Goal: Task Accomplishment & Management: Manage account settings

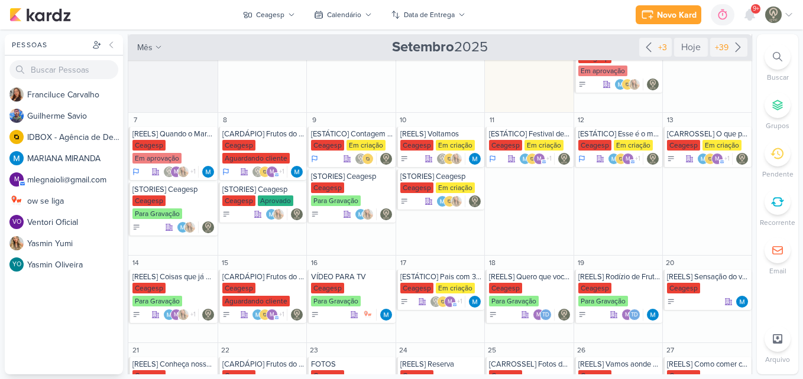
scroll to position [132, 0]
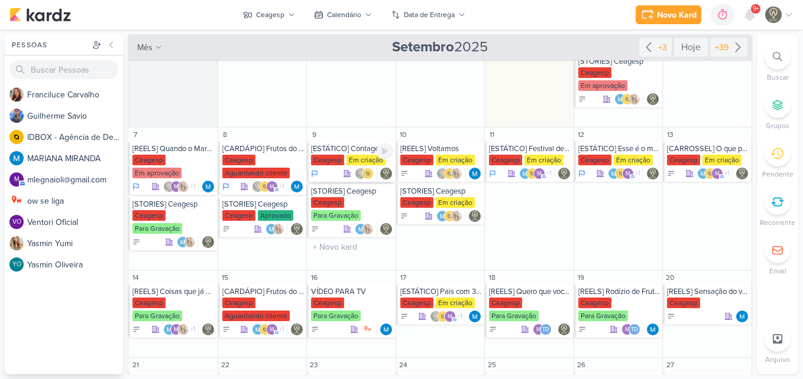
click at [332, 154] on div "[ESTÁTICO] Contagem Regressiva [GEOGRAPHIC_DATA] Em criação" at bounding box center [351, 162] width 89 height 40
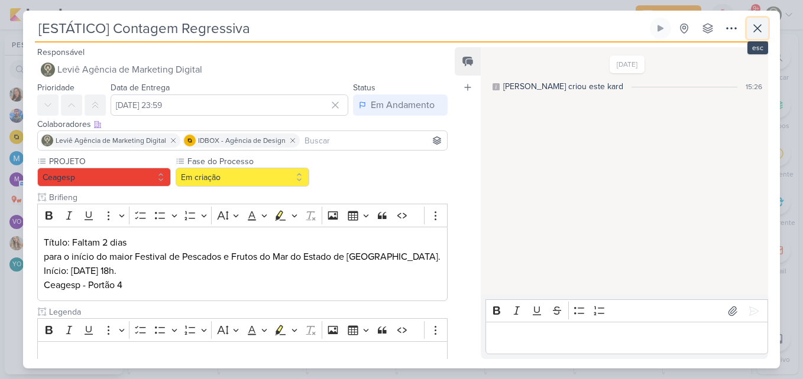
click at [753, 26] on icon at bounding box center [757, 28] width 14 height 14
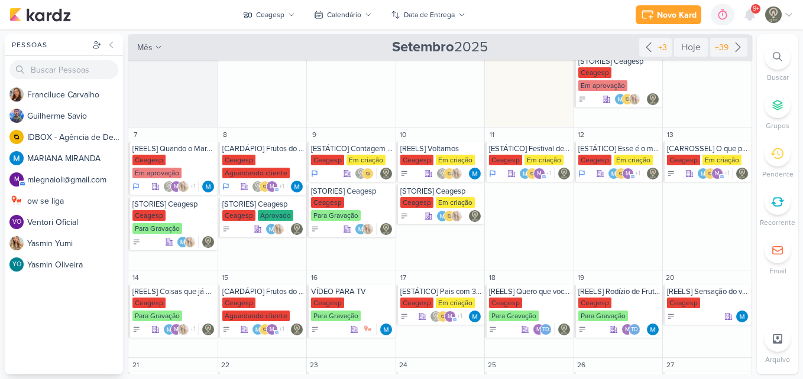
scroll to position [0, 0]
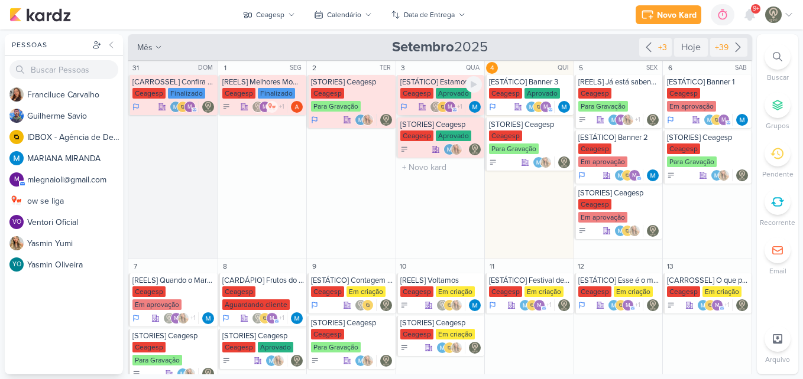
click at [439, 96] on div "Aprovado" at bounding box center [453, 93] width 35 height 11
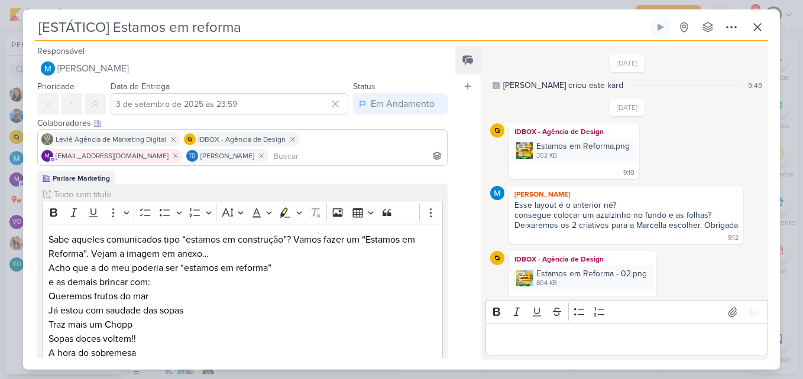
scroll to position [172, 0]
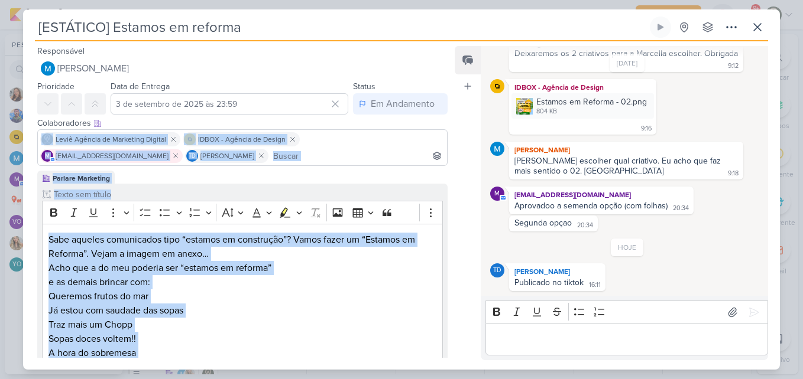
drag, startPoint x: 446, startPoint y: 116, endPoint x: 452, endPoint y: 250, distance: 133.7
click at [452, 250] on div "Responsável [PERSON_NAME] Nenhum contato encontrado create new contact Novo Con…" at bounding box center [401, 205] width 756 height 329
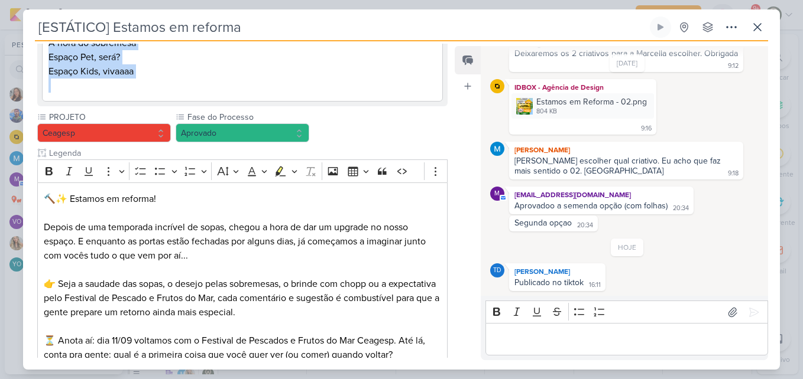
scroll to position [256, 0]
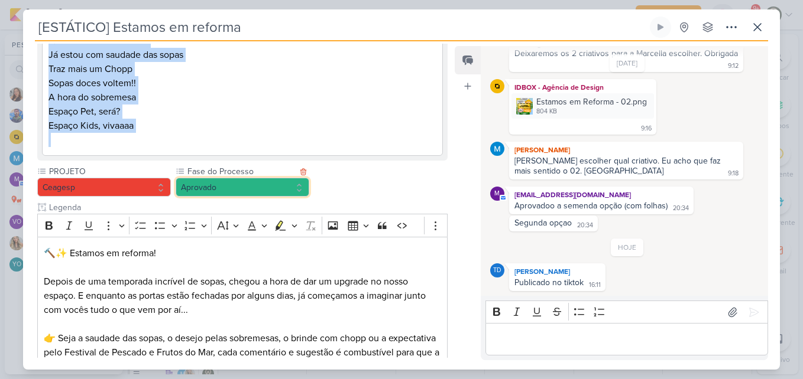
click at [231, 190] on button "Aprovado" at bounding box center [243, 187] width 134 height 19
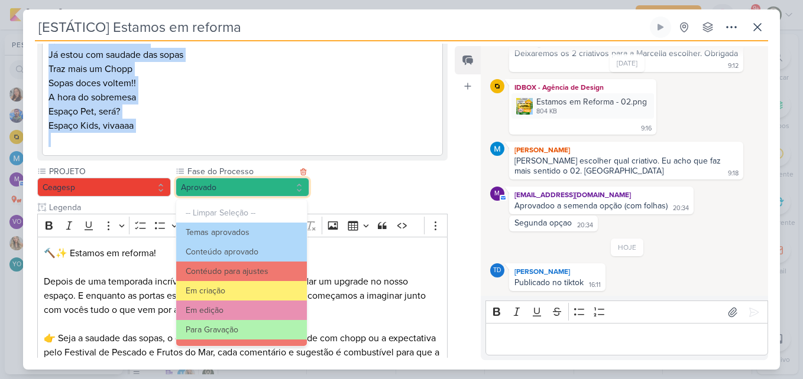
scroll to position [114, 0]
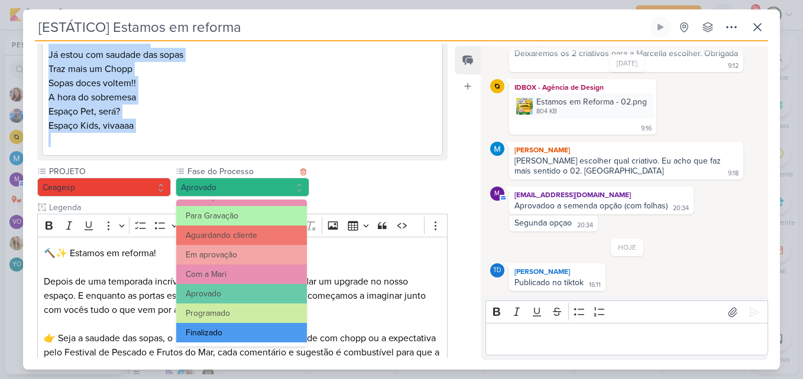
click at [291, 333] on button "Finalizado" at bounding box center [241, 333] width 131 height 20
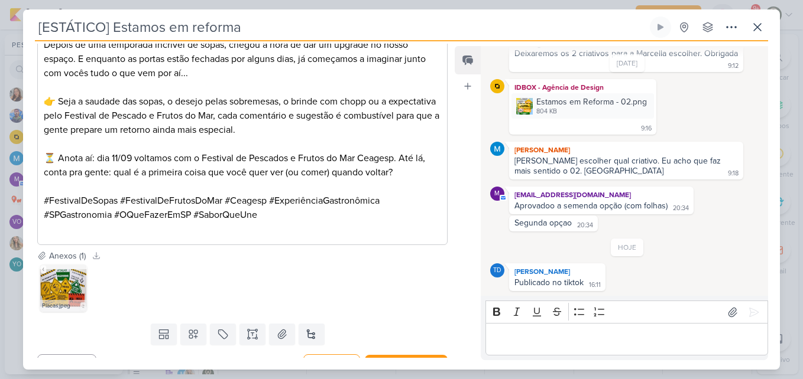
scroll to position [515, 0]
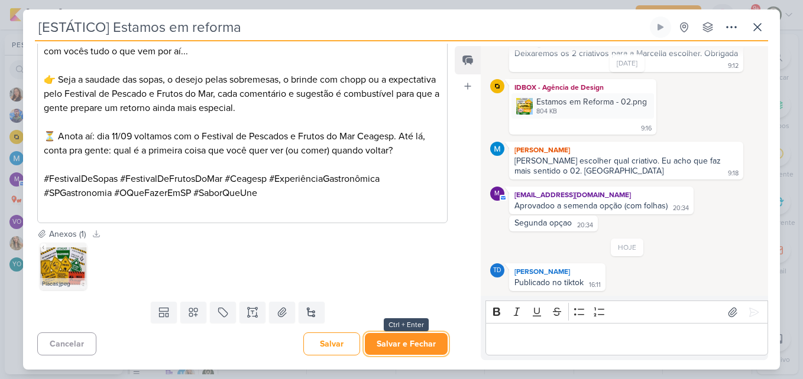
click at [398, 340] on button "Salvar e Fechar" at bounding box center [406, 344] width 83 height 22
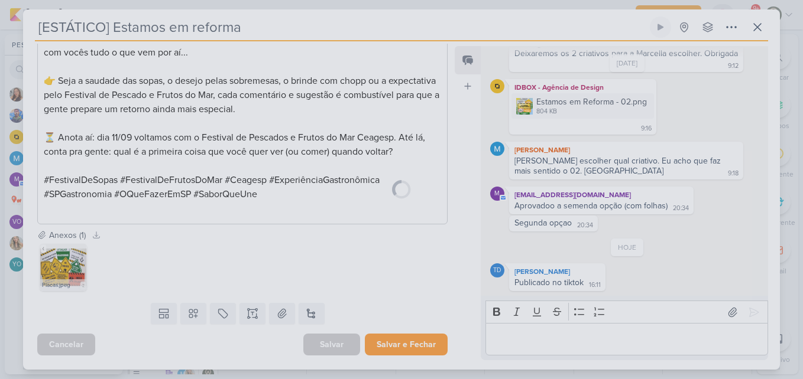
scroll to position [514, 0]
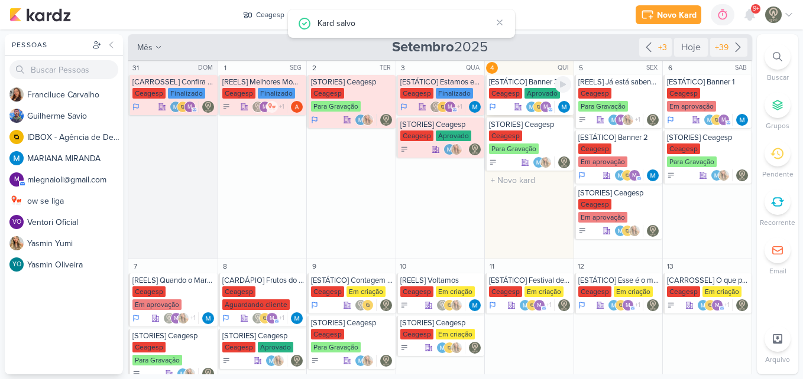
click at [528, 97] on div "Aprovado" at bounding box center [541, 93] width 35 height 11
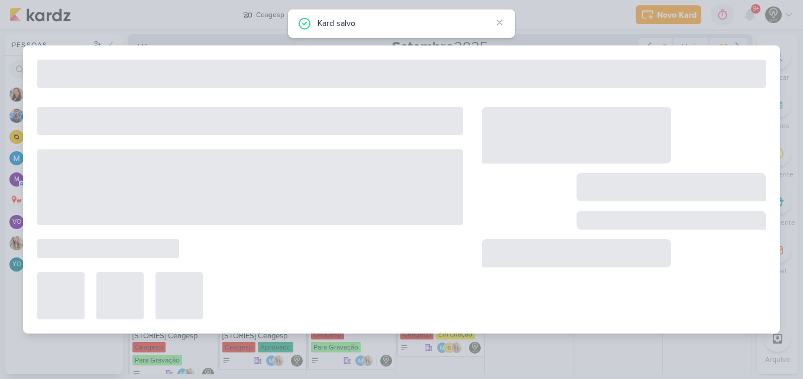
type input "[ESTÁTICO] Banner 3"
type input "4 de setembro de 2025 às 23:59"
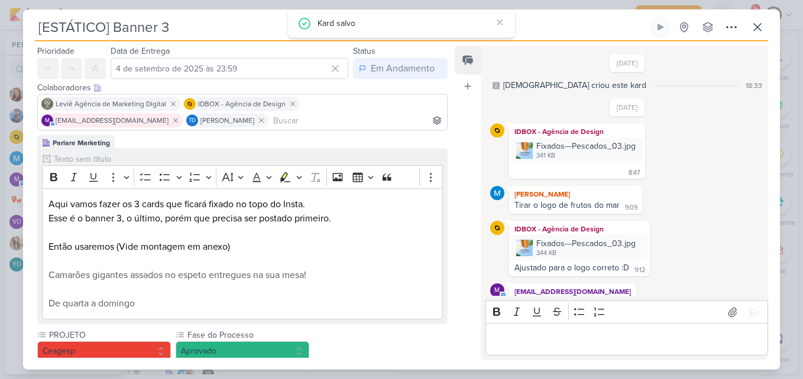
scroll to position [160, 0]
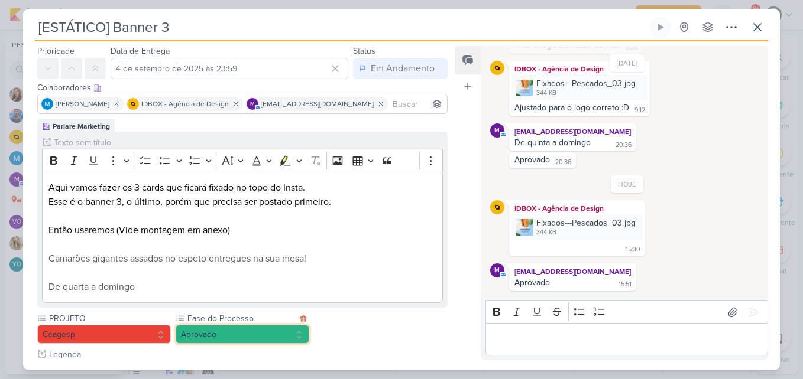
click at [284, 334] on button "Aprovado" at bounding box center [243, 334] width 134 height 19
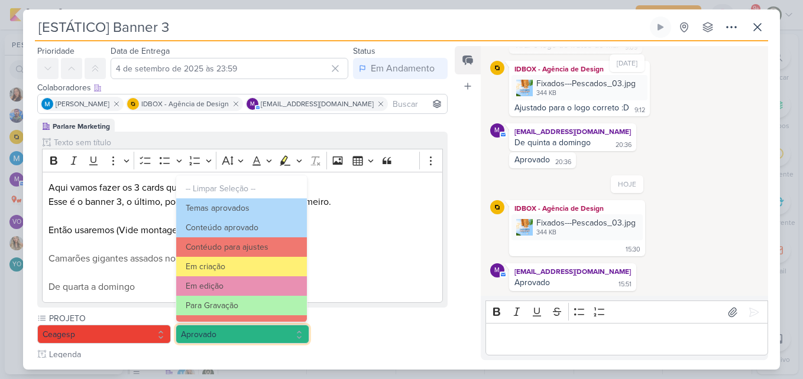
scroll to position [114, 0]
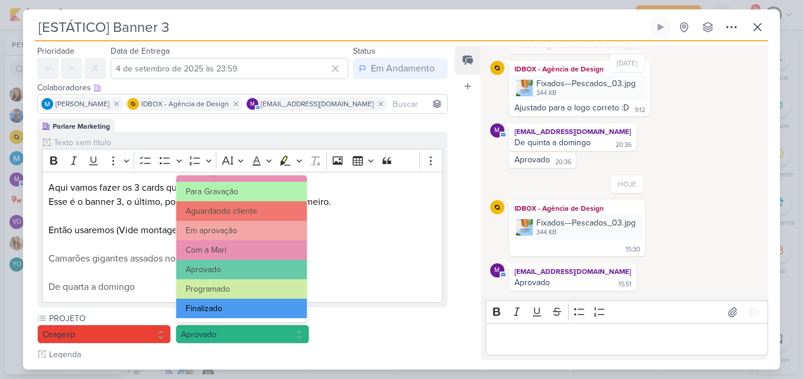
click at [285, 309] on button "Finalizado" at bounding box center [241, 309] width 131 height 20
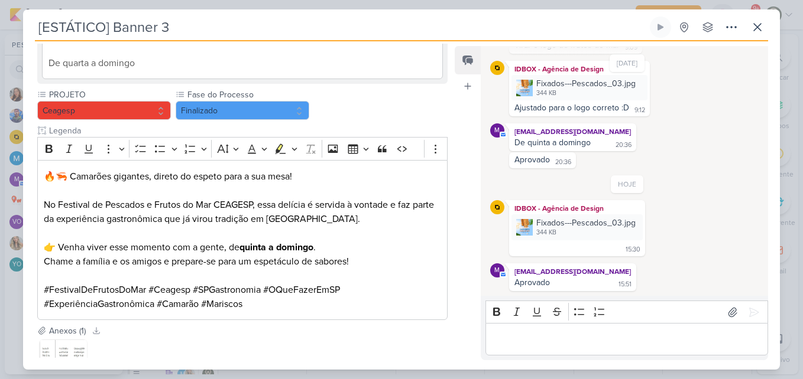
scroll to position [356, 0]
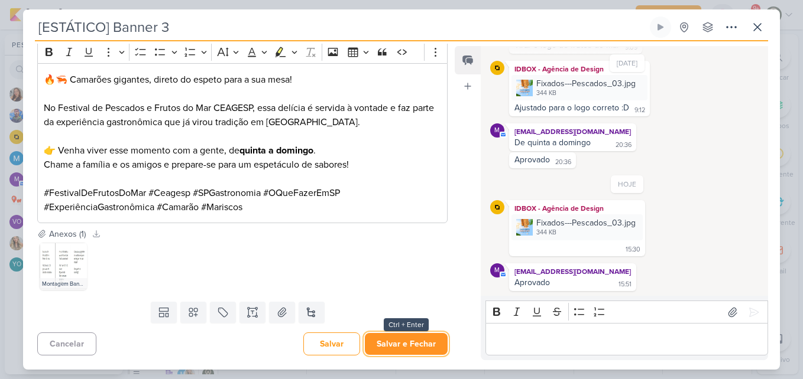
click at [430, 350] on button "Salvar e Fechar" at bounding box center [406, 344] width 83 height 22
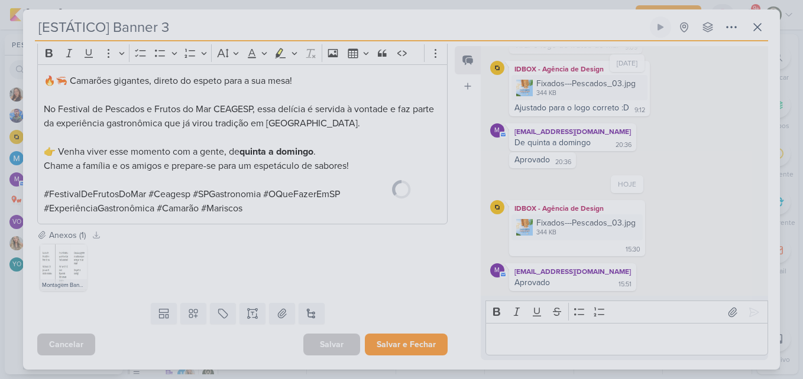
scroll to position [355, 0]
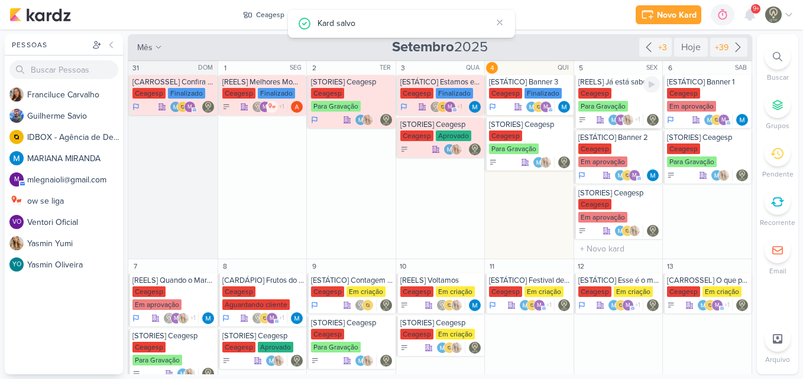
click at [620, 97] on div "Ceagesp Para Gravação" at bounding box center [619, 100] width 82 height 25
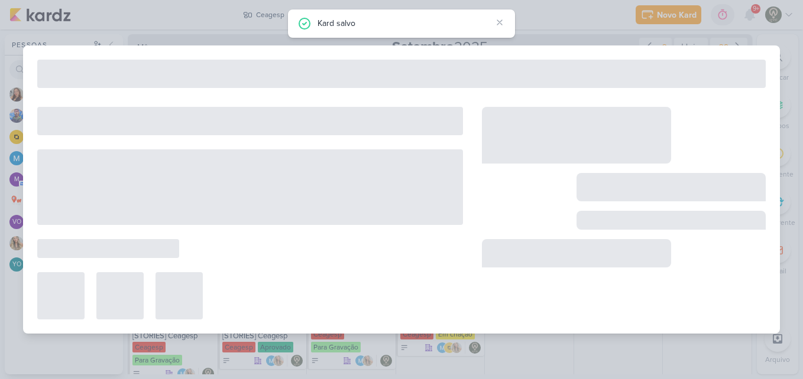
type input "[REELS] Já está sabendo da novidade?"
type input "5 de setembro de 2025 às 23:59"
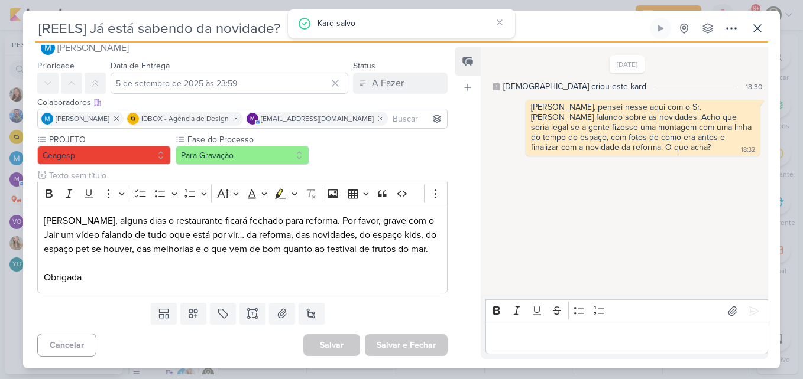
scroll to position [0, 0]
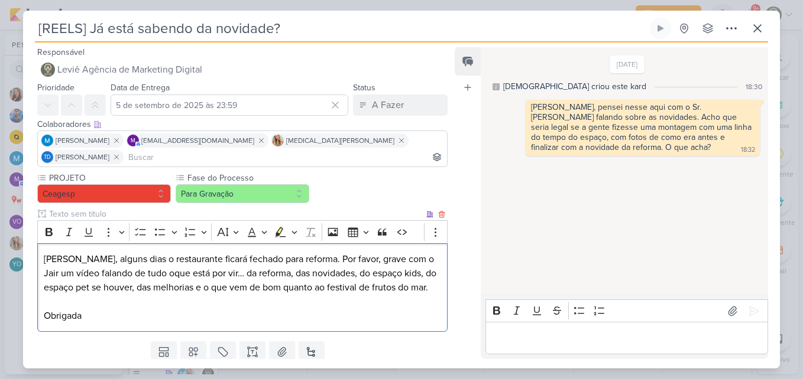
click at [368, 267] on p "[PERSON_NAME], alguns dias o restaurante ficará fechado para reforma. Por favor…" at bounding box center [242, 273] width 397 height 43
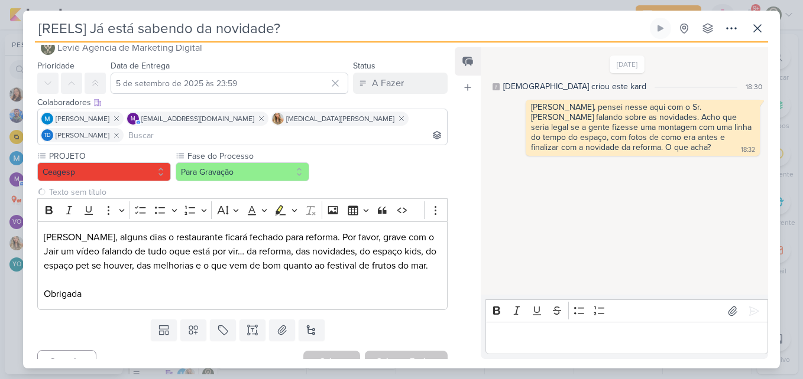
click at [755, 41] on div "[REELS] Já está sabendo da novidade? Criado por mim nenhum grupo disponível" at bounding box center [401, 30] width 733 height 25
click at [755, 35] on button at bounding box center [756, 28] width 21 height 21
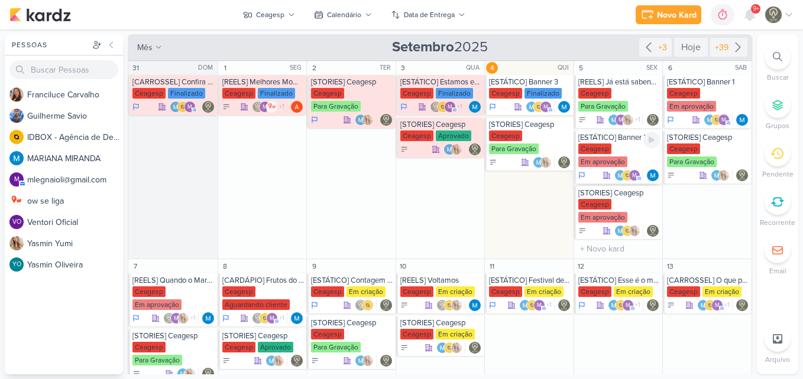
click at [609, 146] on div "Ceagesp Em aprovação" at bounding box center [619, 156] width 82 height 25
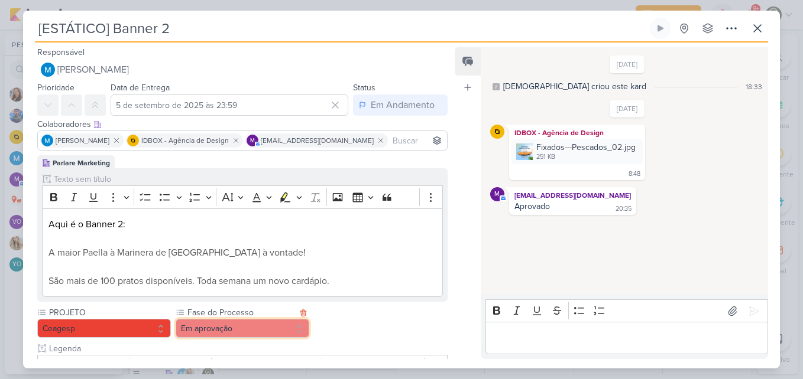
click at [218, 333] on button "Em aprovação" at bounding box center [243, 328] width 134 height 19
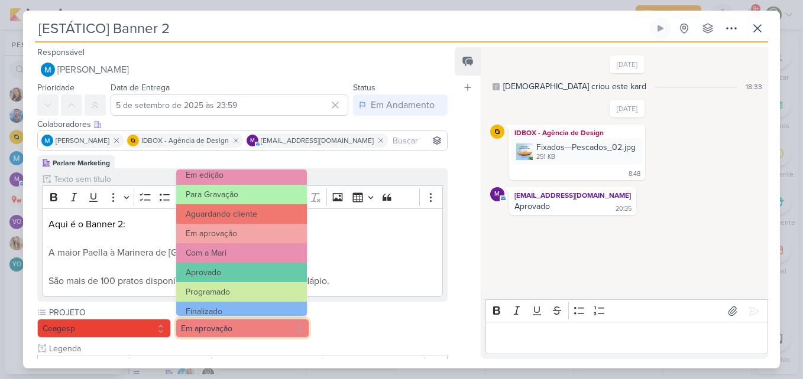
scroll to position [114, 0]
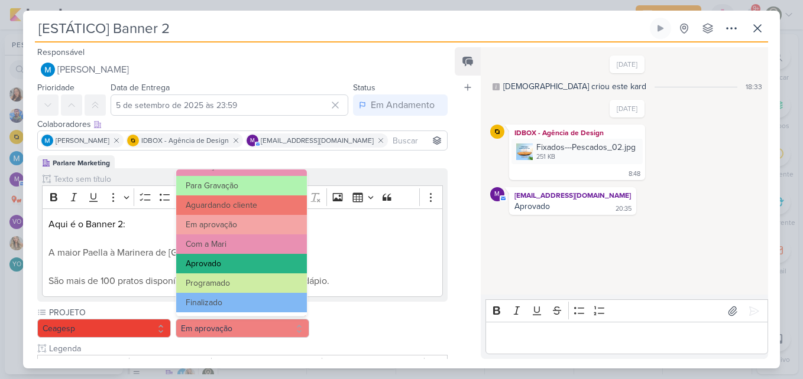
click at [251, 265] on button "Aprovado" at bounding box center [241, 264] width 131 height 20
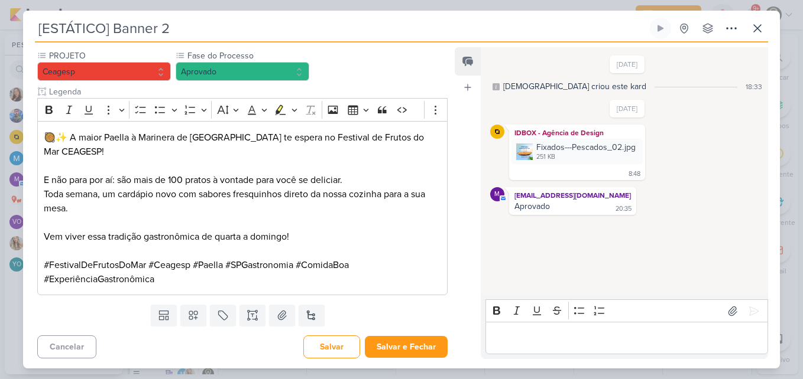
scroll to position [259, 0]
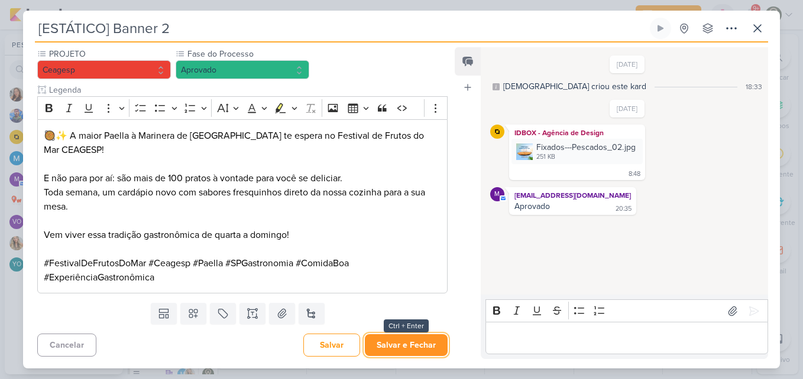
click at [424, 342] on button "Salvar e Fechar" at bounding box center [406, 345] width 83 height 22
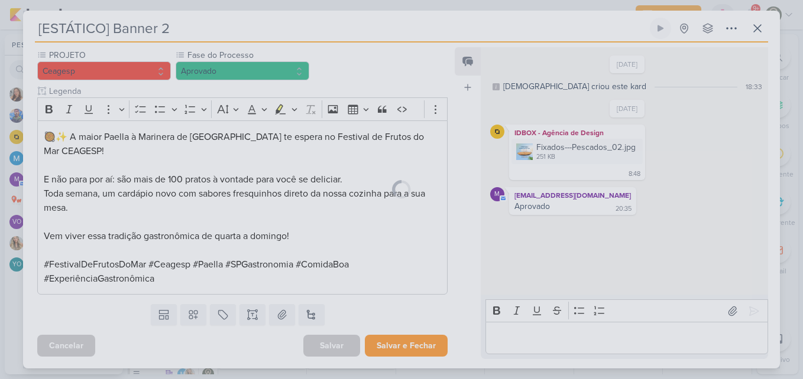
scroll to position [258, 0]
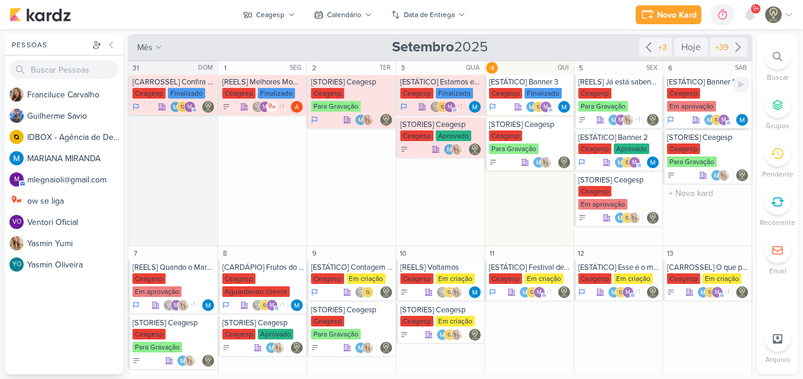
click at [684, 81] on div "[ESTÁTICO] Banner 1" at bounding box center [708, 81] width 82 height 9
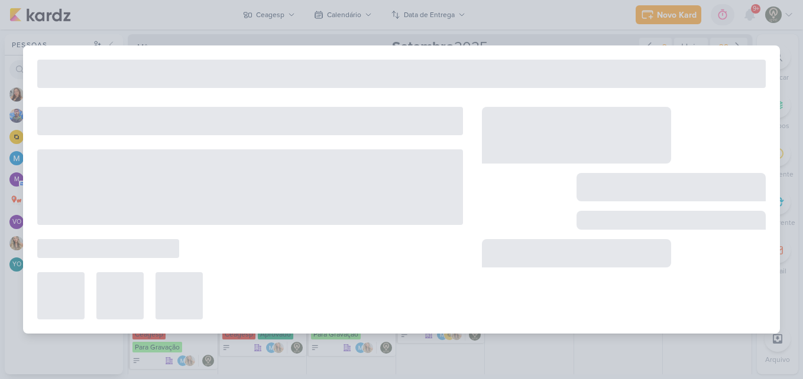
type input "[ESTÁTICO] Banner 1"
type input "[DATE] 23:59"
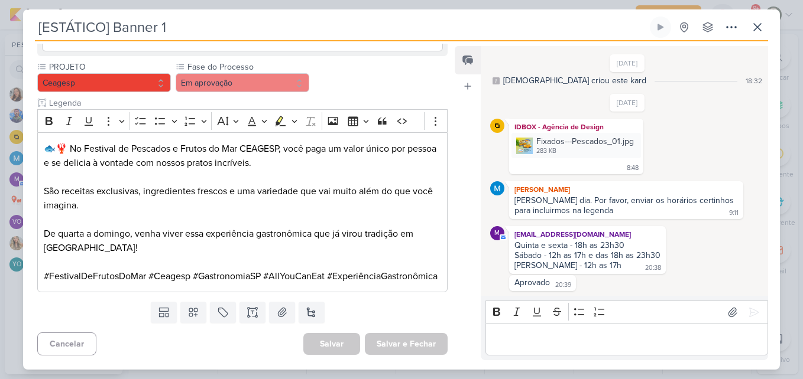
scroll to position [255, 0]
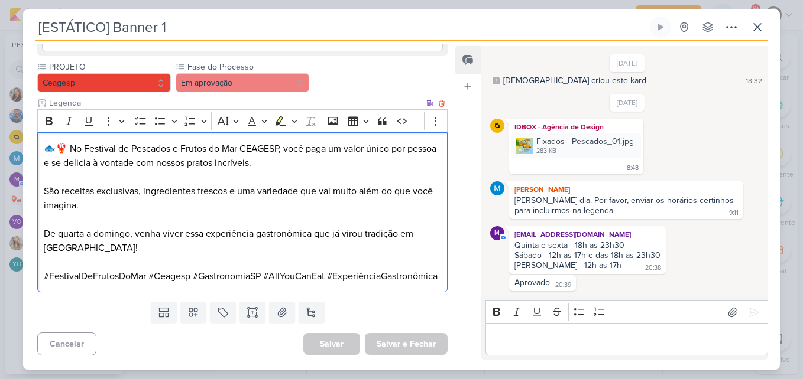
click at [385, 255] on p "Editor editing area: main" at bounding box center [242, 262] width 397 height 14
click at [329, 213] on p "De quarta a domingo, venha viver essa experiência gastronômica que já virou tra…" at bounding box center [242, 234] width 397 height 43
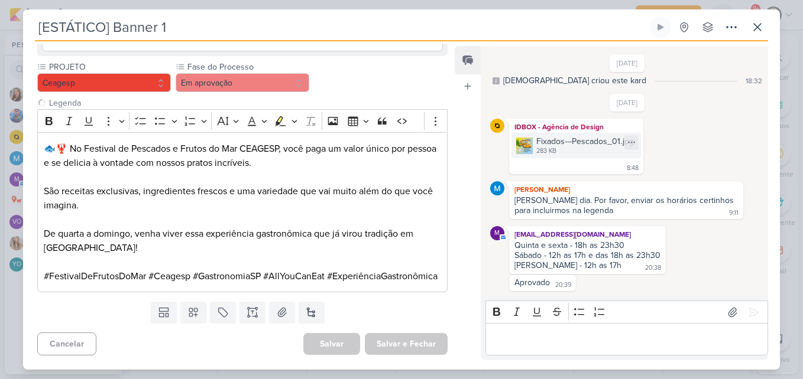
click at [566, 144] on div "Fixados---Pescados_01.jpg" at bounding box center [585, 141] width 98 height 12
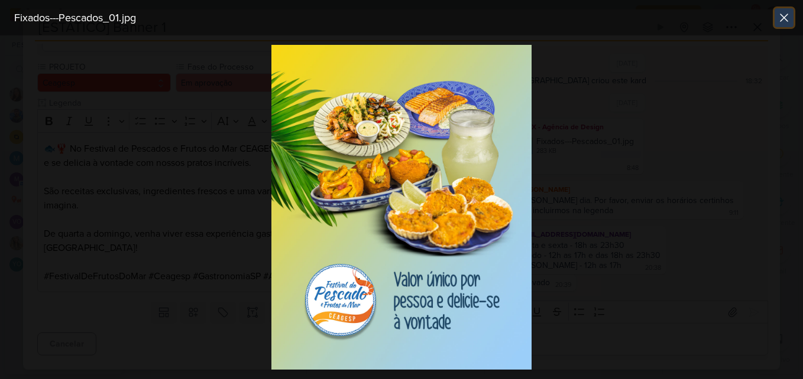
click at [787, 16] on icon at bounding box center [784, 18] width 14 height 14
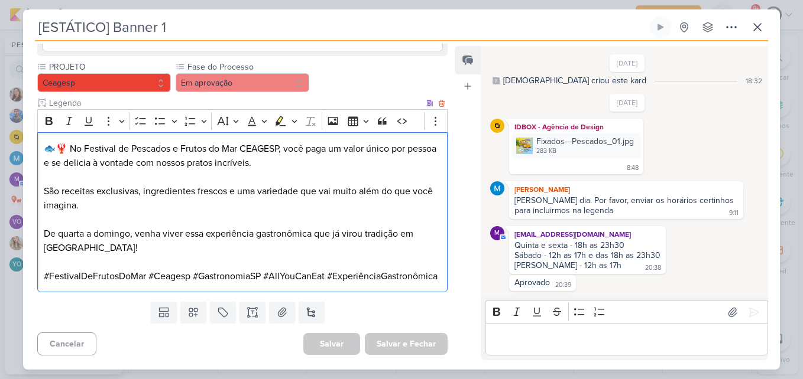
click at [194, 186] on p "São receitas exclusivas, ingredientes frescos e uma variedade que vai muito alé…" at bounding box center [242, 198] width 397 height 28
click at [131, 184] on p "São receitas exclusivas, ingredientes frescos e uma variedade que vai muito alé…" at bounding box center [242, 198] width 397 height 28
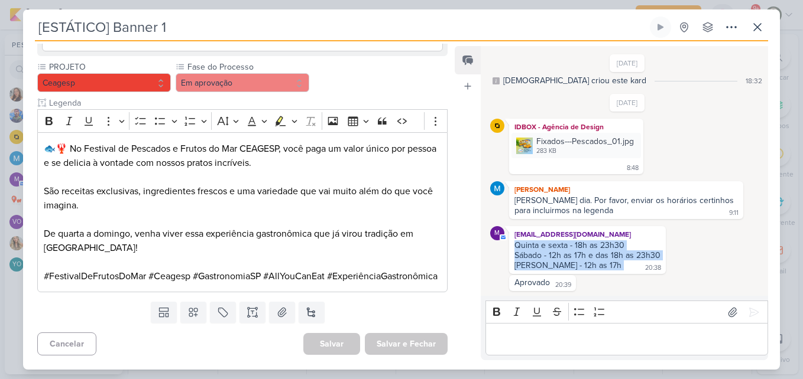
drag, startPoint x: 515, startPoint y: 243, endPoint x: 599, endPoint y: 264, distance: 87.0
click at [599, 264] on div "Quinta e sexta - 18h as 23h30 Sábado - 12h as 17h e das 18h as 23h30 Domingo - …" at bounding box center [587, 256] width 152 height 31
copy div "Quinta e sexta - 18h as 23h30 Sábado - 12h as 17h e das 18h as 23h30 Domingo - …"
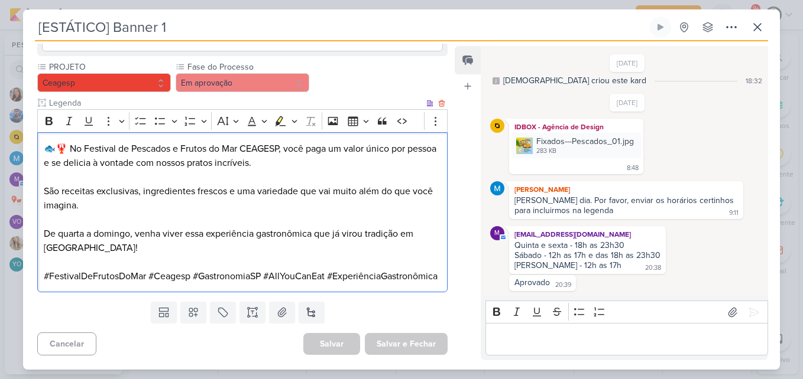
click at [85, 222] on p "De quarta a domingo, venha viver essa experiência gastronômica que já virou tra…" at bounding box center [242, 234] width 397 height 43
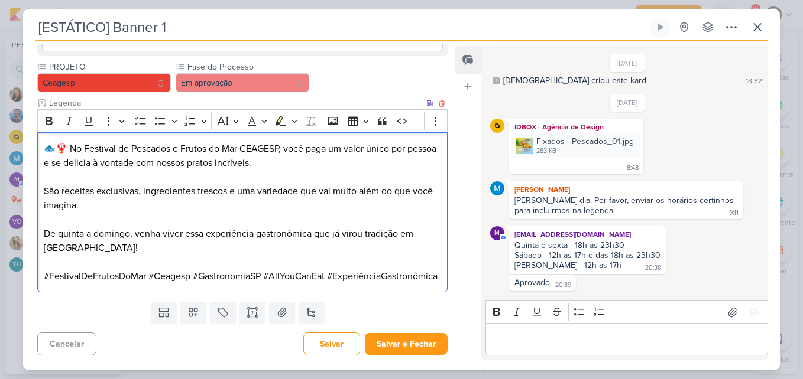
click at [98, 234] on p "De quinta a domingo, venha viver essa experiência gastronômica que já virou tra…" at bounding box center [242, 234] width 397 height 43
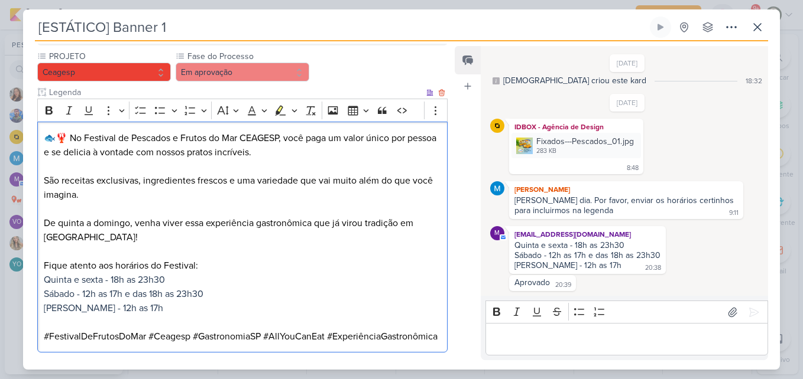
click at [85, 282] on span "Quinta e sexta - 18h as 23h30" at bounding box center [104, 280] width 121 height 12
click at [133, 282] on span "Quinta e Sexta - 18h as 23h30" at bounding box center [105, 280] width 122 height 12
click at [106, 295] on span "Sábado - 12h as 17h e das 18h as 23h30" at bounding box center [124, 294] width 160 height 12
click at [127, 294] on span "Sábado - 12h às 17h e das 18h as 23h30" at bounding box center [124, 294] width 160 height 12
click at [173, 295] on span "Sábado - 12h às 17h e das 18h as 23h30" at bounding box center [124, 294] width 160 height 12
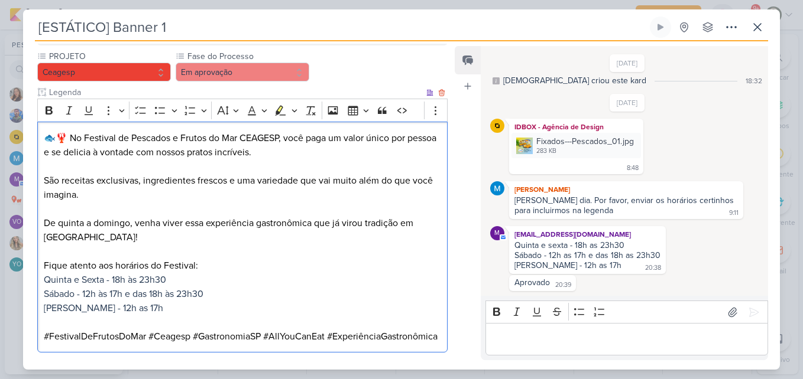
click at [106, 308] on span "[PERSON_NAME] - 12h as 17h" at bounding box center [103, 309] width 119 height 12
click at [120, 307] on span "[PERSON_NAME] - 12h as 17h" at bounding box center [103, 309] width 119 height 12
click at [132, 307] on p "[PERSON_NAME] - 12h as 17h" at bounding box center [242, 308] width 397 height 14
click at [136, 307] on p "[PERSON_NAME] - 12h as 17h" at bounding box center [242, 308] width 397 height 14
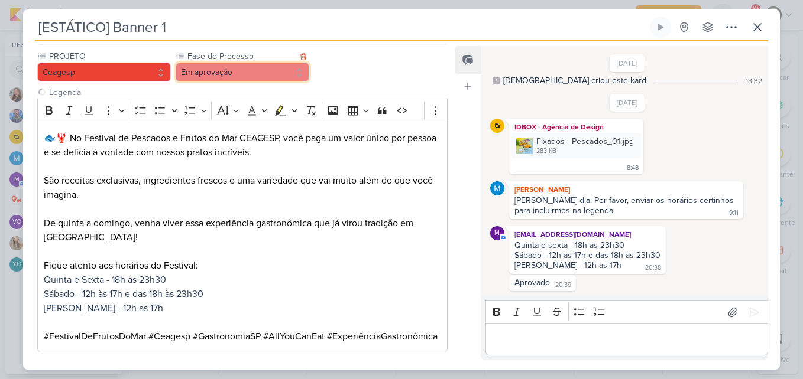
click at [257, 76] on button "Em aprovação" at bounding box center [243, 72] width 134 height 19
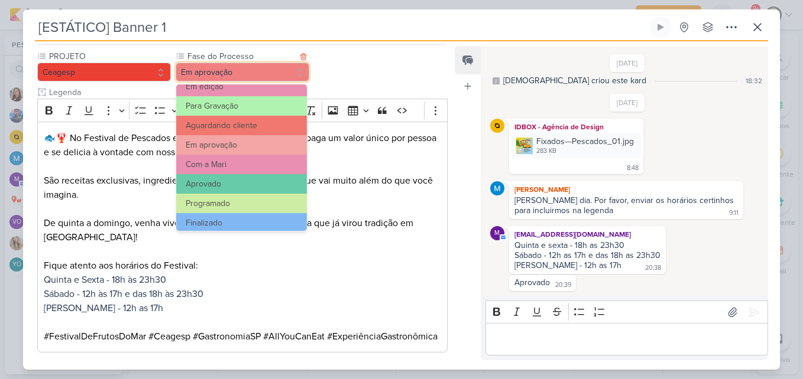
scroll to position [114, 0]
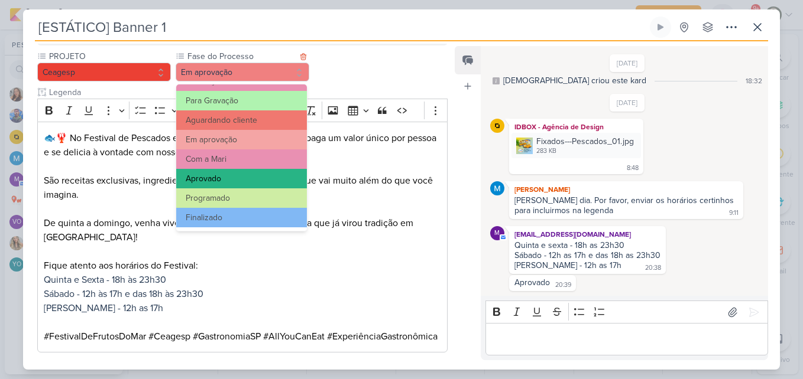
click at [278, 182] on button "Aprovado" at bounding box center [241, 179] width 131 height 20
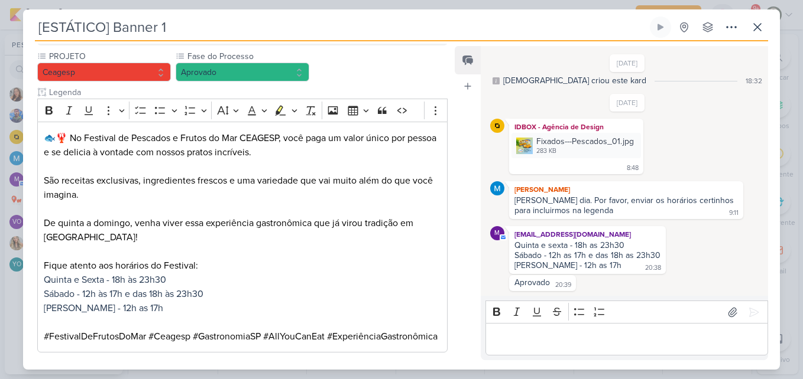
scroll to position [330, 0]
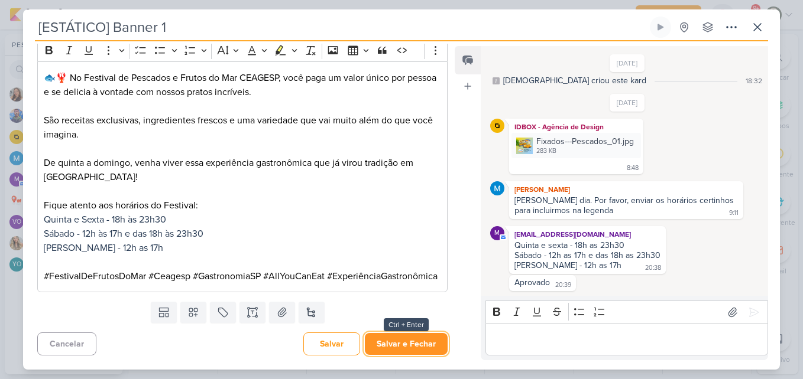
click at [427, 340] on button "Salvar e Fechar" at bounding box center [406, 344] width 83 height 22
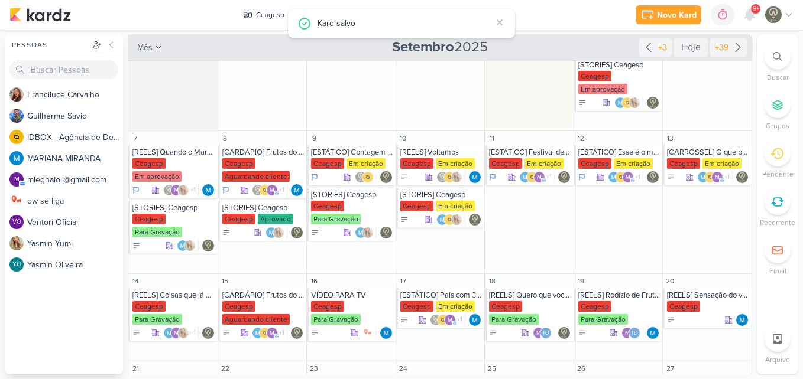
scroll to position [126, 0]
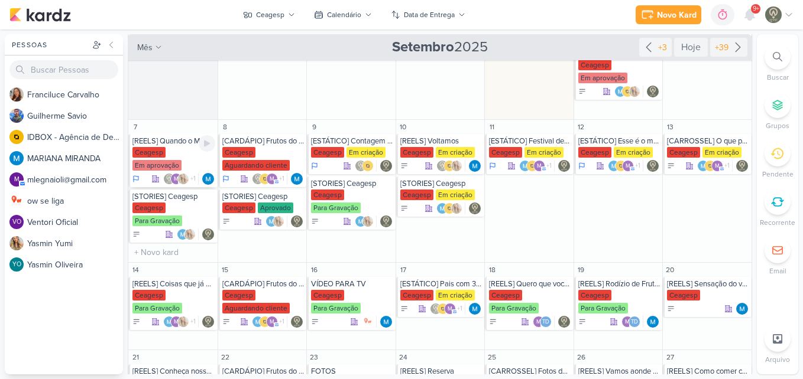
click at [180, 141] on div "[REELS] Quando o Marketing chega para gravar" at bounding box center [173, 141] width 83 height 9
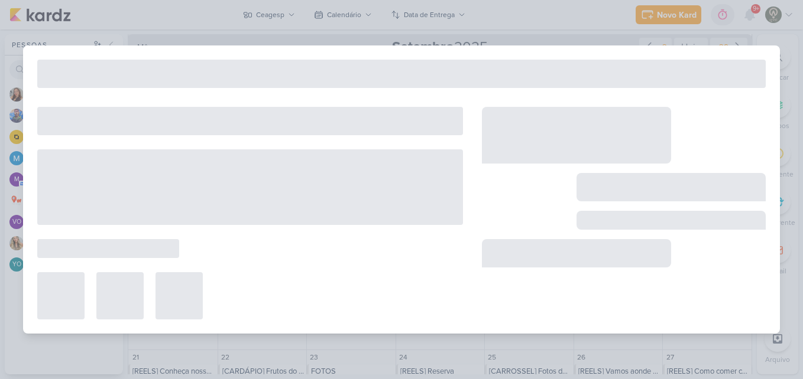
type input "[REELS] Quando o Marketing chega para gravar"
type input "[DATE] 23:59"
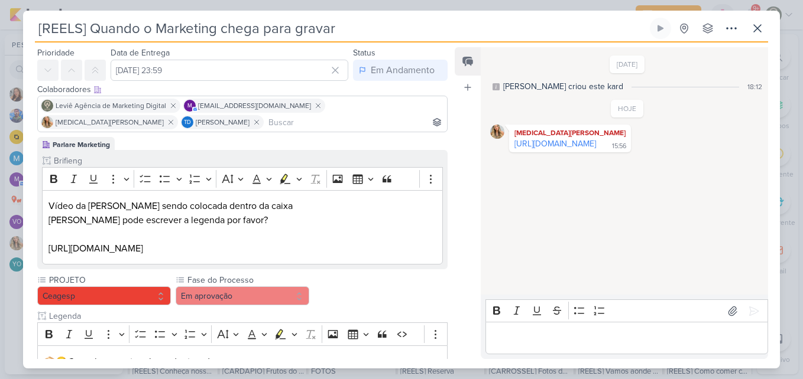
scroll to position [0, 0]
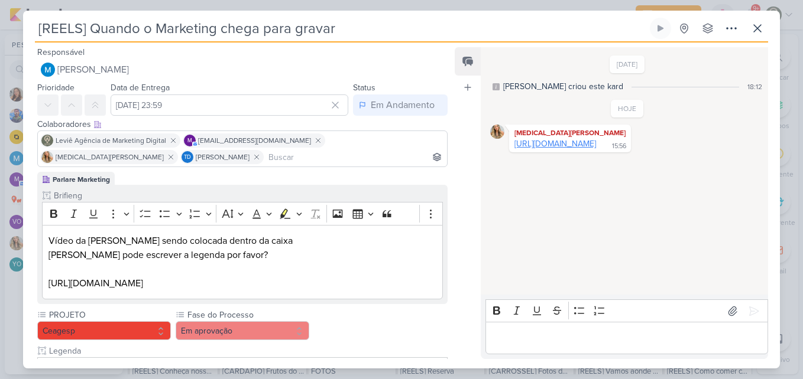
click at [522, 149] on link "[URL][DOMAIN_NAME]" at bounding box center [555, 144] width 82 height 10
click at [760, 37] on button at bounding box center [756, 28] width 21 height 21
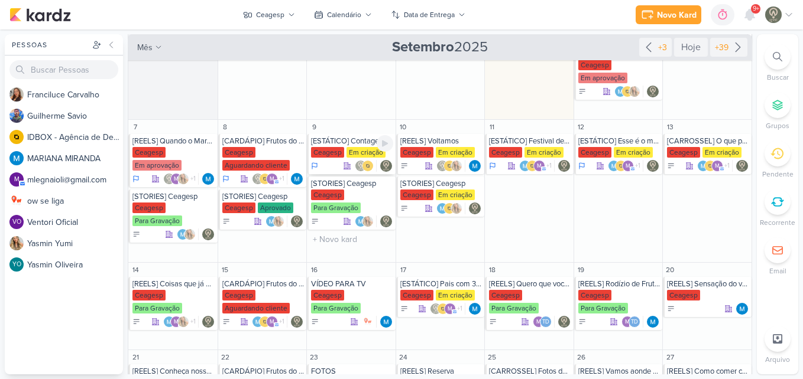
click at [327, 156] on div "Ceagesp" at bounding box center [327, 152] width 33 height 11
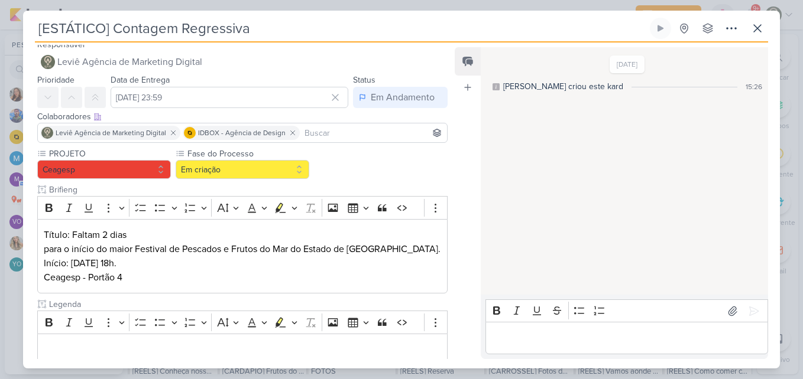
scroll to position [80, 0]
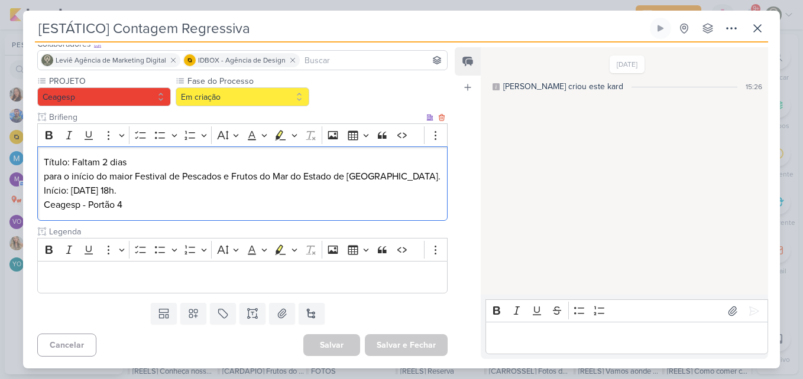
click at [177, 191] on p "para o início do maior Festival de Pescados e Frutos do Mar do Estado de [GEOGR…" at bounding box center [242, 191] width 397 height 43
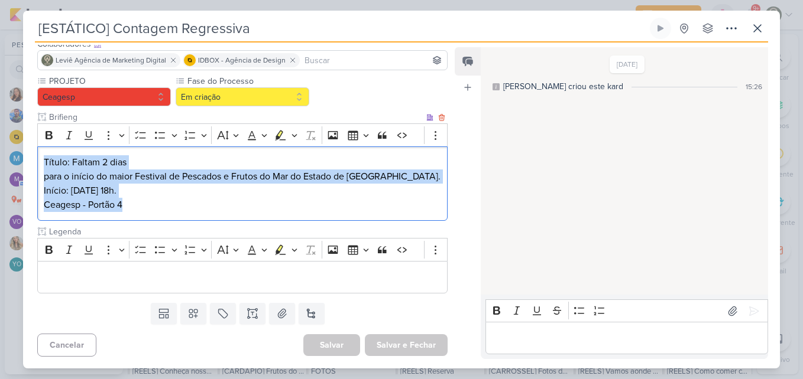
drag, startPoint x: 137, startPoint y: 207, endPoint x: 42, endPoint y: 164, distance: 104.5
click at [42, 164] on div "Título: Faltam 2 dias para o início do maior Festival de Pescados e Frutos do M…" at bounding box center [242, 184] width 410 height 75
copy div "Título: Faltam 2 dias para o início do maior Festival de Pescados e Frutos do M…"
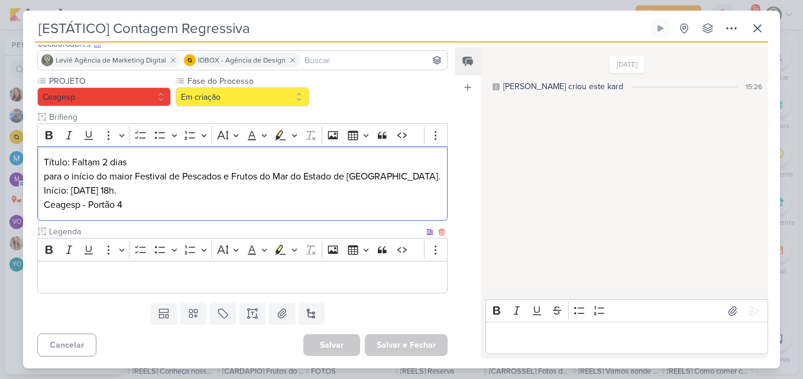
click at [294, 291] on div "Editor editing area: main" at bounding box center [242, 277] width 410 height 33
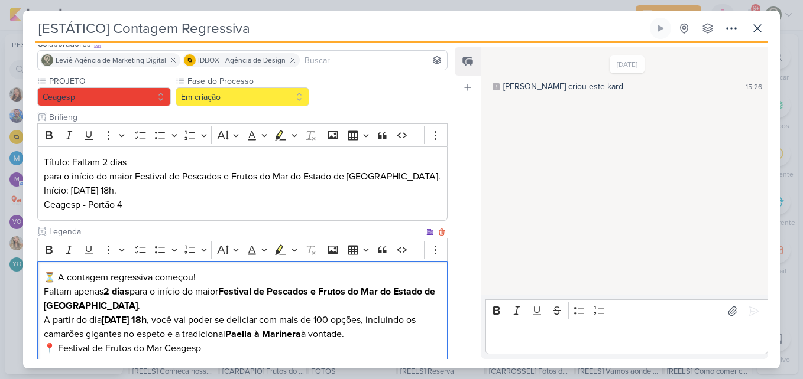
scroll to position [132, 0]
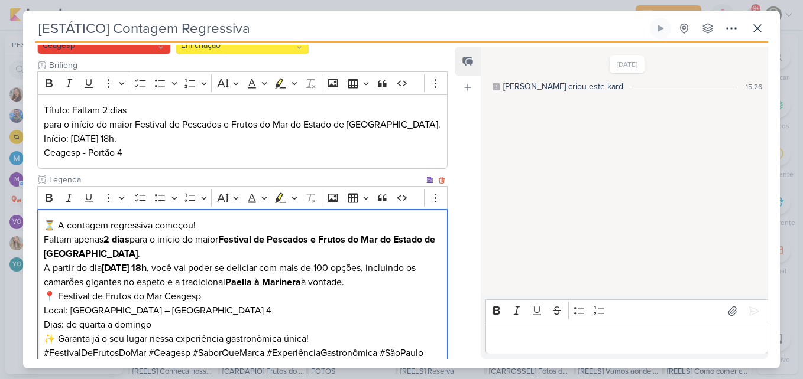
click at [228, 249] on p "⏳ A contagem regressiva começou! Faltam apenas 2 dias para o início do maior Fe…" at bounding box center [242, 240] width 397 height 43
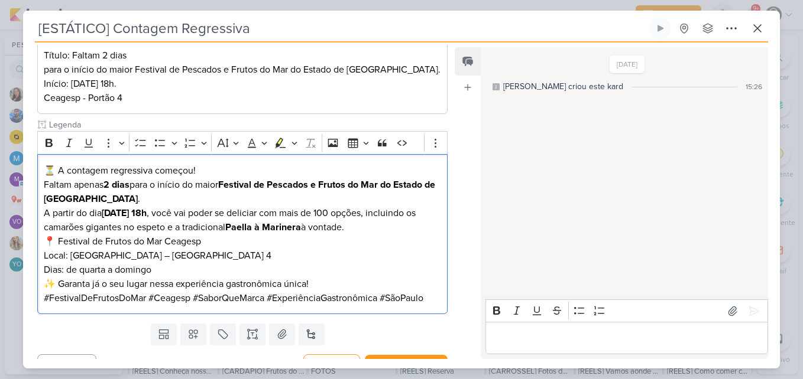
scroll to position [208, 0]
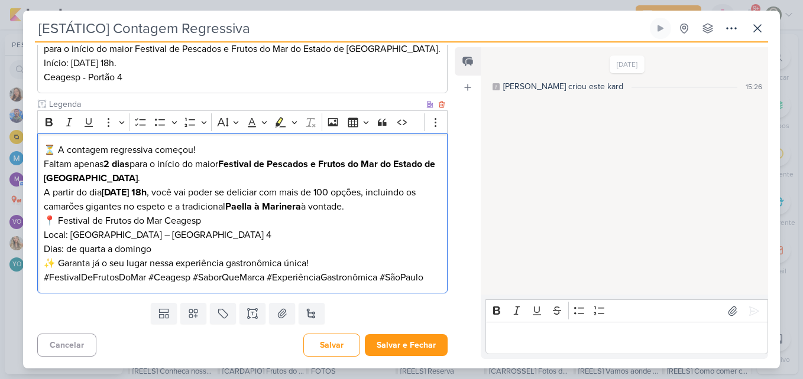
click at [320, 227] on p "📍 Festival de Frutos do Mar Ceagesp Local: [GEOGRAPHIC_DATA] – Portão 4 Dias: d…" at bounding box center [242, 235] width 397 height 43
click at [284, 226] on p "📍 Festival de Frutos do Mar Ceagesp Local: [GEOGRAPHIC_DATA] – Portão 4 Dias: d…" at bounding box center [242, 235] width 397 height 43
click at [358, 208] on p "A partir do dia [DATE] 18h , você vai poder se deliciar com mais de 100 opções,…" at bounding box center [242, 200] width 397 height 28
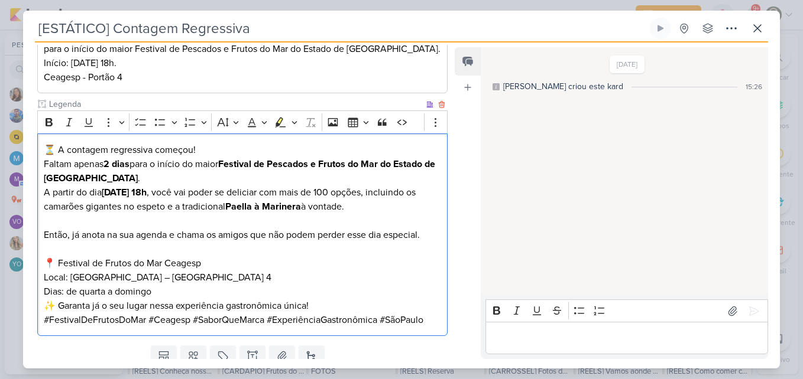
click at [184, 286] on p "📍 Festival de Frutos do Mar Ceagesp Local: [GEOGRAPHIC_DATA] – Portão 4 Dias: d…" at bounding box center [242, 277] width 397 height 43
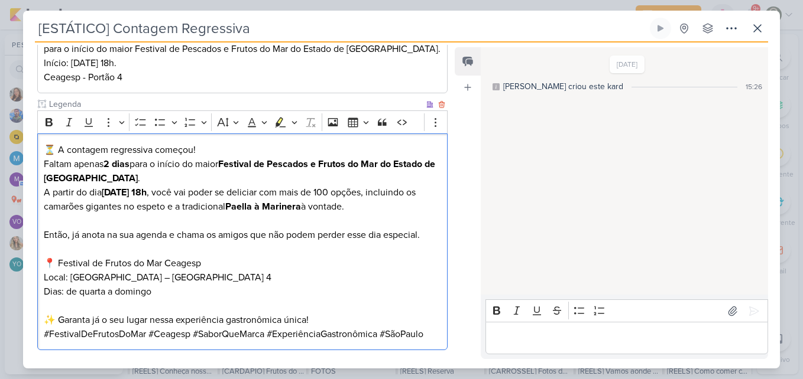
click at [328, 316] on p "✨ Garanta já o seu lugar nessa experiência gastronômica única!" at bounding box center [242, 320] width 397 height 14
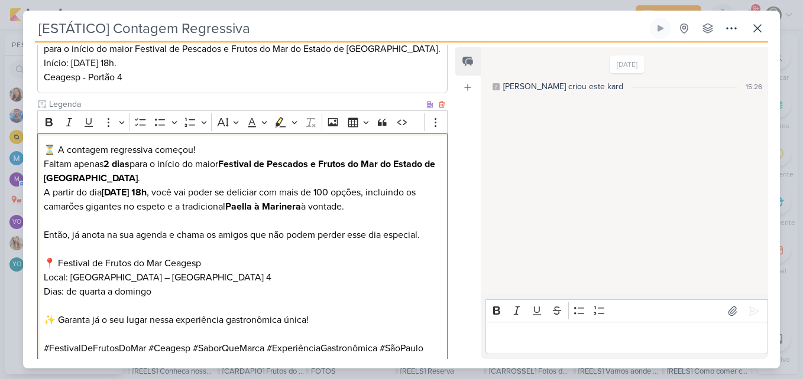
click at [85, 292] on p "📍 Festival de Frutos do Mar Ceagesp Local: [GEOGRAPHIC_DATA] – Portão 4 Dias: d…" at bounding box center [242, 277] width 397 height 43
drag, startPoint x: 85, startPoint y: 292, endPoint x: 97, endPoint y: 293, distance: 11.8
click at [97, 293] on p "📍 Festival de Frutos do Mar Ceagesp Local: [GEOGRAPHIC_DATA] – Portão 4 Dias: d…" at bounding box center [242, 277] width 397 height 43
click at [242, 143] on p "⏳ A contagem regressiva começou! Faltam apenas 2 dias para o início do maior Fe…" at bounding box center [242, 164] width 397 height 43
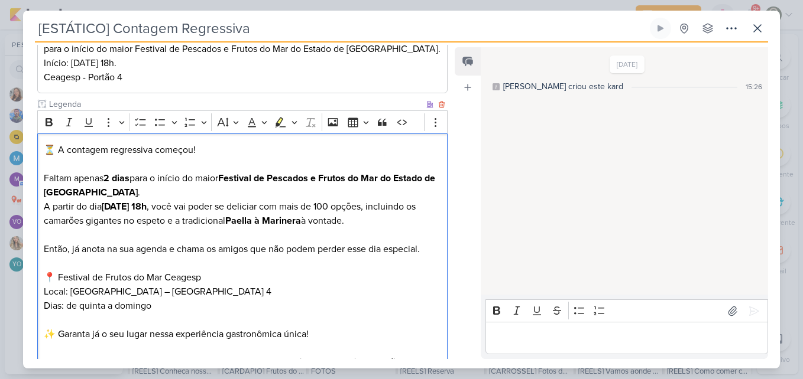
click at [255, 193] on p "⁠⁠⁠⁠⁠⁠⁠ Faltam apenas 2 dias para o início do maior Festival de Pescados e Frut…" at bounding box center [242, 178] width 397 height 43
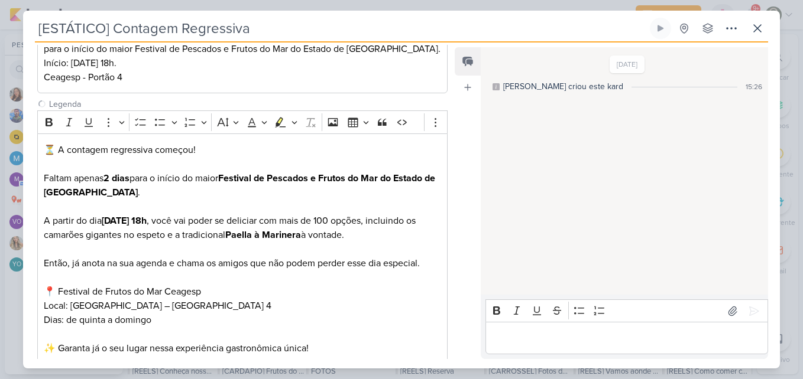
click at [444, 83] on div "PROJETO [GEOGRAPHIC_DATA] Fase do Processo" at bounding box center [237, 172] width 429 height 450
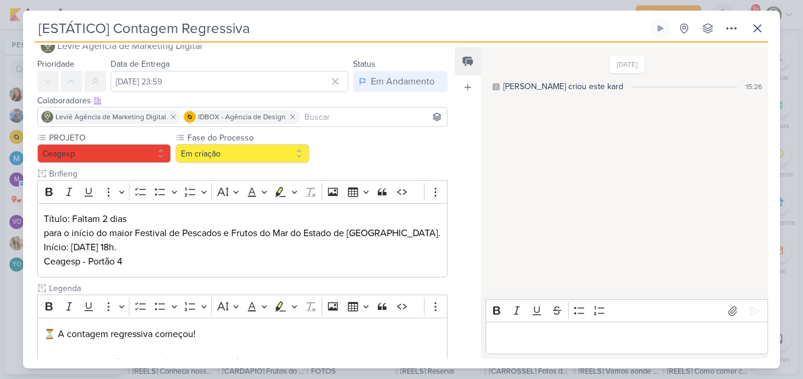
scroll to position [0, 0]
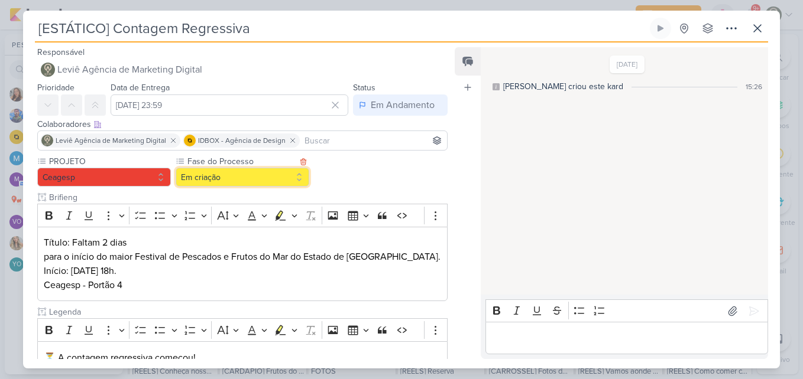
click at [269, 175] on button "Em criação" at bounding box center [243, 177] width 134 height 19
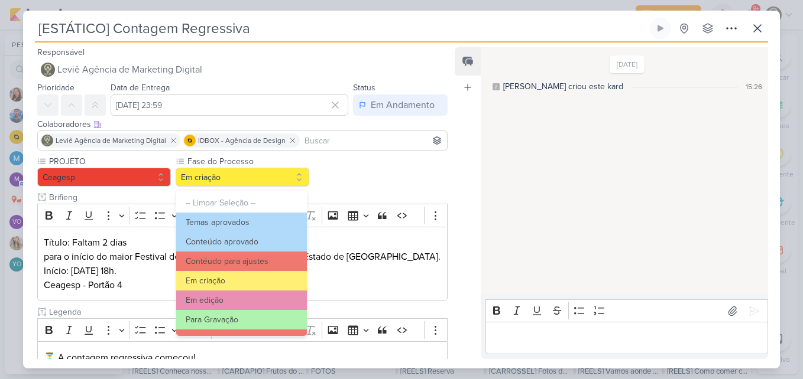
click at [370, 163] on div "PROJETO [GEOGRAPHIC_DATA] Fase do Processo" at bounding box center [242, 378] width 410 height 446
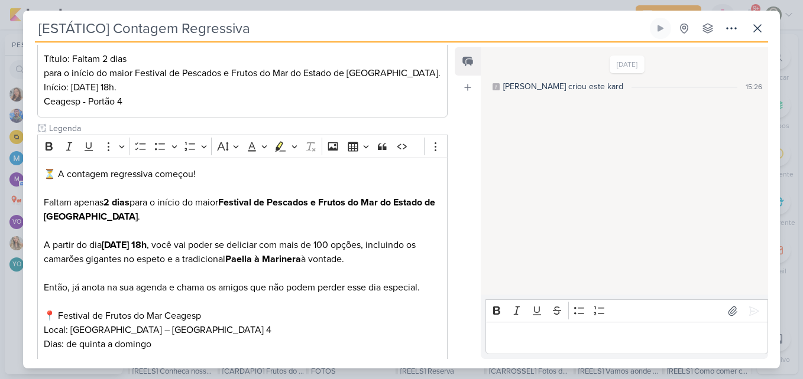
scroll to position [307, 0]
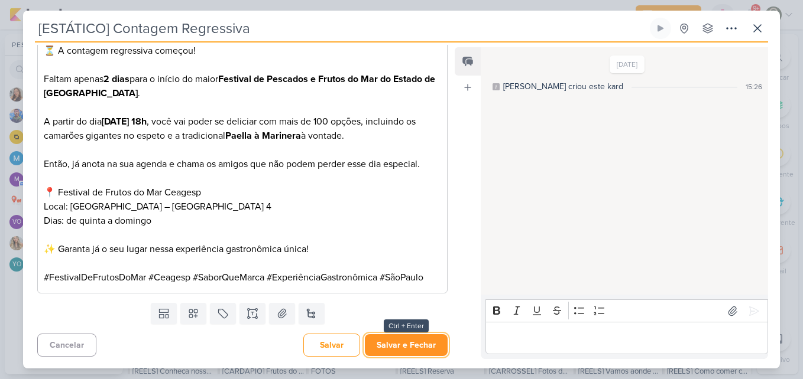
click at [413, 343] on button "Salvar e Fechar" at bounding box center [406, 345] width 83 height 22
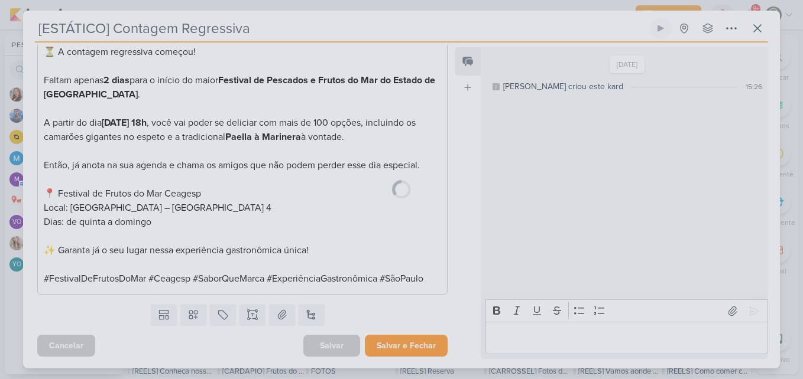
scroll to position [306, 0]
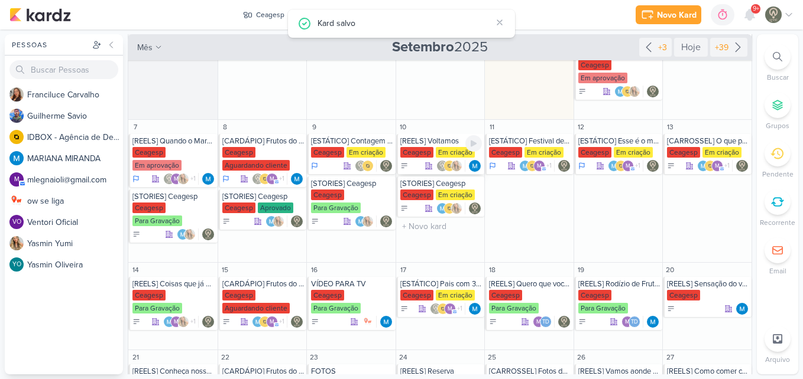
click at [439, 143] on div "[REELS] Voltamos" at bounding box center [441, 141] width 82 height 9
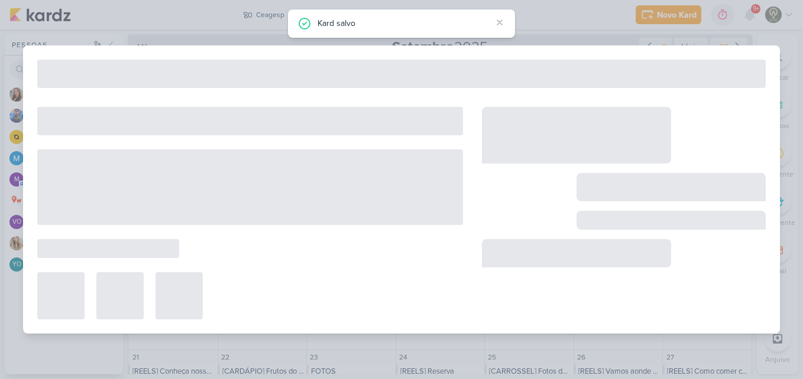
type input "[REELS] Voltamos"
type input "[DATE] 23:59"
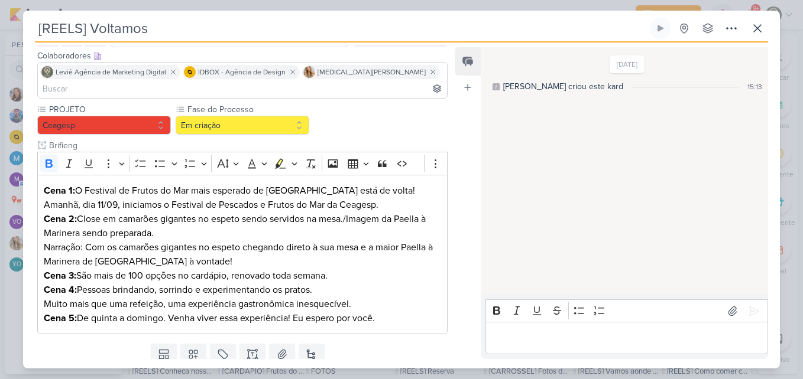
scroll to position [93, 0]
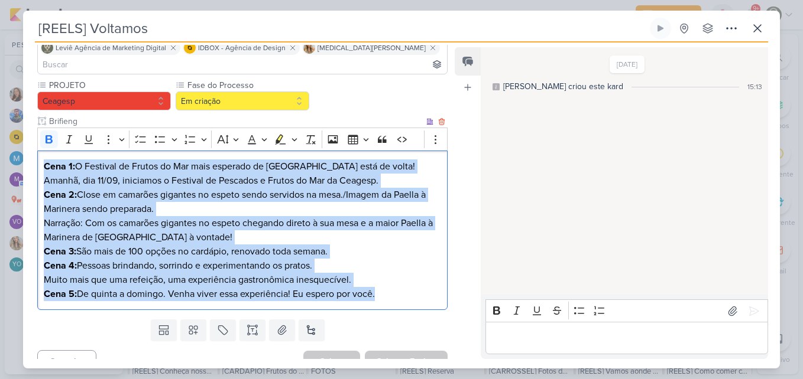
drag, startPoint x: 43, startPoint y: 148, endPoint x: 425, endPoint y: 288, distance: 406.7
click at [425, 288] on div "Cena 1: O Festival de Frutos do Mar mais esperado de [GEOGRAPHIC_DATA] está de …" at bounding box center [242, 231] width 410 height 160
copy div "Cena 1: O Festival de Frutos do Mar mais esperado de [GEOGRAPHIC_DATA] está de …"
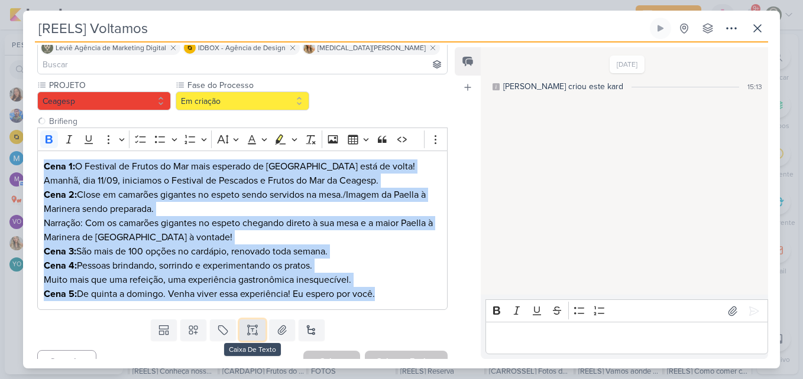
click at [247, 333] on icon at bounding box center [248, 334] width 2 height 2
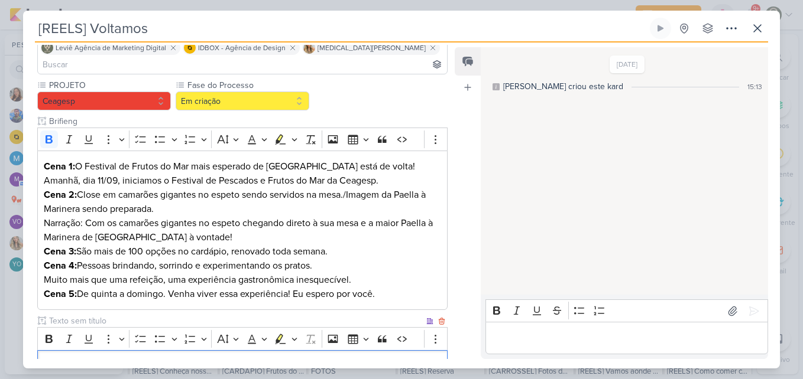
click at [214, 315] on input "text" at bounding box center [235, 321] width 377 height 12
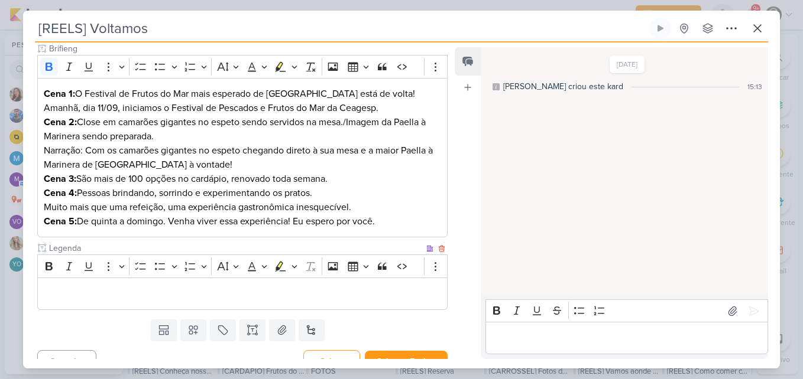
type input "Legenda"
click at [375, 287] on p "Editor editing area: main" at bounding box center [242, 294] width 397 height 14
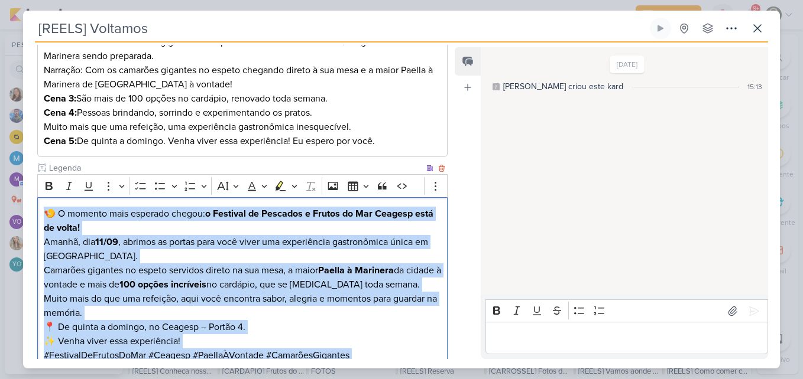
scroll to position [321, 0]
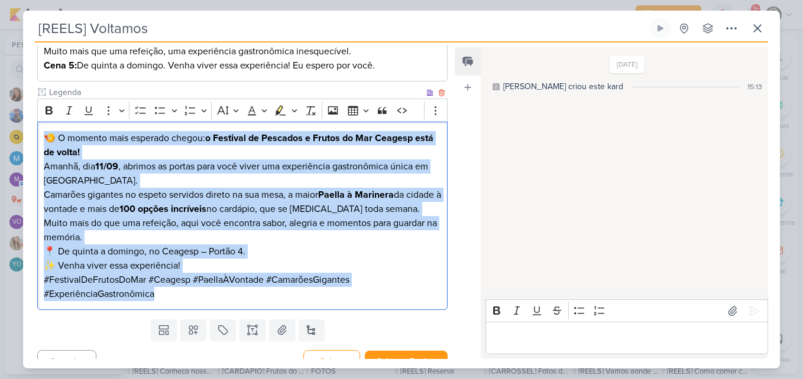
drag, startPoint x: 44, startPoint y: 196, endPoint x: 197, endPoint y: 282, distance: 175.5
click at [197, 282] on div "🍤 O momento mais esperado chegou: o Festival de Pescados e Frutos do Mar Ceages…" at bounding box center [242, 216] width 410 height 189
click at [49, 105] on icon "Editor toolbar" at bounding box center [49, 111] width 12 height 12
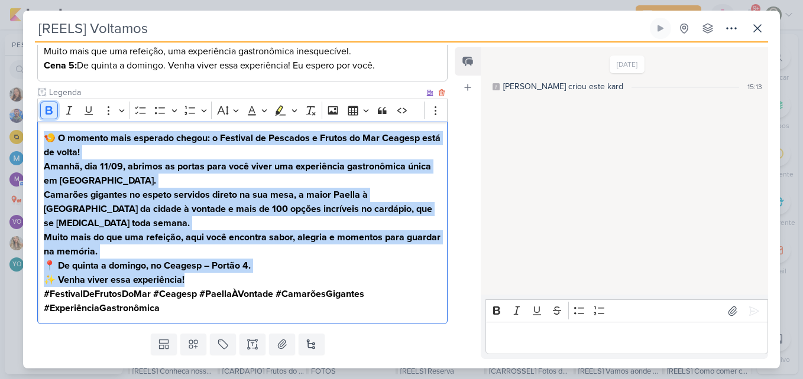
click at [49, 105] on icon "Editor toolbar" at bounding box center [49, 111] width 12 height 12
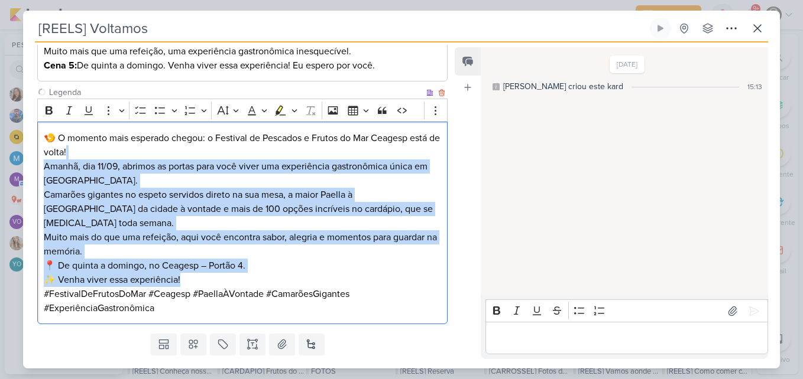
click at [112, 142] on p "🍤 O momento mais esperado chegou: o Festival de Pescados e Frutos do Mar Ceages…" at bounding box center [242, 159] width 397 height 57
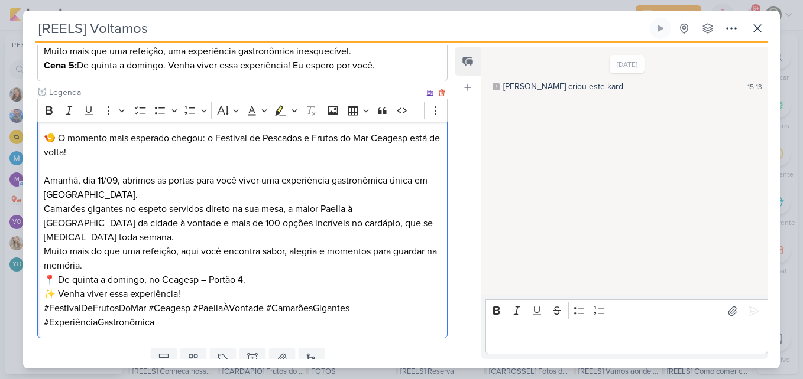
click at [106, 181] on p "⁠⁠⁠⁠⁠⁠⁠ Amanhã, dia 11/09, abrimos as portas para você viver uma experiência ga…" at bounding box center [242, 181] width 397 height 43
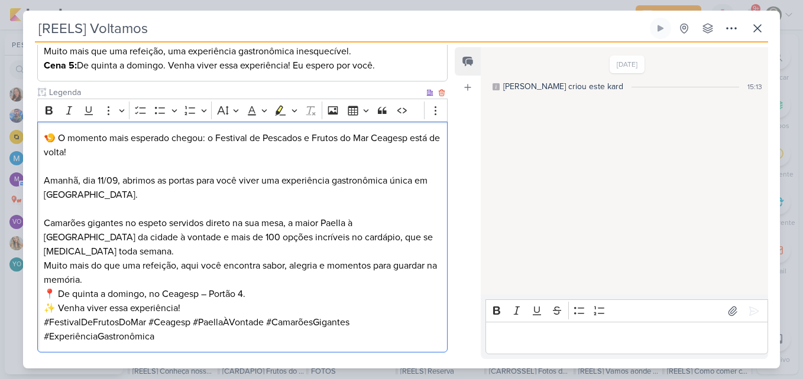
click at [121, 165] on p "Amanhã, dia 11/09, abrimos as portas para você viver uma experiência gastronômi…" at bounding box center [242, 181] width 397 height 43
click at [183, 202] on p "Editor editing area: main" at bounding box center [242, 209] width 397 height 14
click at [427, 223] on p "Camarões gigantes no espeto servidos direto na sua mesa, a maior Paella à [GEOG…" at bounding box center [242, 237] width 397 height 43
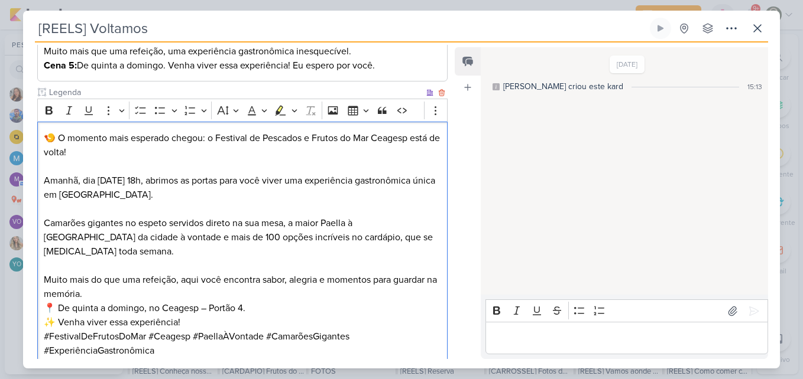
click at [196, 273] on p "Muito mais do que uma refeição, aqui você encontra sabor, alegria e momentos pa…" at bounding box center [242, 287] width 397 height 28
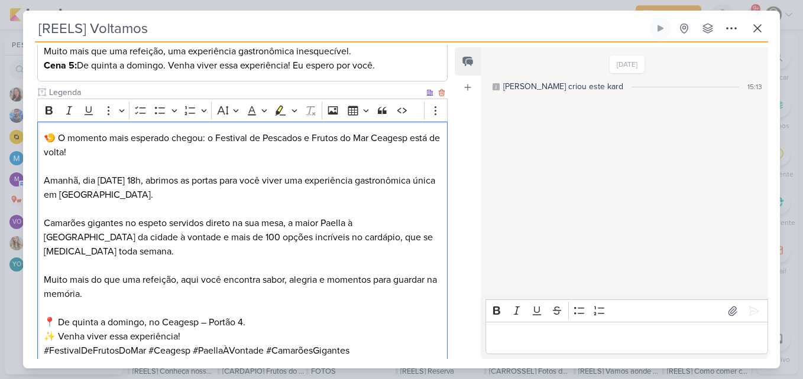
click at [208, 316] on p "📍 De quinta a domingo, no Ceagesp – Portão 4. ✨ Venha viver essa experiência!" at bounding box center [242, 330] width 397 height 28
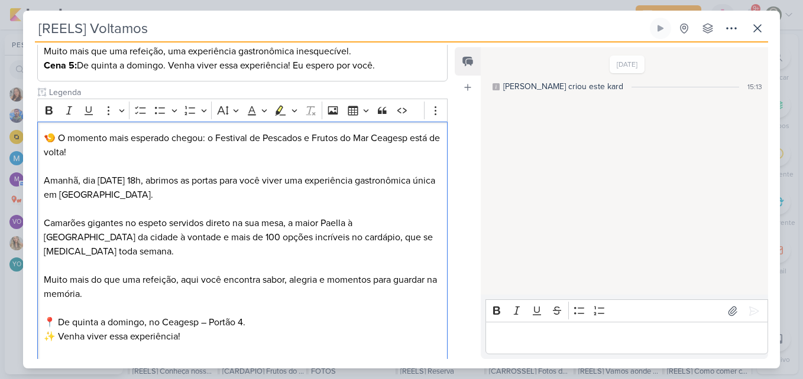
scroll to position [392, 0]
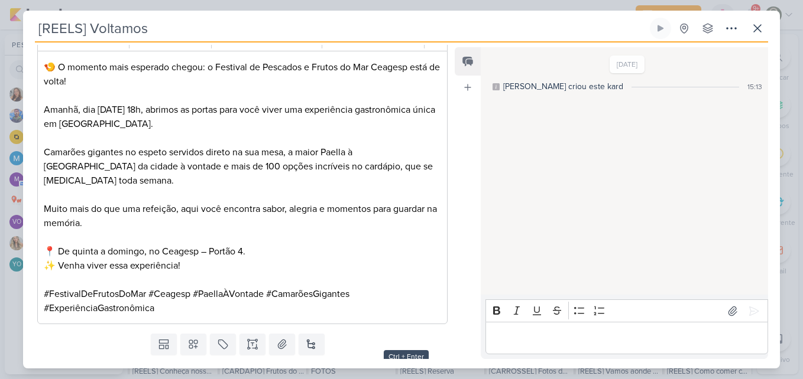
click at [421, 365] on button "Salvar e Fechar" at bounding box center [406, 376] width 83 height 22
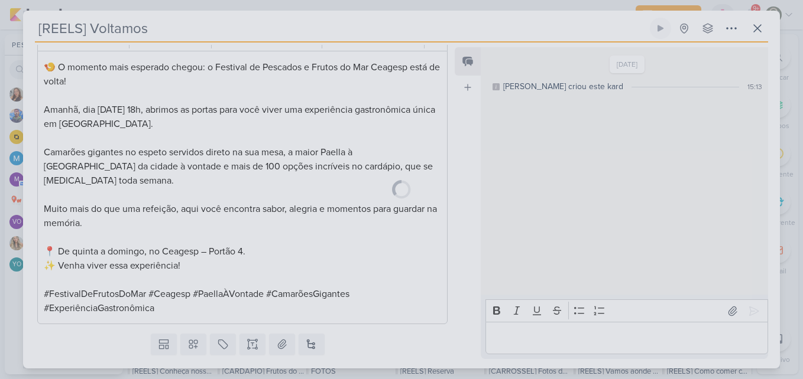
scroll to position [391, 0]
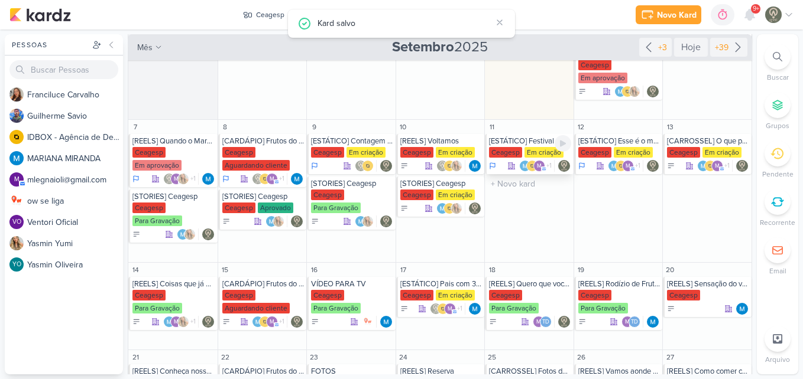
click at [517, 152] on div "Ceagesp" at bounding box center [505, 152] width 33 height 11
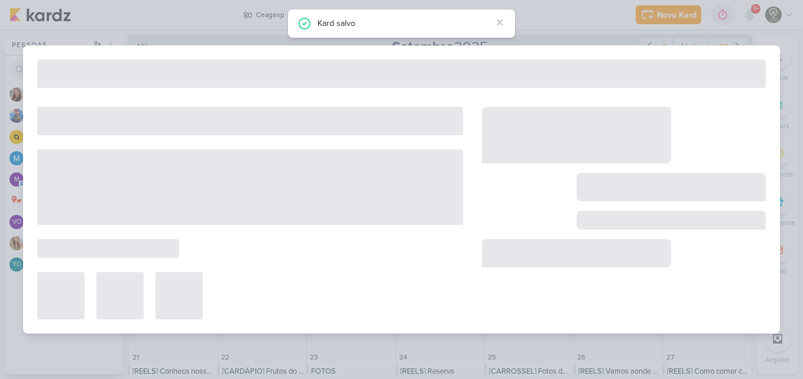
type input "[ESTÁTICO] Festival de Frutos do Mar está de volta!"
type input "11 de setembro de 2025 às 23:59"
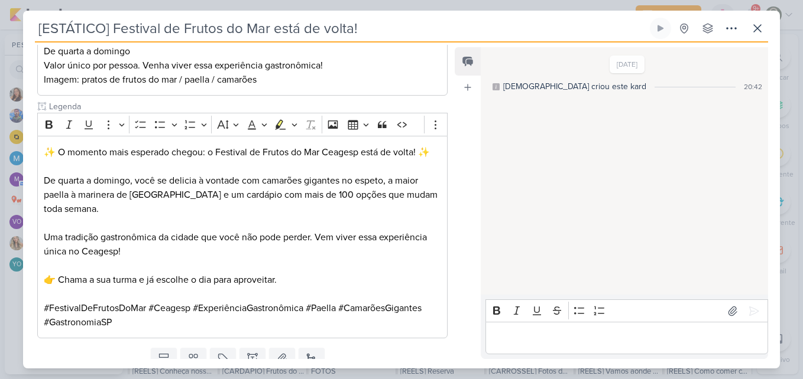
scroll to position [253, 0]
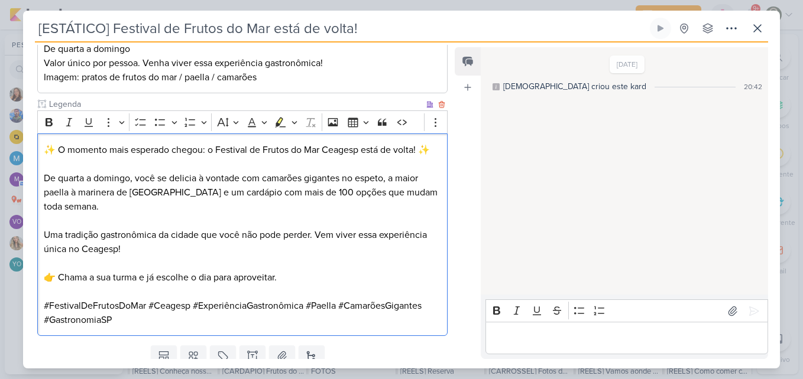
click at [404, 235] on p "Uma tradição gastronômica da cidade que você não pode perder. Vem viver essa ex…" at bounding box center [242, 242] width 397 height 28
click at [87, 178] on p "De quarta a domingo, você se delicia à vontade com camarões gigantes no espeto,…" at bounding box center [242, 192] width 397 height 43
click at [237, 204] on p "De quinta a domingo, você se delicia à vontade com camarões gigantes no espeto,…" at bounding box center [242, 192] width 397 height 43
click at [187, 216] on p "Editor editing area: main" at bounding box center [242, 221] width 397 height 14
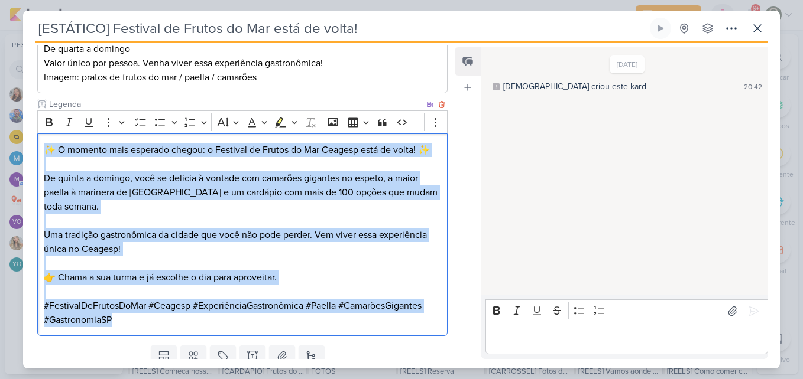
drag, startPoint x: 46, startPoint y: 148, endPoint x: 150, endPoint y: 329, distance: 208.3
click at [150, 329] on div "✨ O momento mais esperado chegou: o Festival de Frutos do Mar Ceagesp está de v…" at bounding box center [242, 235] width 410 height 203
copy div "✨ O momento mais esperado chegou: o Festival de Frutos do Mar Ceagesp está de v…"
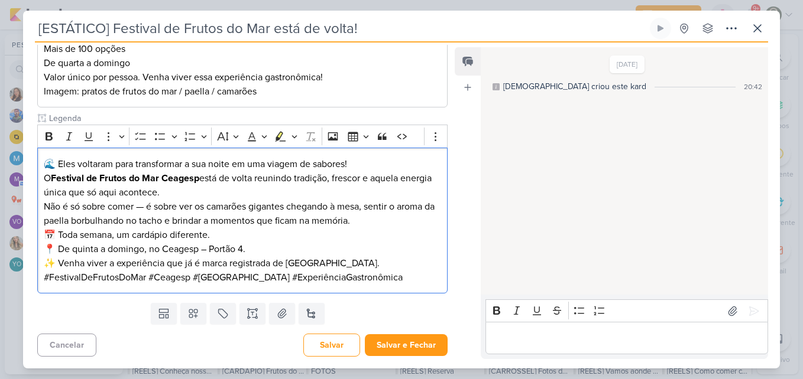
scroll to position [239, 0]
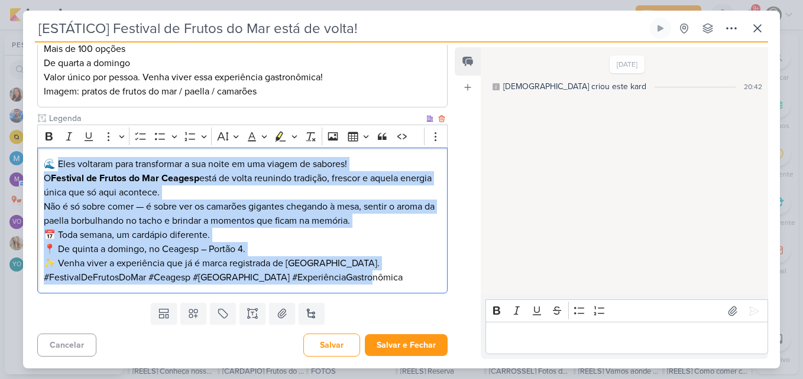
drag, startPoint x: 61, startPoint y: 165, endPoint x: 378, endPoint y: 280, distance: 336.9
click at [378, 280] on div "🌊 Eles voltaram para transformar a sua noite em uma viagem de sabores! O Festiv…" at bounding box center [242, 221] width 410 height 146
click at [48, 129] on button "Bold" at bounding box center [49, 137] width 18 height 18
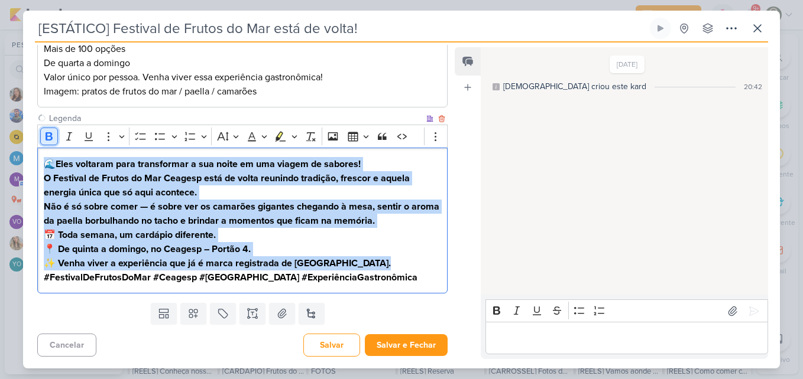
click at [48, 129] on button "Bold" at bounding box center [49, 137] width 18 height 18
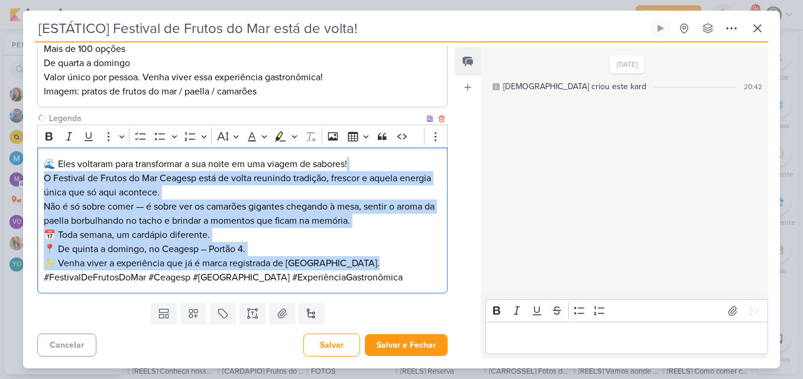
click at [214, 245] on p "📅 Toda semana, um cardápio diferente. 📍 De quinta a domingo, no [GEOGRAPHIC_DAT…" at bounding box center [242, 242] width 397 height 28
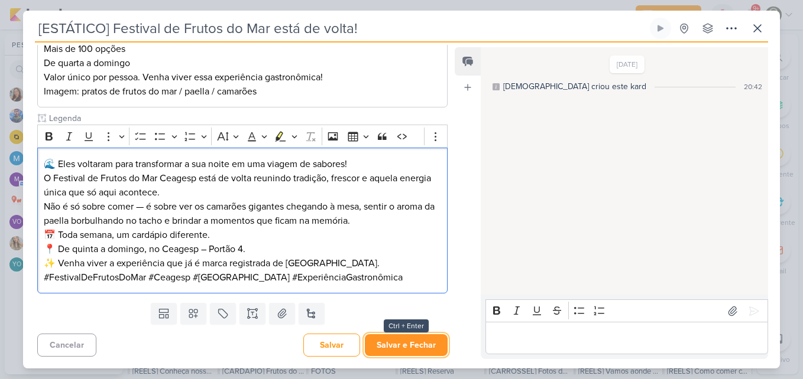
click at [407, 344] on button "Salvar e Fechar" at bounding box center [406, 345] width 83 height 22
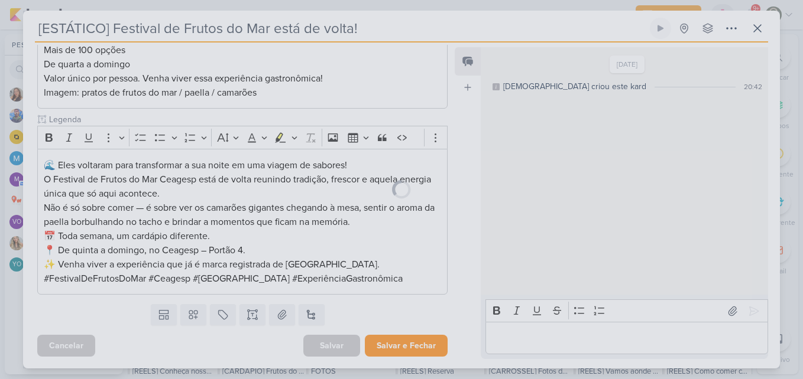
scroll to position [238, 0]
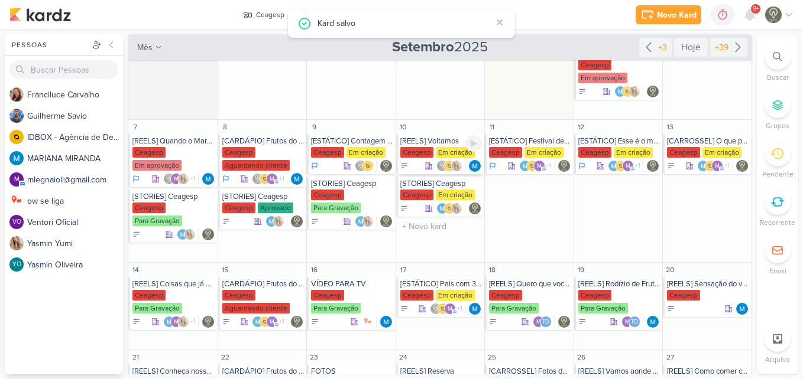
click at [426, 157] on div "Ceagesp" at bounding box center [416, 152] width 33 height 11
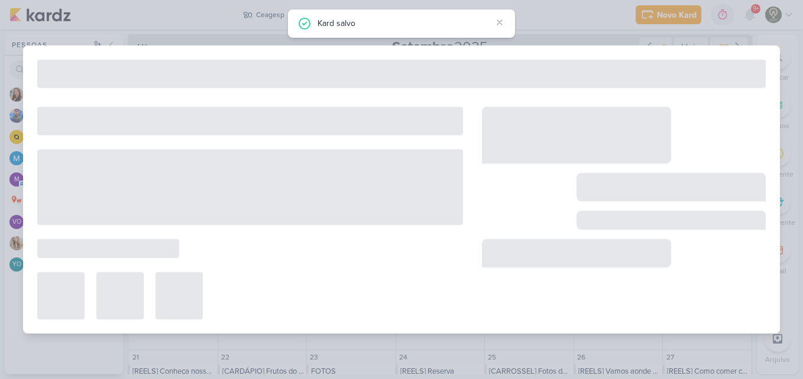
type input "[REELS] Voltamos"
type input "[DATE] 23:59"
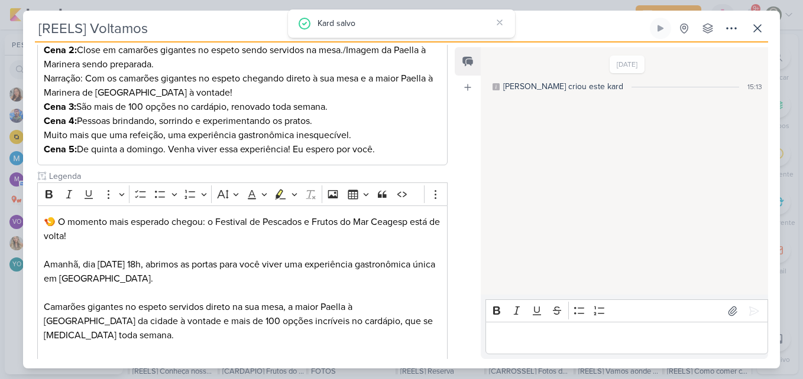
scroll to position [0, 0]
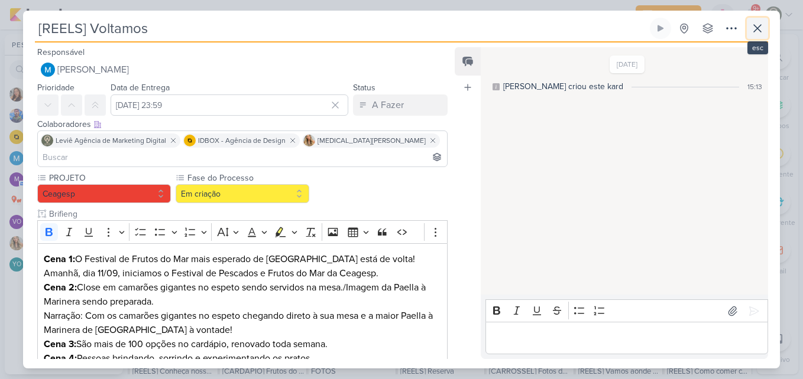
click at [759, 26] on icon at bounding box center [757, 28] width 7 height 7
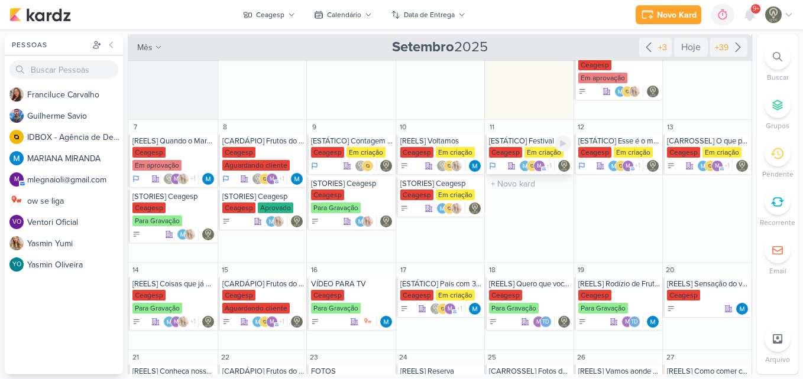
click at [528, 148] on div "Em criação" at bounding box center [543, 152] width 39 height 11
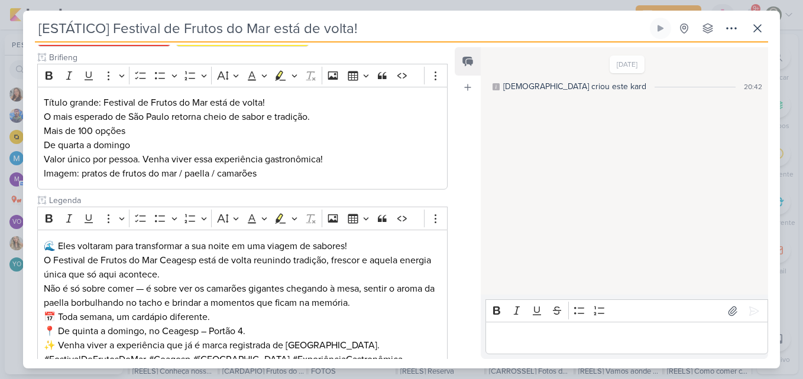
scroll to position [20, 0]
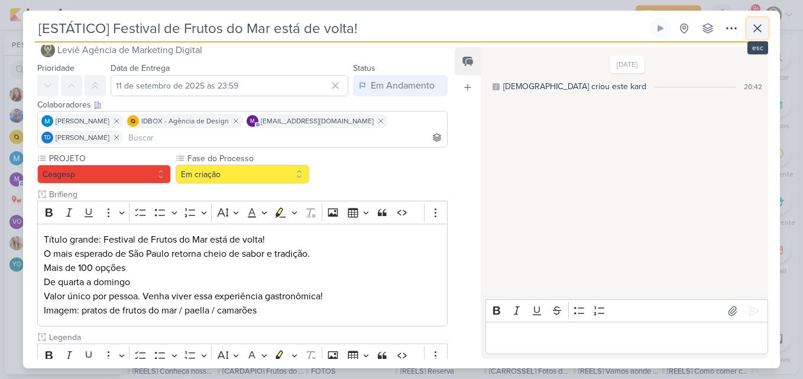
click at [765, 24] on button at bounding box center [756, 28] width 21 height 21
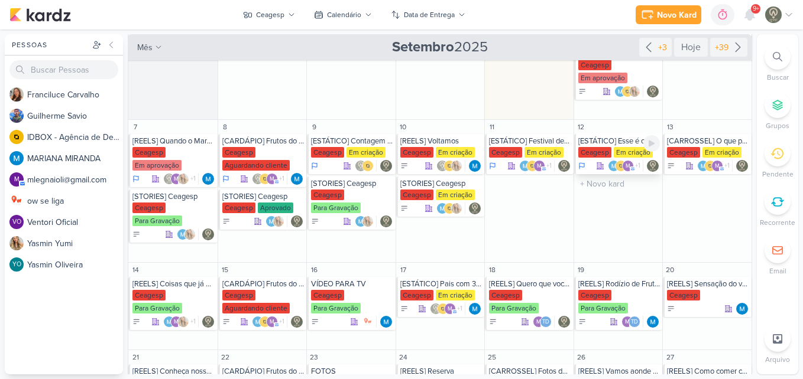
click at [610, 145] on div "[ESTÁTICO] Esse é o melhor cardápio de Frutos do Mar de [GEOGRAPHIC_DATA]" at bounding box center [619, 141] width 82 height 9
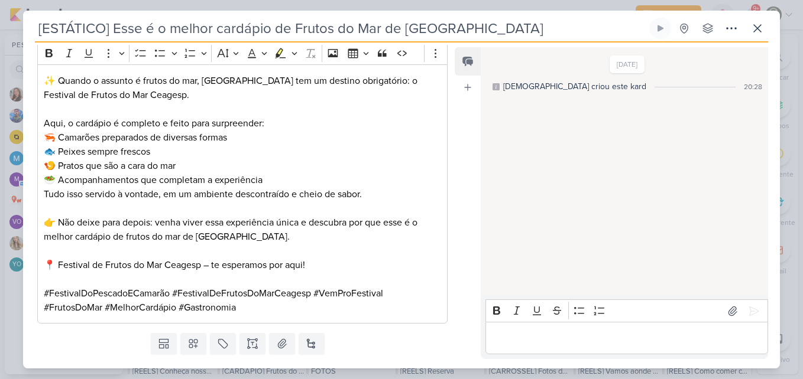
scroll to position [356, 0]
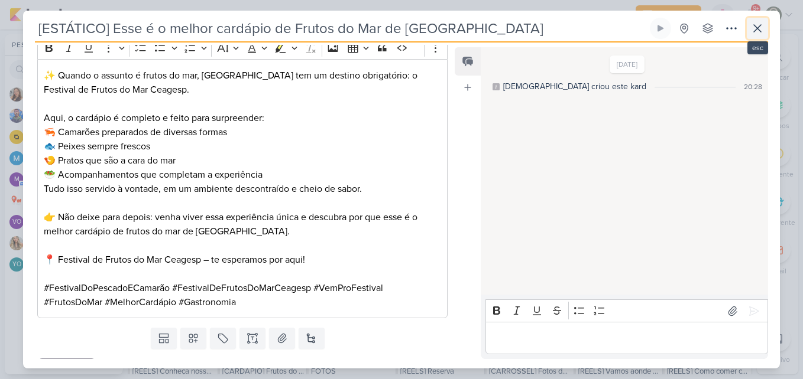
click at [754, 30] on icon at bounding box center [757, 28] width 14 height 14
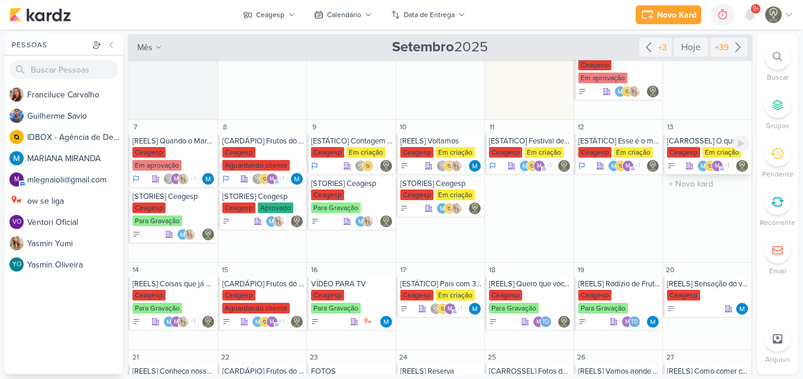
click at [697, 143] on div "[CARROSSEL] O que pedir na sua primeira visita ao Festivais Ceagesp" at bounding box center [708, 141] width 82 height 9
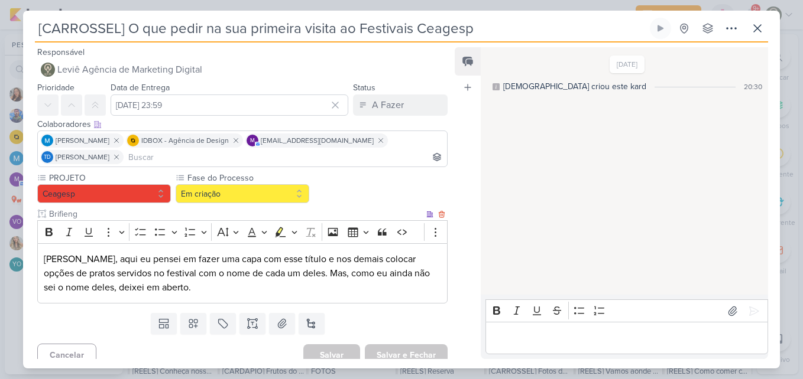
click at [240, 268] on p "[PERSON_NAME], aqui eu pensei em fazer uma capa com esse título e nos demais co…" at bounding box center [242, 273] width 397 height 43
click at [183, 289] on p "[PERSON_NAME], aqui eu pensei em fazer uma capa com esse título e nos demais co…" at bounding box center [242, 273] width 397 height 43
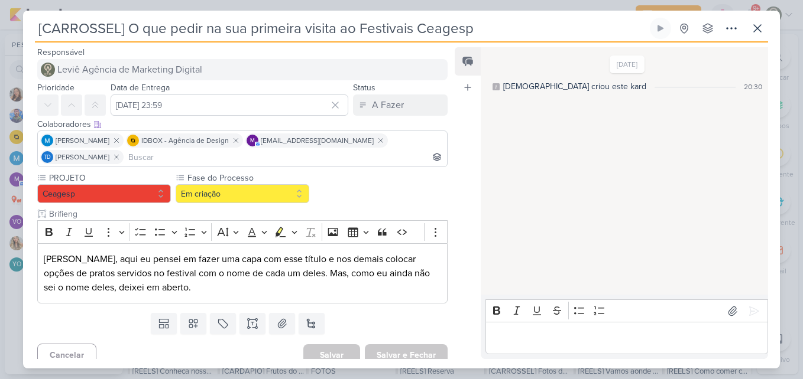
drag, startPoint x: 482, startPoint y: 31, endPoint x: 39, endPoint y: 61, distance: 443.7
click at [39, 61] on div "[CARROSSEL] O que pedir na sua primeira visita ao Festivais Ceagesp Criado por …" at bounding box center [401, 193] width 756 height 351
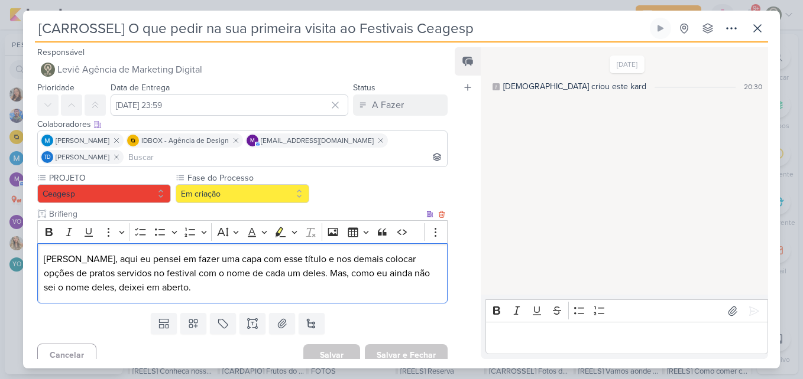
click at [308, 272] on p "[PERSON_NAME], aqui eu pensei em fazer uma capa com esse título e nos demais co…" at bounding box center [242, 273] width 397 height 43
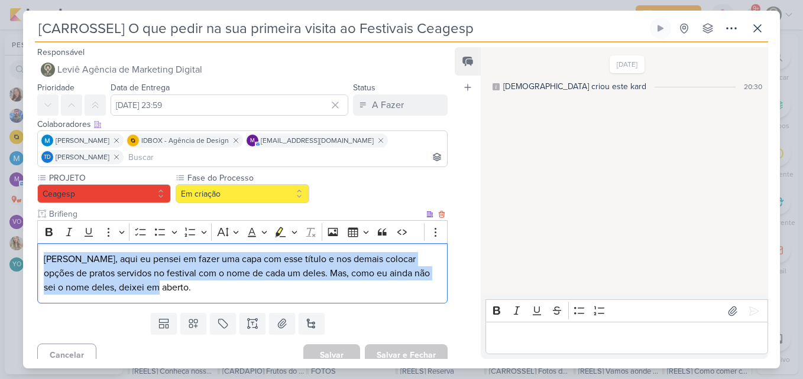
drag, startPoint x: 156, startPoint y: 294, endPoint x: 41, endPoint y: 255, distance: 121.9
click at [41, 255] on div "[PERSON_NAME], aqui eu pensei em fazer uma capa com esse título e nos demais co…" at bounding box center [242, 273] width 410 height 61
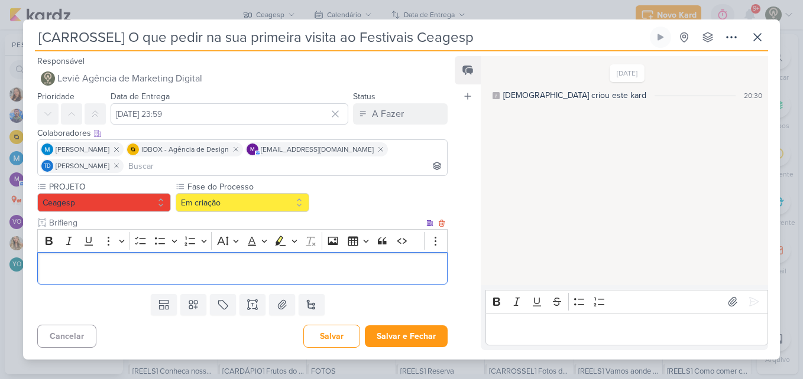
click at [281, 277] on div "Editor editing area: main" at bounding box center [242, 268] width 410 height 33
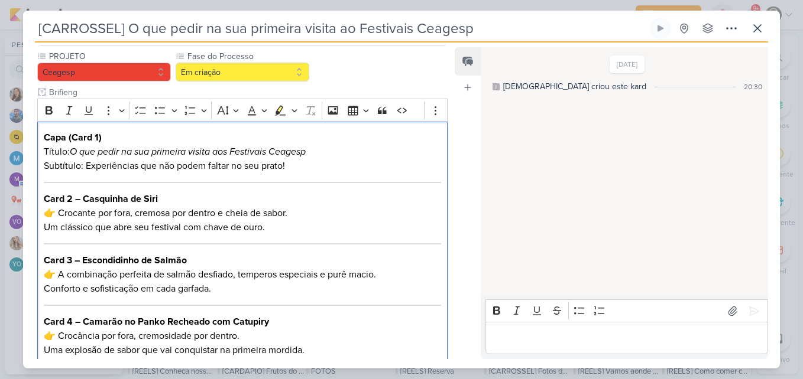
scroll to position [138, 0]
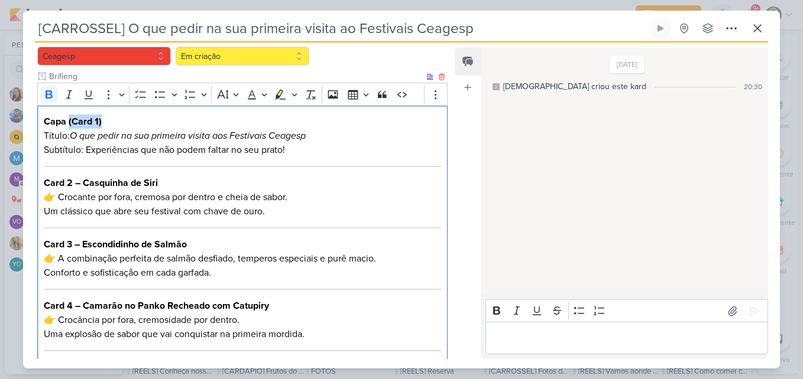
drag, startPoint x: 107, startPoint y: 119, endPoint x: 69, endPoint y: 121, distance: 37.9
click at [69, 121] on p "Capa (Card 1) Título: O que pedir na sua primeira visita aos Festivais Ceagesp …" at bounding box center [242, 136] width 397 height 43
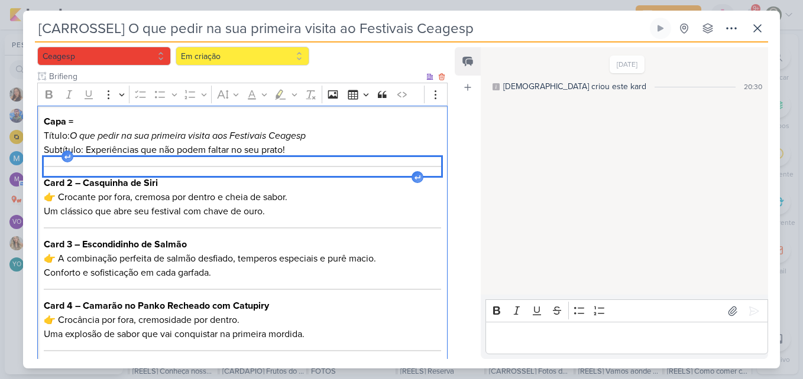
click at [125, 164] on div "Editor editing area: main" at bounding box center [242, 166] width 397 height 19
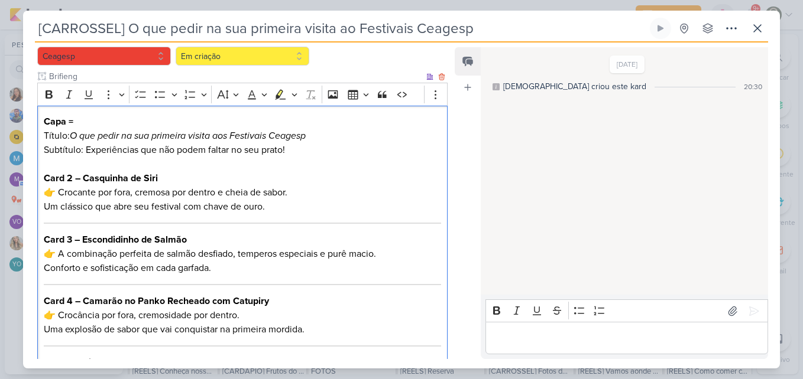
click at [60, 189] on p "Card 2 – Casquinha de Siri 👉 Crocante por fora, cremosa por dentro e cheia de s…" at bounding box center [242, 192] width 397 height 43
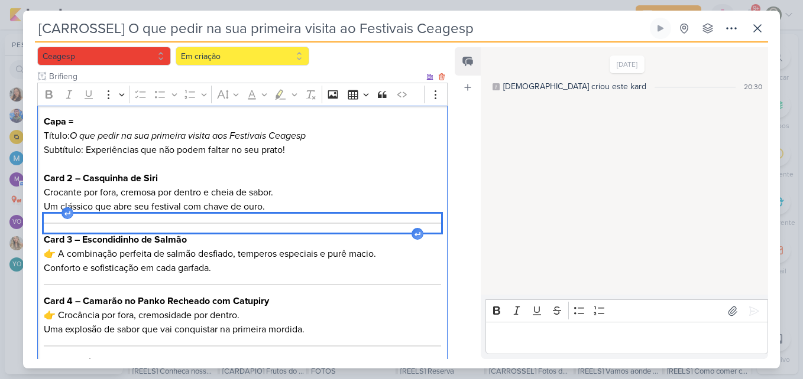
click at [73, 223] on hr "Editor editing area: main" at bounding box center [242, 223] width 397 height 1
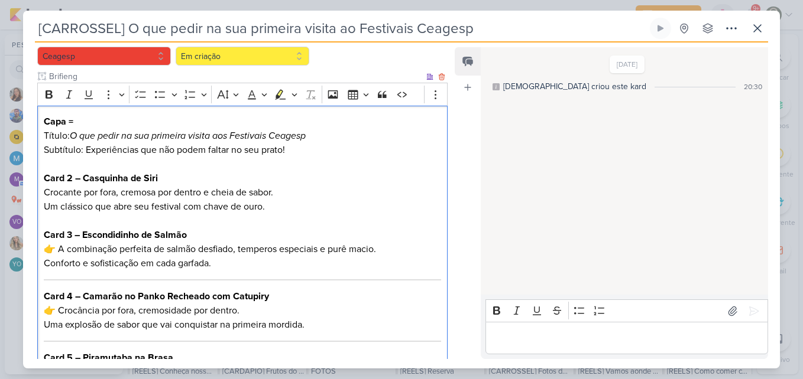
click at [60, 251] on p "Card 3 – Escondidinho de Salmão 👉 A combinação perfeita de salmão desfiado, tem…" at bounding box center [242, 249] width 397 height 43
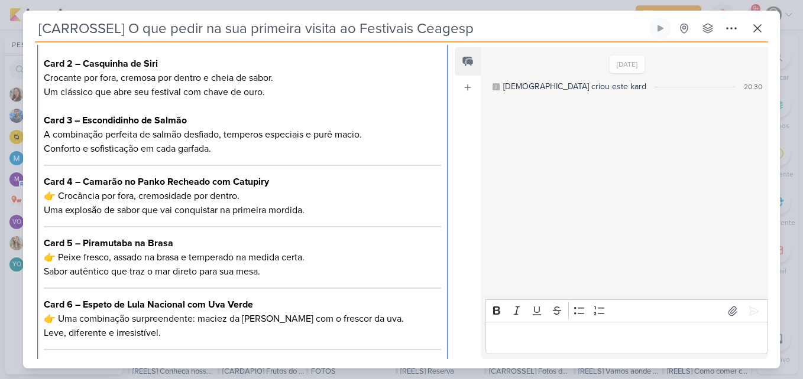
scroll to position [257, 0]
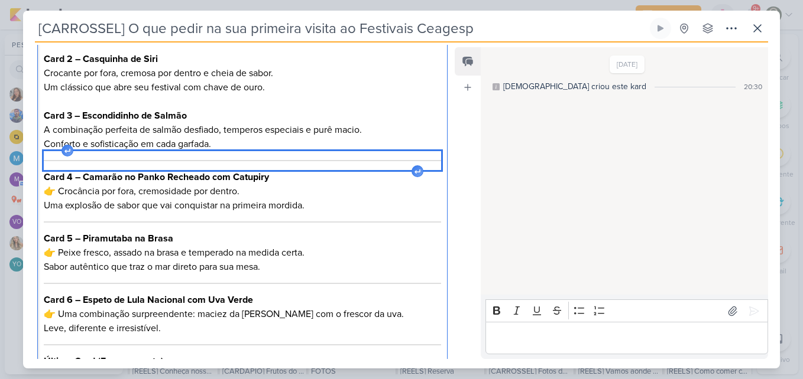
click at [355, 163] on div "Editor editing area: main" at bounding box center [242, 160] width 397 height 19
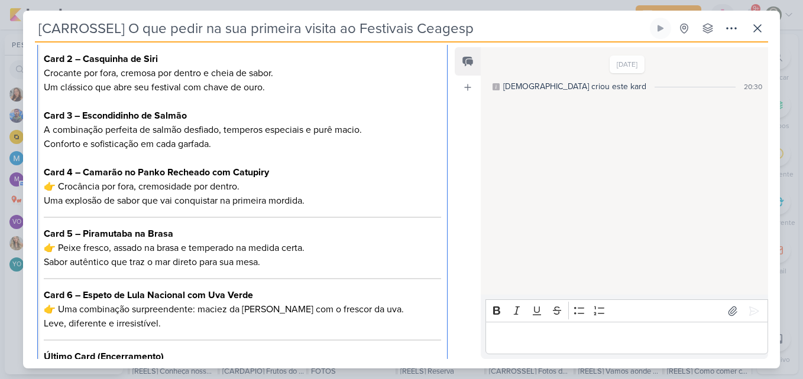
click at [60, 187] on p "Card 4 – Camarão no Panko Recheado com Catupiry 👉 Crocância por fora, cremosida…" at bounding box center [242, 186] width 397 height 43
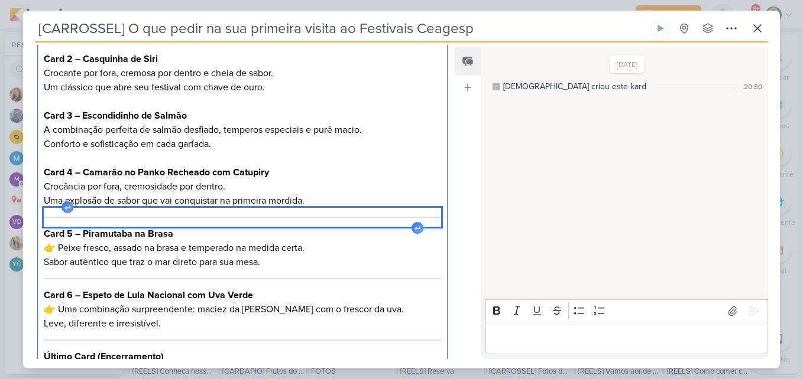
click at [82, 216] on div "Editor editing area: main" at bounding box center [242, 217] width 397 height 19
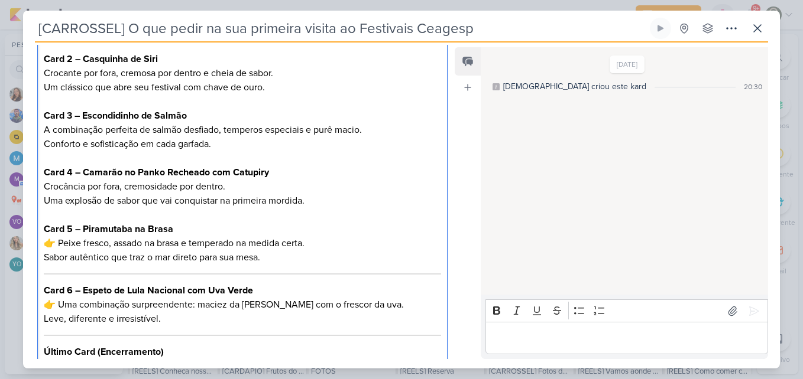
click at [61, 242] on p "Card 5 – Piramutaba na Brasa 👉 Peixe fresco, assado na brasa e temperado na med…" at bounding box center [242, 243] width 397 height 43
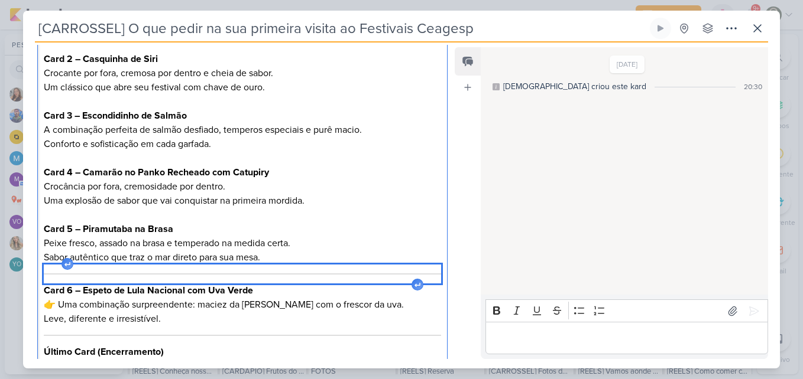
click at [87, 269] on div "Editor editing area: main" at bounding box center [242, 274] width 397 height 19
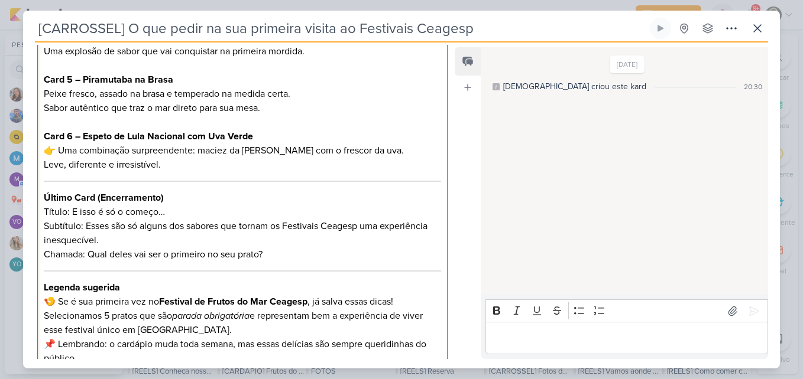
scroll to position [418, 0]
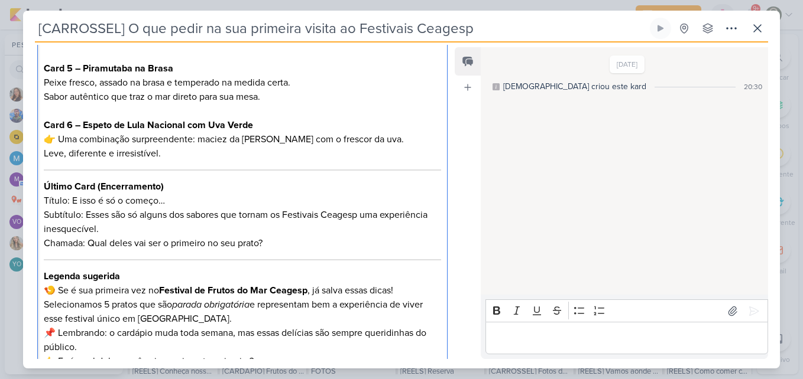
click at [60, 138] on p "Card 6 – Espeto de Lula Nacional com Uva Verde 👉 Uma combinação surpreendente: …" at bounding box center [242, 139] width 397 height 43
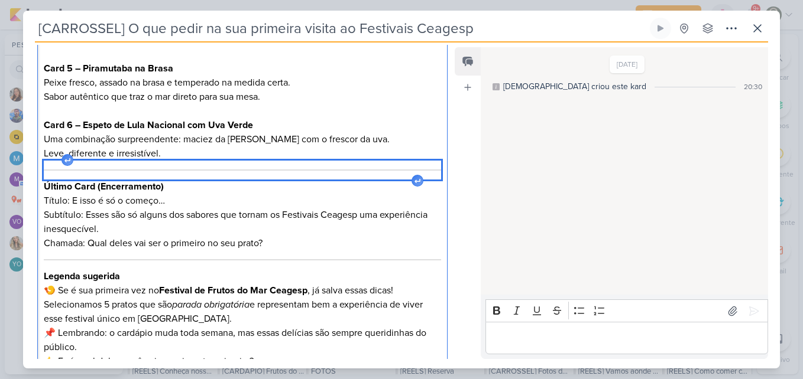
click at [72, 169] on div "Editor editing area: main" at bounding box center [242, 170] width 397 height 19
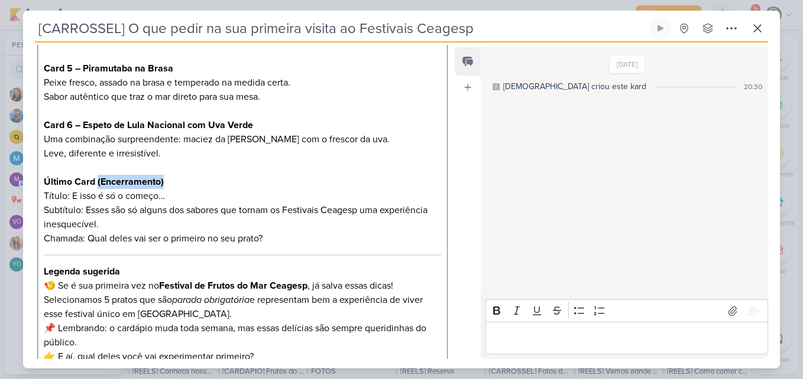
drag, startPoint x: 184, startPoint y: 186, endPoint x: 98, endPoint y: 180, distance: 86.5
click at [98, 180] on p "Último Card (Encerramento) Título: E isso é só o começo… Subtítulo: Esses são s…" at bounding box center [242, 210] width 397 height 71
click at [109, 209] on p "Último Card Título: E isso é só o começo… Subtítulo: Esses são só alguns dos sa…" at bounding box center [242, 210] width 397 height 71
drag, startPoint x: 90, startPoint y: 239, endPoint x: 27, endPoint y: 239, distance: 63.2
click at [27, 239] on div "PROJETO [GEOGRAPHIC_DATA] Fase do Processo" at bounding box center [237, 73] width 429 height 638
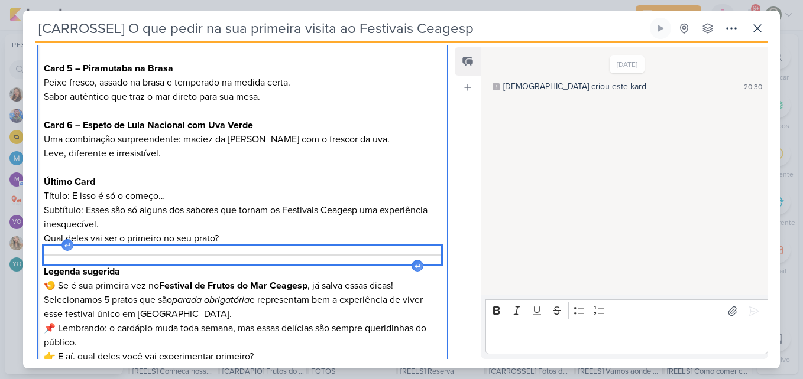
click at [60, 254] on div "Editor editing area: main" at bounding box center [242, 255] width 397 height 19
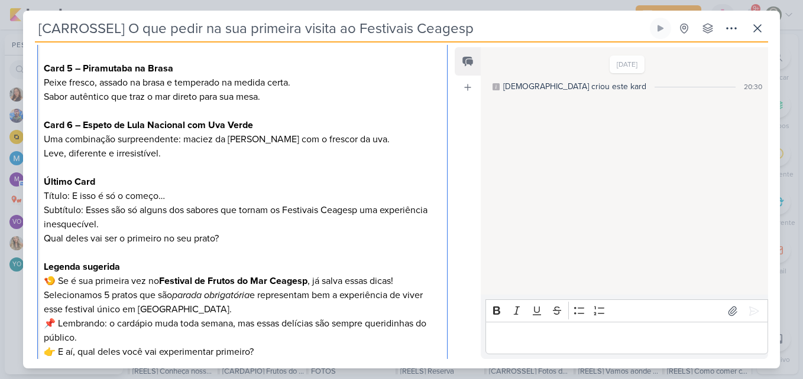
scroll to position [506, 0]
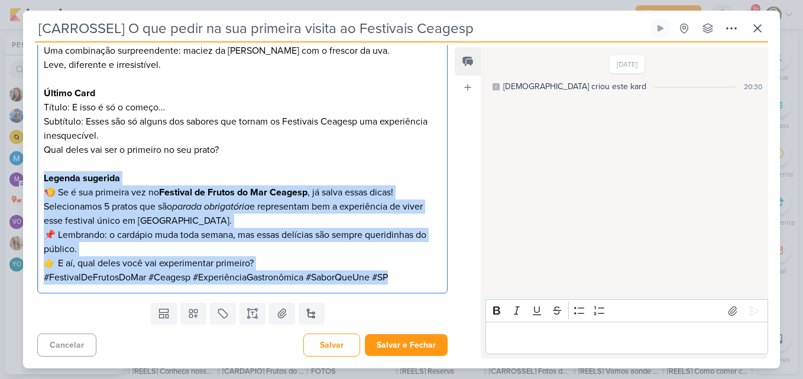
drag, startPoint x: 43, startPoint y: 178, endPoint x: 405, endPoint y: 300, distance: 382.0
click at [405, 300] on div "Responsável Leviê Agência de Marketing Digital Nenhum contato encontrado create…" at bounding box center [237, 202] width 429 height 314
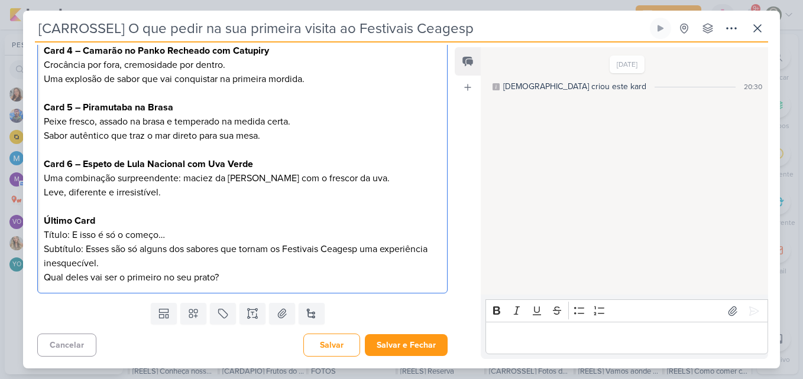
scroll to position [379, 0]
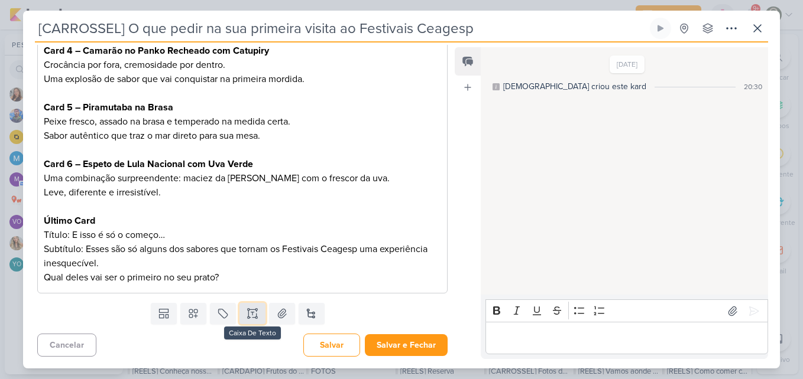
click at [257, 310] on button at bounding box center [252, 313] width 26 height 21
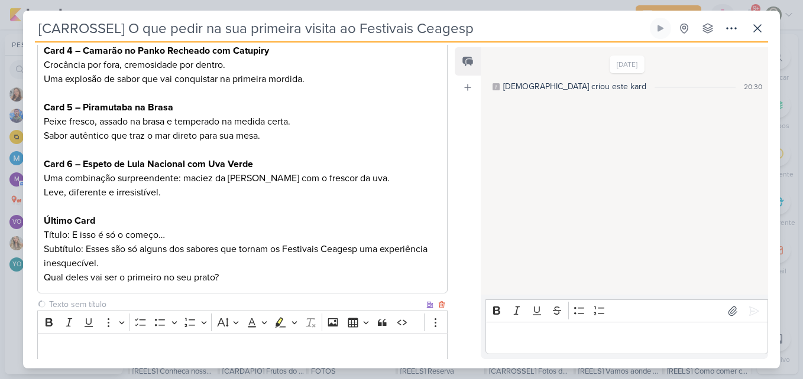
click at [247, 307] on input "text" at bounding box center [235, 304] width 377 height 12
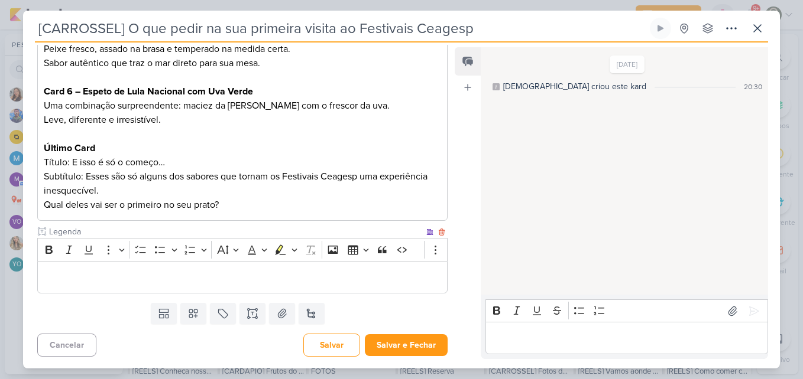
type input "Legenda"
click at [355, 285] on div "Editor editing area: main" at bounding box center [242, 277] width 410 height 33
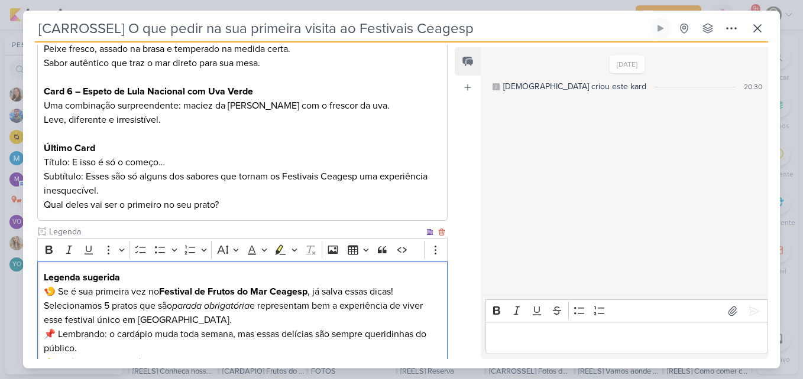
scroll to position [475, 0]
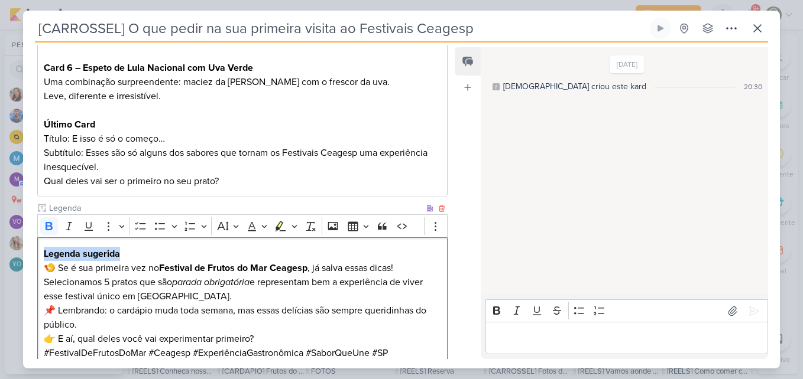
drag, startPoint x: 152, startPoint y: 254, endPoint x: 44, endPoint y: 254, distance: 108.7
click at [44, 254] on h3 "Legenda sugerida" at bounding box center [242, 254] width 397 height 14
click at [44, 269] on p "🍤 Se é sua primeira vez no Festival de Frutos do Mar Ceagesp , já salva essas d…" at bounding box center [242, 282] width 397 height 43
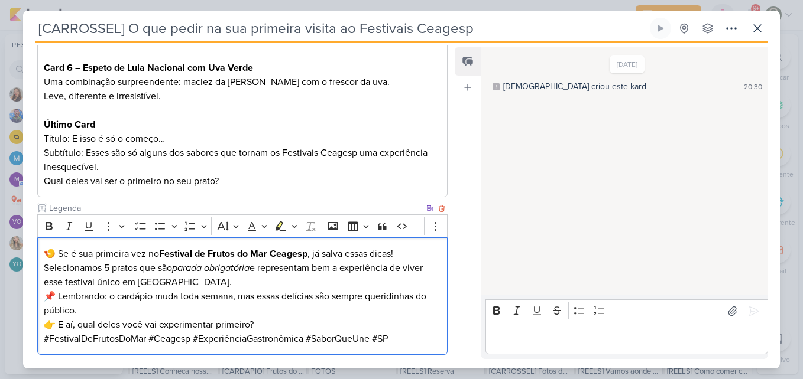
click at [415, 254] on p "🍤 Se é sua primeira vez no Festival de Frutos do Mar Ceagesp , já salva essas d…" at bounding box center [242, 268] width 397 height 43
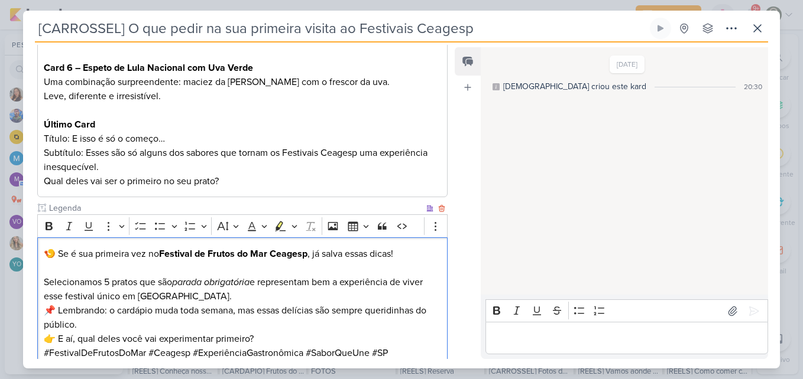
click at [63, 255] on p "🍤 Se é sua primeira vez no Festival de Frutos do Mar Ceagesp , já salva essas d…" at bounding box center [242, 254] width 397 height 14
click at [98, 255] on p "🍤 É sua e é sua primeira vez no Festival de Frutos do Mar Ceagesp , já salva es…" at bounding box center [242, 254] width 397 height 14
click at [301, 256] on p "🍤 É sua primeira vez no Festival de Frutos do Mar Ceagesp , já salva essas dica…" at bounding box center [242, 254] width 397 height 14
drag, startPoint x: 426, startPoint y: 256, endPoint x: -2, endPoint y: 238, distance: 428.3
click at [0, 238] on html "1.99.0 [GEOGRAPHIC_DATA] Ctrl + k 0h0m Sessão desligada... Hoje 0h0m Semana 0h0…" at bounding box center [401, 189] width 803 height 379
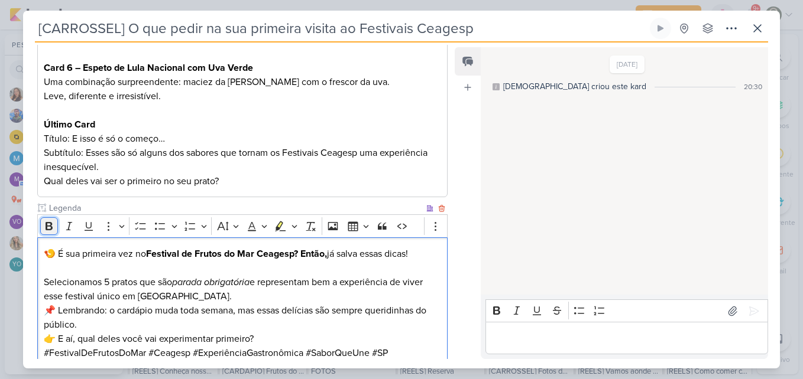
click at [46, 228] on icon "Editor toolbar" at bounding box center [49, 226] width 7 height 8
click at [47, 223] on icon "Editor toolbar" at bounding box center [49, 226] width 7 height 8
click at [61, 265] on p "Selecionamos 5 pratos que são parada obrigatória e representam bem a experiênci…" at bounding box center [242, 282] width 397 height 43
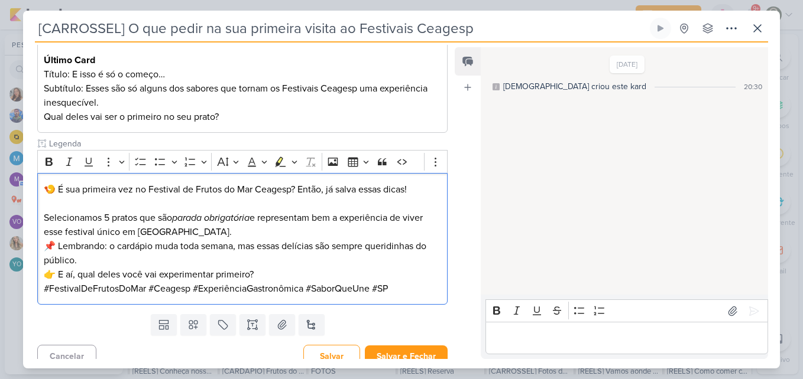
scroll to position [550, 0]
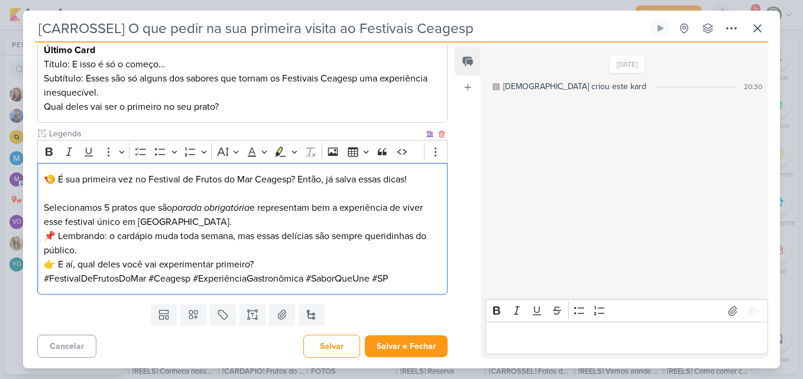
click at [254, 224] on p "⁠⁠⁠⁠⁠⁠⁠ Selecionamos 5 pratos que são parada obrigatória e representam bem a ex…" at bounding box center [242, 208] width 397 height 43
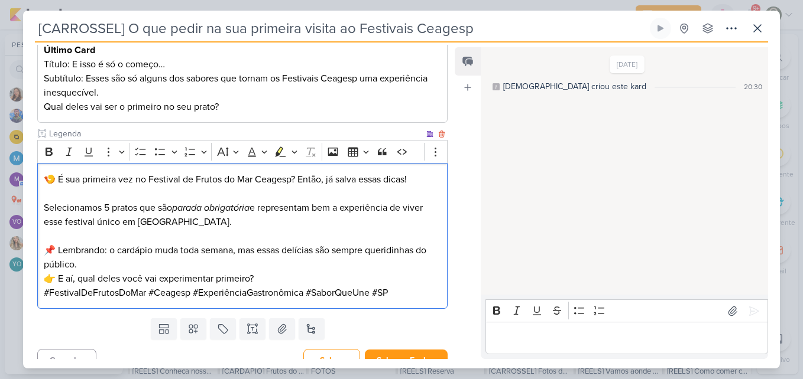
click at [255, 261] on p "📌 Lembrando: o cardápio muda toda semana, mas essas delícias são sempre queridi…" at bounding box center [242, 257] width 397 height 28
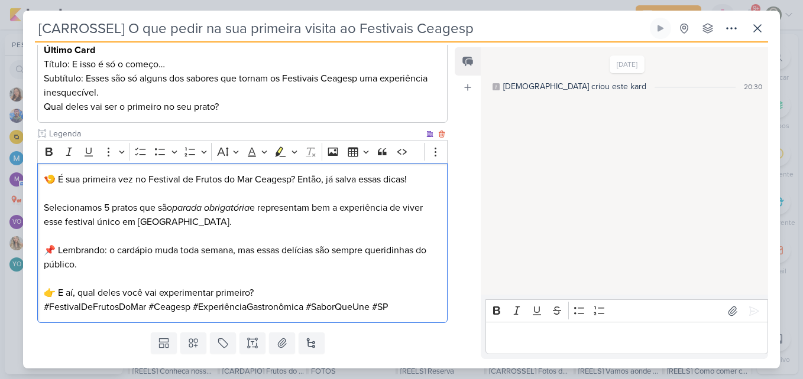
click at [285, 286] on p "👉 E aí, qual deles você vai experimentar primeiro?" at bounding box center [242, 293] width 397 height 14
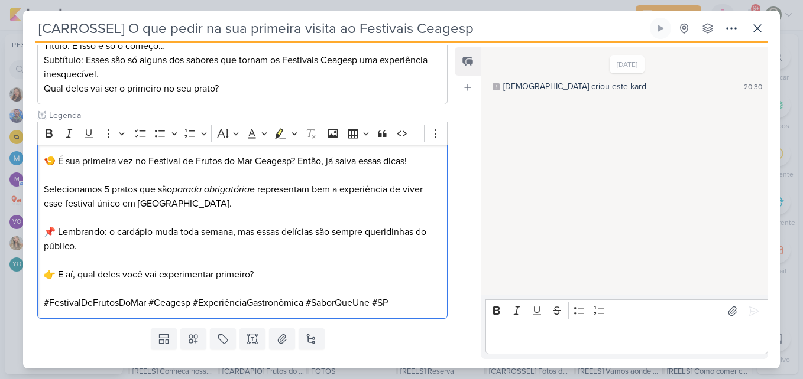
scroll to position [588, 0]
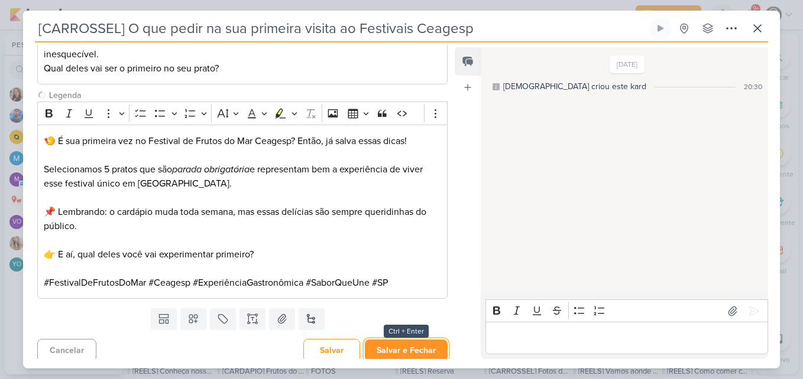
click at [406, 345] on button "Salvar e Fechar" at bounding box center [406, 351] width 83 height 22
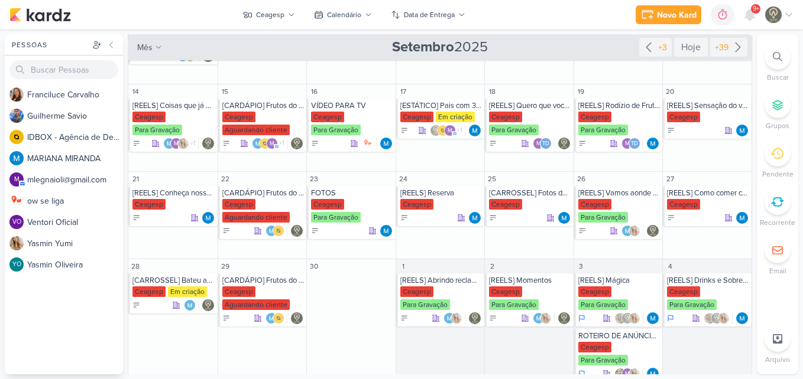
scroll to position [303, 0]
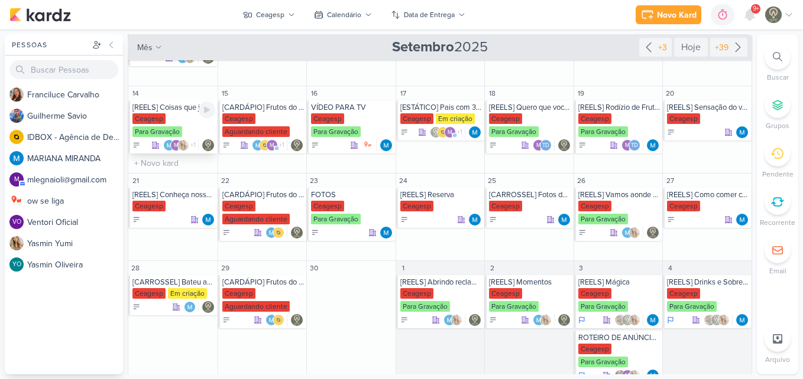
click at [170, 120] on div "Ceagesp Para Gravação" at bounding box center [173, 125] width 83 height 25
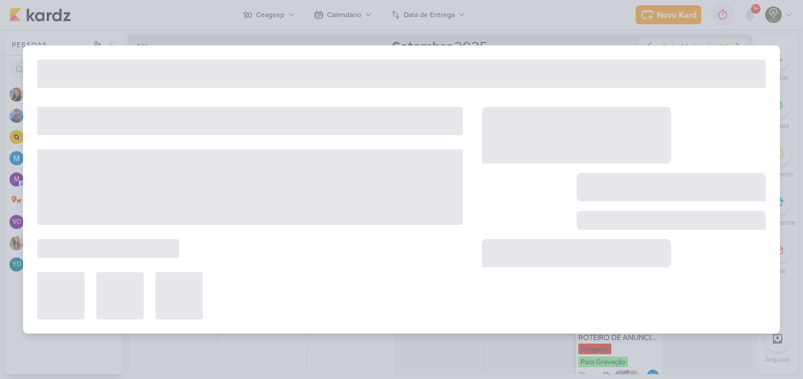
type input "[REELS] Coisas que já fizemos e a [PERSON_NAME] não nos demitiu"
type input "[DATE] 23:59"
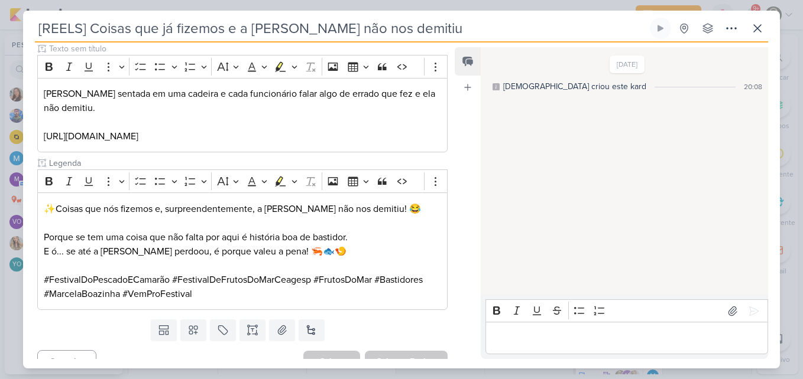
scroll to position [0, 0]
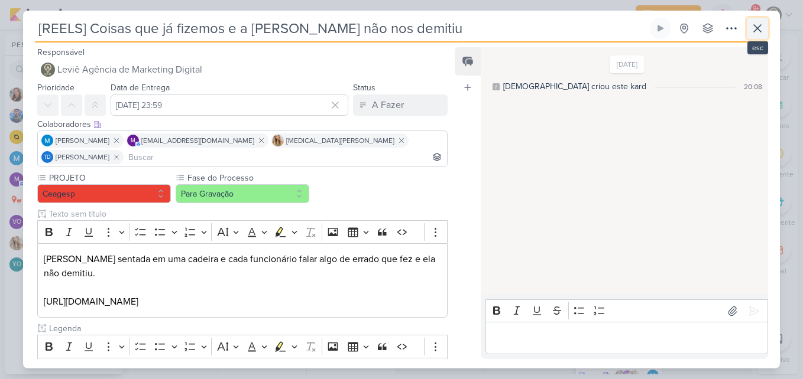
click at [755, 33] on icon at bounding box center [757, 28] width 14 height 14
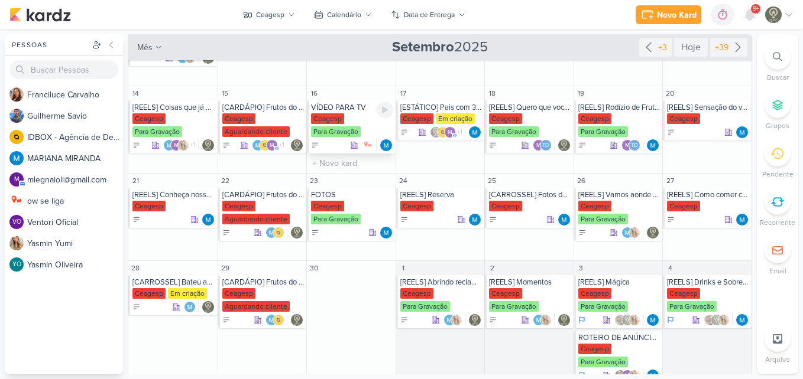
click at [332, 118] on div "Ceagesp" at bounding box center [327, 118] width 33 height 11
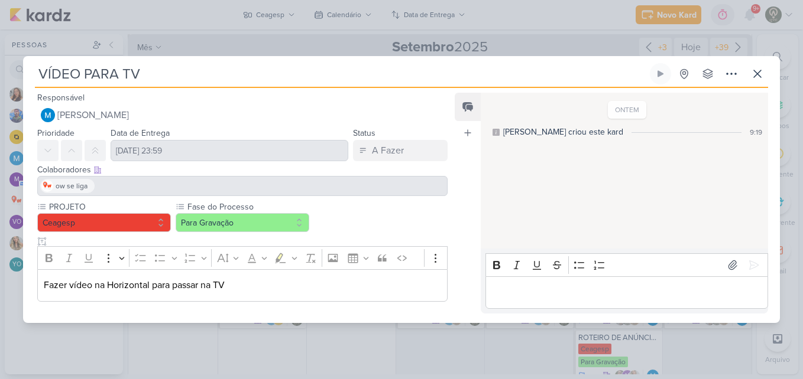
click at [294, 284] on p "Fazer vídeo na Horizontal para passar na TV" at bounding box center [242, 285] width 397 height 14
click at [251, 279] on p "Fazer vídeo na Horizontal para passar na TV" at bounding box center [242, 285] width 397 height 14
click at [756, 70] on icon at bounding box center [757, 74] width 14 height 14
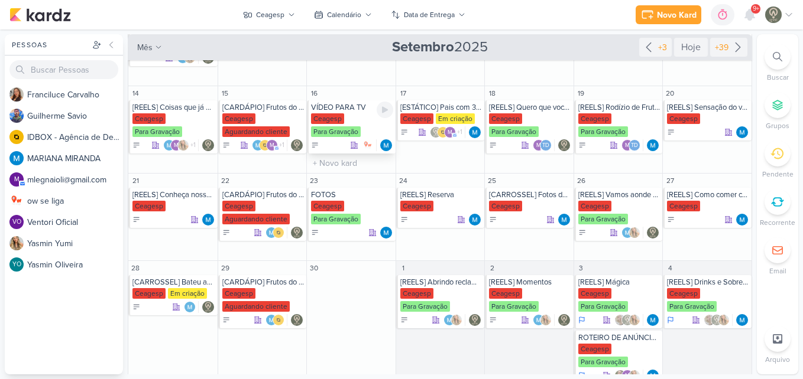
click at [338, 119] on div "Ceagesp" at bounding box center [327, 118] width 33 height 11
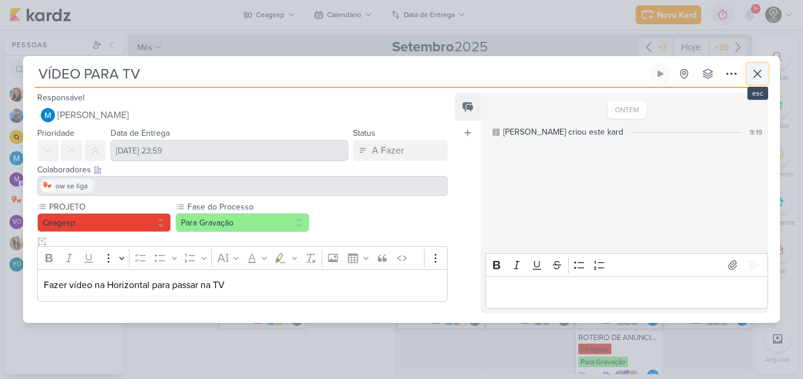
click at [752, 84] on button at bounding box center [756, 73] width 21 height 21
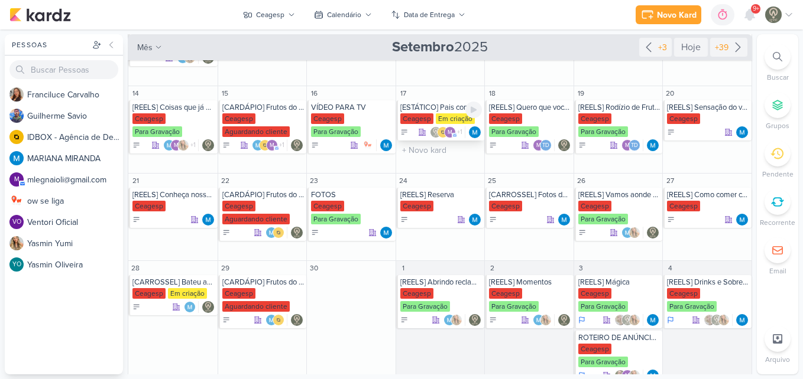
click at [424, 115] on div "Ceagesp" at bounding box center [416, 118] width 33 height 11
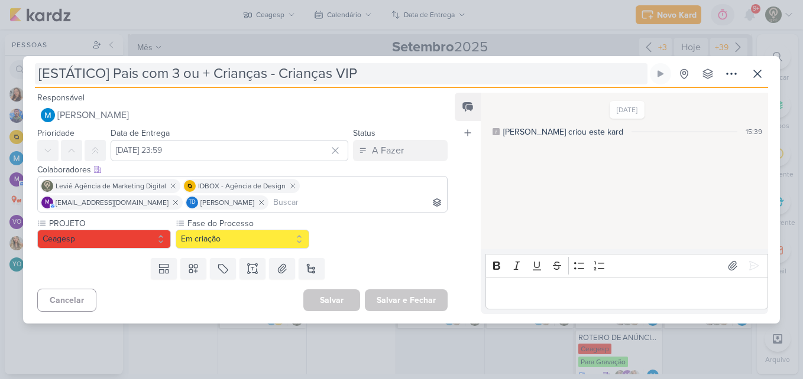
click at [369, 76] on input "[ESTÁTICO] Pais com 3 ou + Crianças - Crianças VIP" at bounding box center [341, 73] width 612 height 21
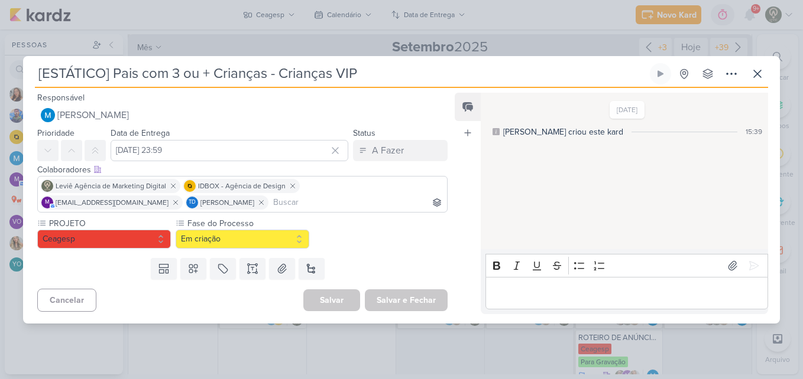
drag, startPoint x: 384, startPoint y: 75, endPoint x: 36, endPoint y: 97, distance: 348.2
click at [36, 97] on div "[ESTÁTICO] Pais com 3 ou + Crianças - Crianças VIP Criado por MARIANA nenhum gr…" at bounding box center [401, 193] width 756 height 261
click at [336, 251] on div "PROJETO [GEOGRAPHIC_DATA] Fase do Processo" at bounding box center [237, 235] width 429 height 36
click at [248, 269] on icon at bounding box center [252, 269] width 12 height 12
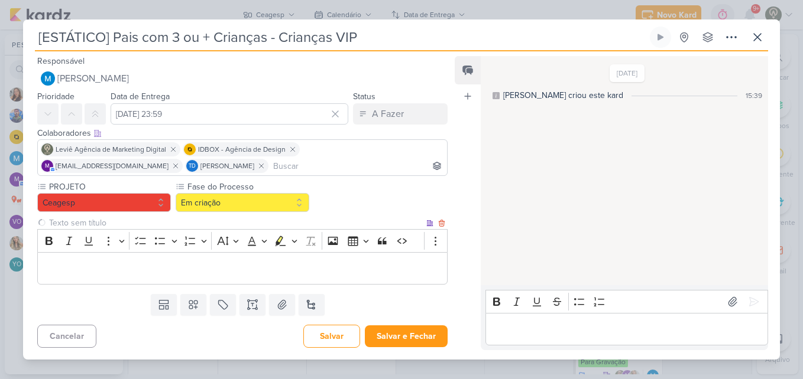
click at [197, 228] on input "text" at bounding box center [235, 223] width 377 height 12
type input "Brifieng"
click at [207, 266] on p "Editor editing area: main" at bounding box center [242, 268] width 397 height 14
click at [350, 338] on button "Salvar" at bounding box center [331, 336] width 57 height 23
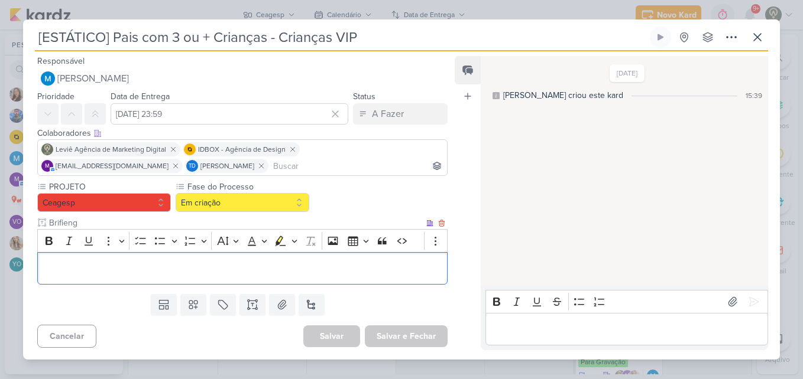
click at [211, 270] on p "Editor editing area: main" at bounding box center [242, 268] width 397 height 14
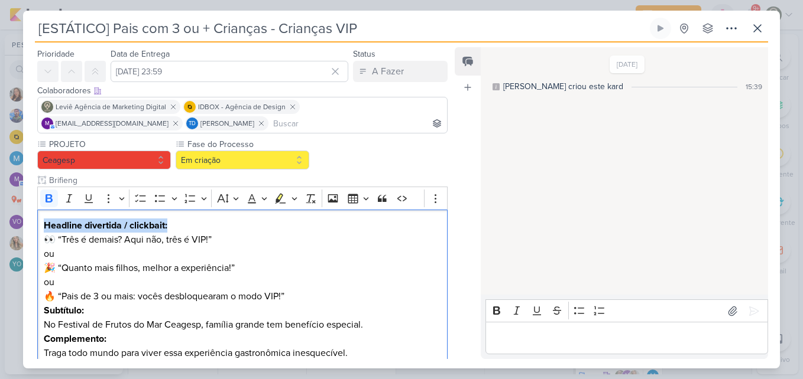
drag, startPoint x: 179, startPoint y: 223, endPoint x: 21, endPoint y: 229, distance: 157.9
click at [21, 229] on div "[ESTÁTICO] Pais com 3 ou + Crianças - Crianças VIP" at bounding box center [401, 189] width 803 height 379
drag, startPoint x: 63, startPoint y: 239, endPoint x: 43, endPoint y: 225, distance: 24.9
click at [44, 225] on p "⁠⁠⁠⁠⁠⁠⁠ 👀 “Três é demais? Aqui não, três é VIP!” ou 🎉 “Quanto mais filhos, melh…" at bounding box center [242, 261] width 397 height 85
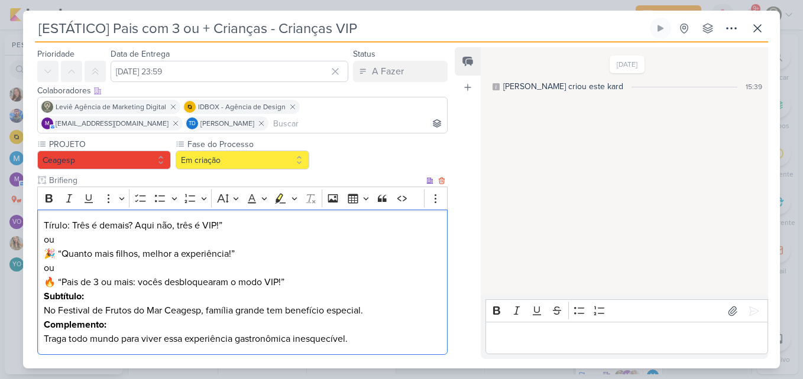
click at [121, 232] on p "Tírulo: Três é demais? Aqui não, três é VIP!” ou 🎉 “Quanto mais filhos, melhor …" at bounding box center [242, 254] width 397 height 71
click at [225, 226] on p "Tírulo: Três é demais? Aqui não, três é VIP!” ou 🎉 “Quanto mais filhos, melhor …" at bounding box center [242, 254] width 397 height 71
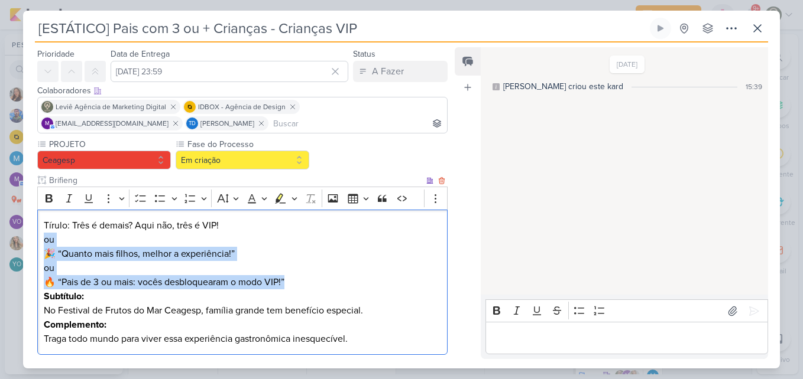
drag, startPoint x: 43, startPoint y: 241, endPoint x: 300, endPoint y: 285, distance: 261.0
click at [300, 285] on p "Tírulo: Três é demais? Aqui não, três é VIP! ou 🎉 “Quanto mais filhos, melhor a…" at bounding box center [242, 254] width 397 height 71
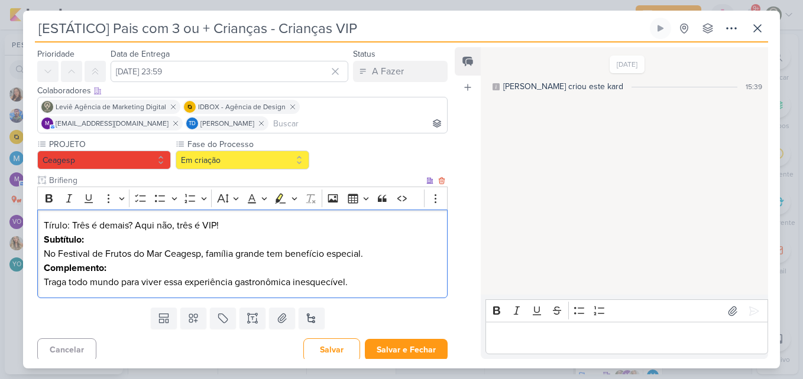
click at [45, 252] on p "Subtítulo: No Festival de Frutos do Mar Ceagesp, família grande tem benefício e…" at bounding box center [242, 247] width 397 height 28
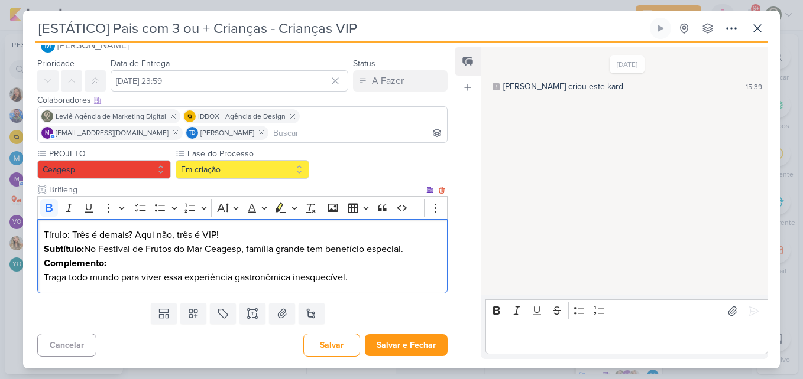
scroll to position [24, 0]
click at [190, 261] on p "Complemento: Traga todo mundo para viver essa experiência gastronômica inesquec…" at bounding box center [242, 270] width 397 height 28
drag, startPoint x: 119, startPoint y: 264, endPoint x: 35, endPoint y: 261, distance: 84.5
click at [35, 261] on div "PROJETO [GEOGRAPHIC_DATA] Fase do Processo" at bounding box center [237, 223] width 429 height 151
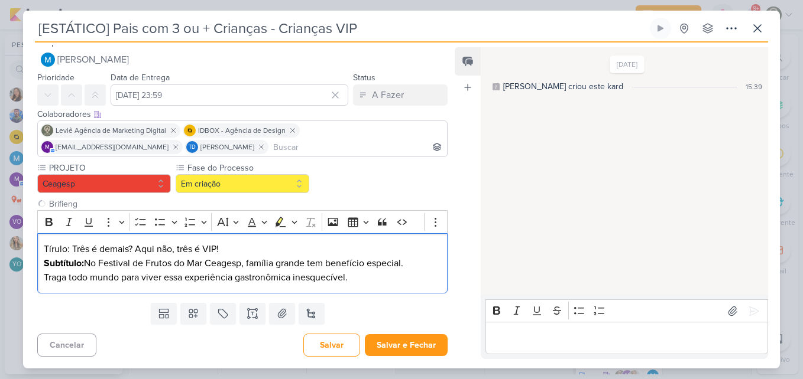
scroll to position [10, 0]
click at [90, 272] on p "Subtítulo: No Festival de Frutos do Mar Ceagesp, família grande tem benefício e…" at bounding box center [242, 270] width 397 height 28
click at [55, 248] on p "Tírulo: Três é demais? Aqui não, três é VIP!" at bounding box center [242, 249] width 397 height 14
click at [105, 256] on p "Título: Três é demais? Aqui não, três é VIP!" at bounding box center [242, 249] width 397 height 14
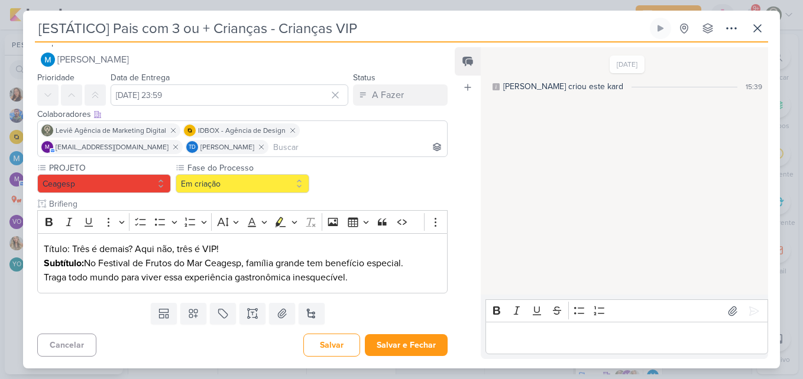
drag, startPoint x: 115, startPoint y: 26, endPoint x: 362, endPoint y: 35, distance: 247.8
click at [362, 35] on input "[ESTÁTICO] Pais com 3 ou + Crianças - Crianças VIP" at bounding box center [341, 28] width 612 height 21
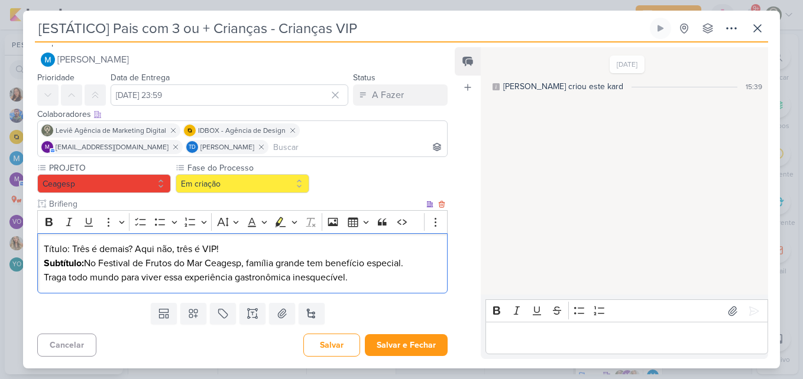
click at [111, 278] on p "Subtítulo: No Festival de Frutos do Mar Ceagesp, família grande tem benefício e…" at bounding box center [242, 270] width 397 height 28
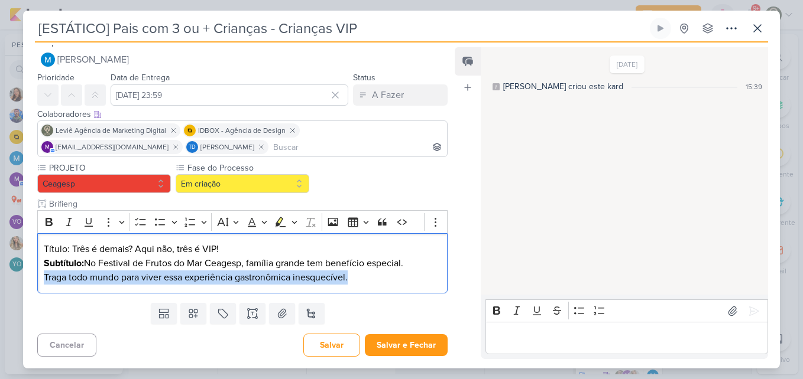
drag, startPoint x: 45, startPoint y: 277, endPoint x: 403, endPoint y: 295, distance: 358.6
click at [403, 295] on div "PROJETO [GEOGRAPHIC_DATA] Fase do Processo" at bounding box center [237, 230] width 429 height 137
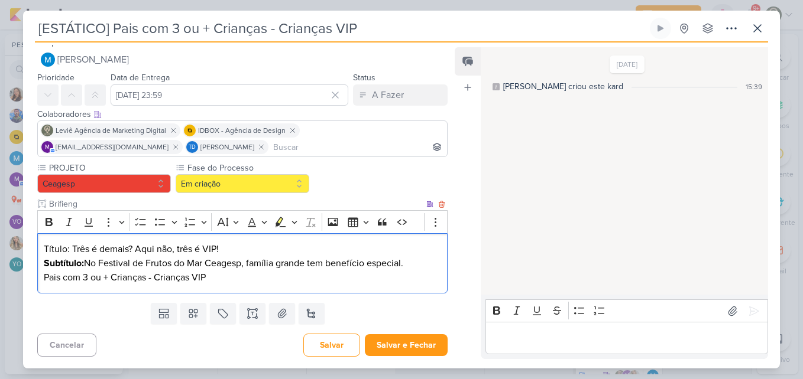
click at [226, 286] on div "Título: Três é demais? Aqui não, três é VIP! Subtítulo: No Festival de Frutos d…" at bounding box center [242, 263] width 410 height 61
click at [156, 277] on p "Subtítulo: No Festival de Frutos do Mar Ceagesp, família grande tem benefício e…" at bounding box center [242, 270] width 397 height 28
click at [199, 278] on p "Subtítulo: No Festival de Frutos do Mar Ceagesp, família grande tem benefício e…" at bounding box center [242, 270] width 397 height 28
click at [255, 277] on p "Subtítulo: No Festival de Frutos do Mar Ceagesp, família grande tem benefício e…" at bounding box center [242, 270] width 397 height 28
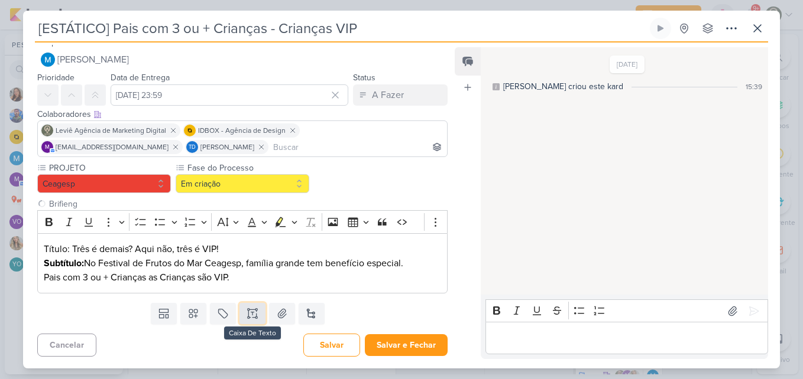
click at [254, 310] on icon at bounding box center [252, 314] width 12 height 12
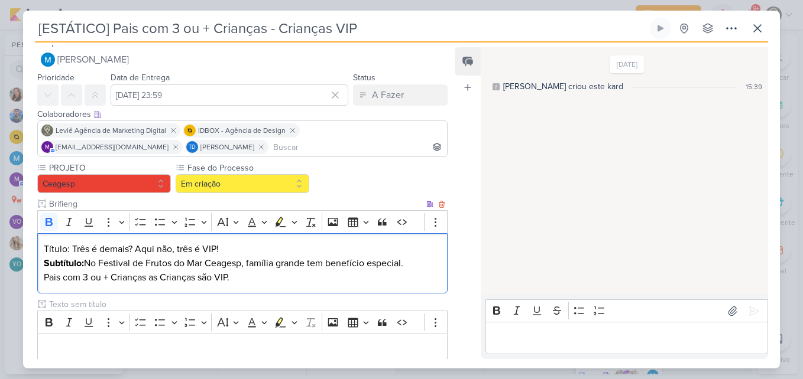
drag, startPoint x: 86, startPoint y: 262, endPoint x: 43, endPoint y: 259, distance: 43.2
click at [44, 259] on strong "Subtítulo:" at bounding box center [64, 264] width 40 height 12
click at [48, 220] on icon "Editor toolbar" at bounding box center [49, 222] width 12 height 12
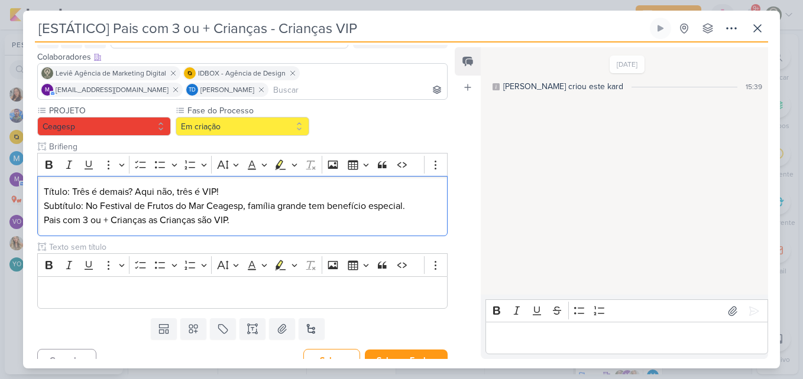
scroll to position [69, 0]
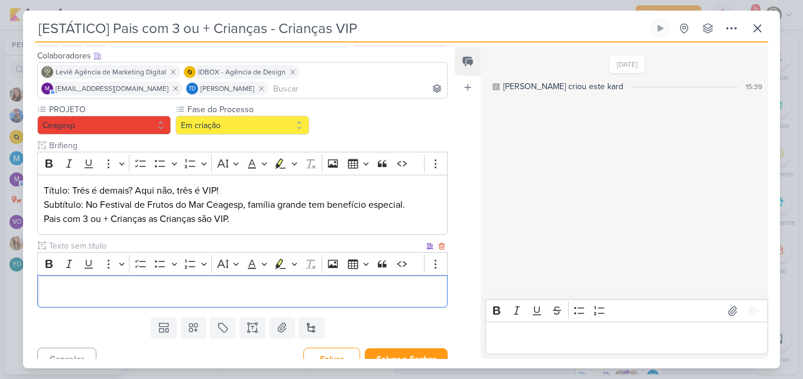
click at [278, 300] on div "Editor editing area: main" at bounding box center [242, 291] width 410 height 33
click at [270, 293] on p "Editor editing area: main" at bounding box center [242, 292] width 397 height 14
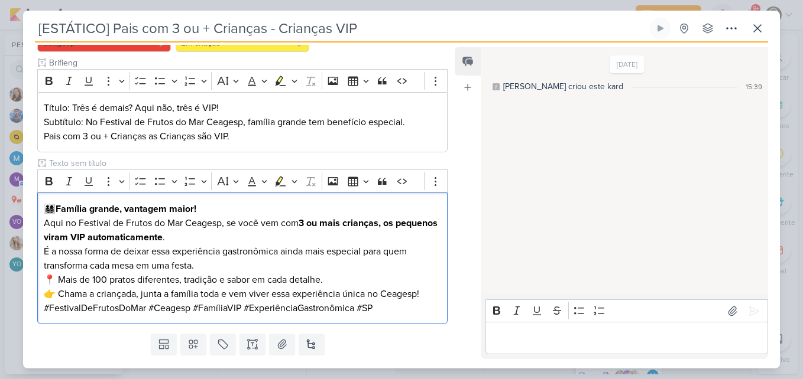
scroll to position [152, 0]
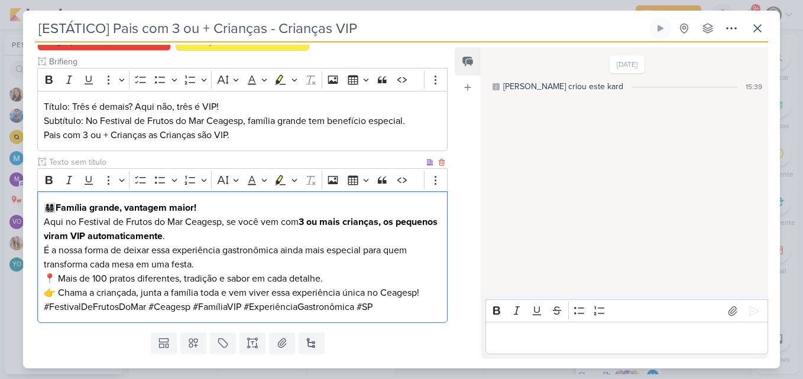
click at [202, 265] on p "É a nossa forma de deixar essa experiência gastronômica ainda mais especial par…" at bounding box center [242, 257] width 397 height 28
click at [428, 295] on p "👉 Chama a criançada, junta a família toda e vem viver essa experiência única no…" at bounding box center [242, 293] width 397 height 14
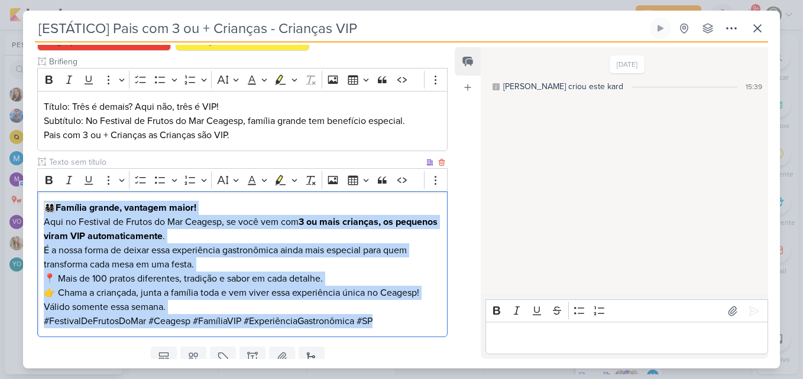
drag, startPoint x: 46, startPoint y: 206, endPoint x: 386, endPoint y: 323, distance: 359.6
click at [386, 323] on div "👨‍👩‍👧‍👦 Família grande, vantagem maior! Aqui no Festival de Frutos do Mar Ceage…" at bounding box center [242, 264] width 410 height 146
click at [53, 179] on icon "Editor toolbar" at bounding box center [49, 180] width 12 height 12
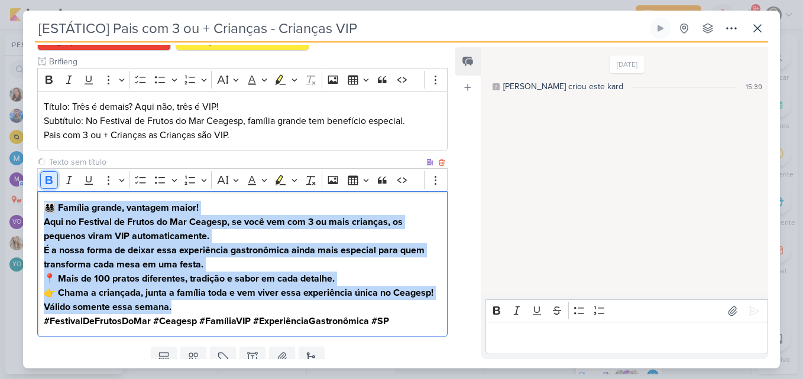
click at [53, 179] on icon "Editor toolbar" at bounding box center [49, 180] width 12 height 12
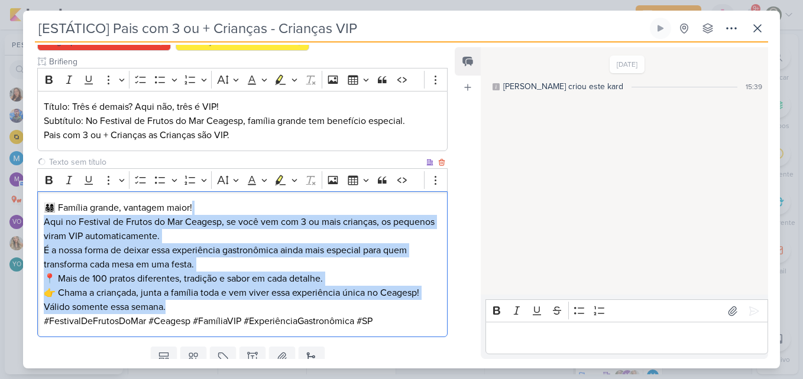
click at [331, 238] on p "👨‍👩‍👧‍👦 Família grande, vantagem maior! Aqui no Festival de Frutos do Mar Ceage…" at bounding box center [242, 222] width 397 height 43
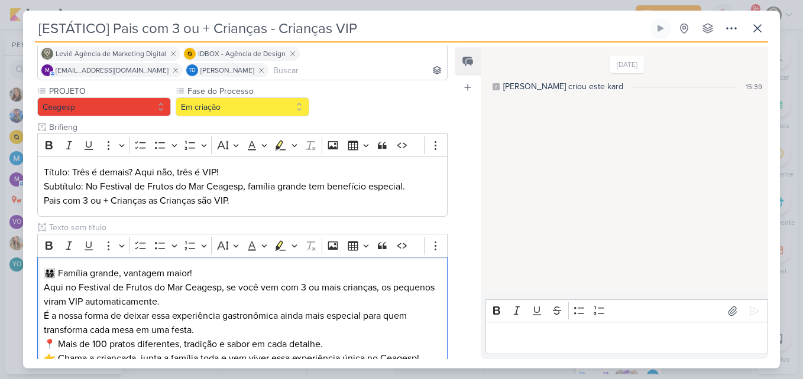
scroll to position [196, 0]
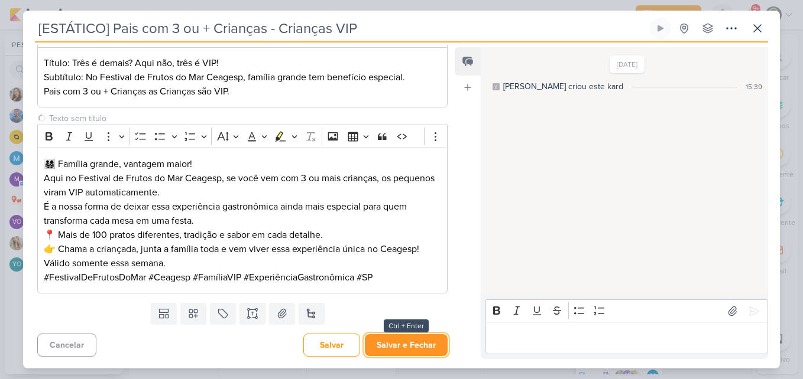
click at [419, 340] on button "Salvar e Fechar" at bounding box center [406, 345] width 83 height 22
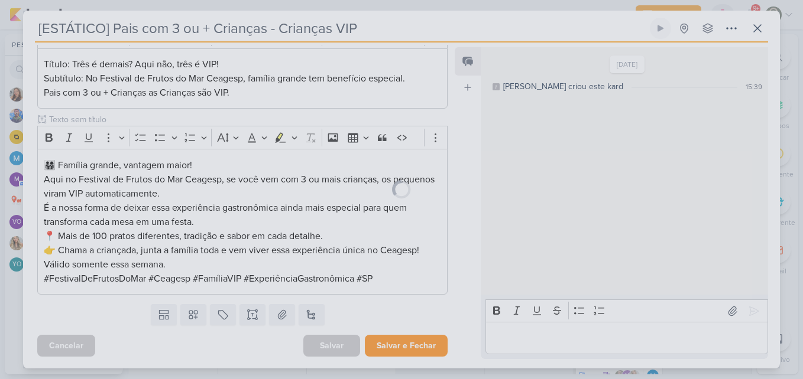
scroll to position [195, 0]
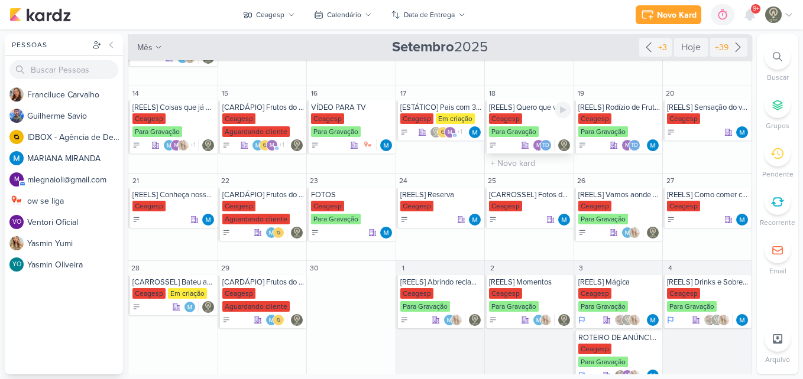
click at [517, 115] on div "Ceagesp" at bounding box center [505, 118] width 33 height 11
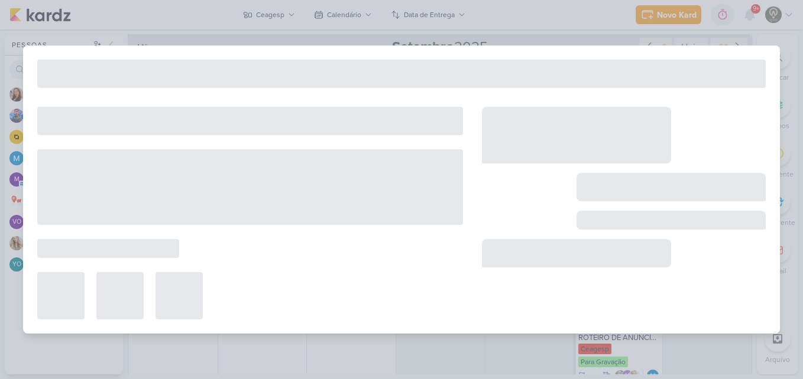
type input "[REELS] Quero que você aproveite"
type input "[DATE] 23:59"
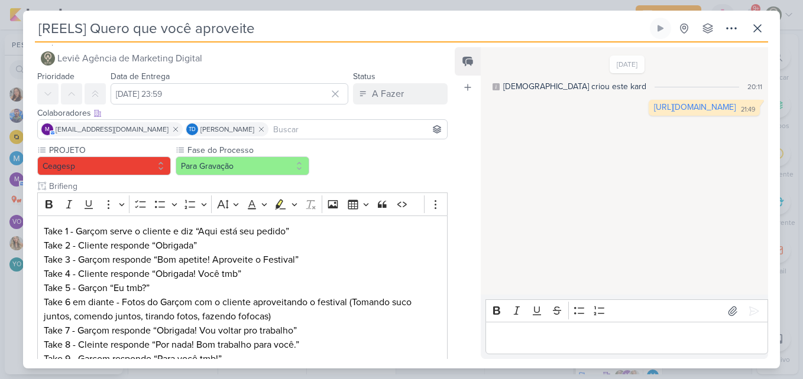
scroll to position [0, 0]
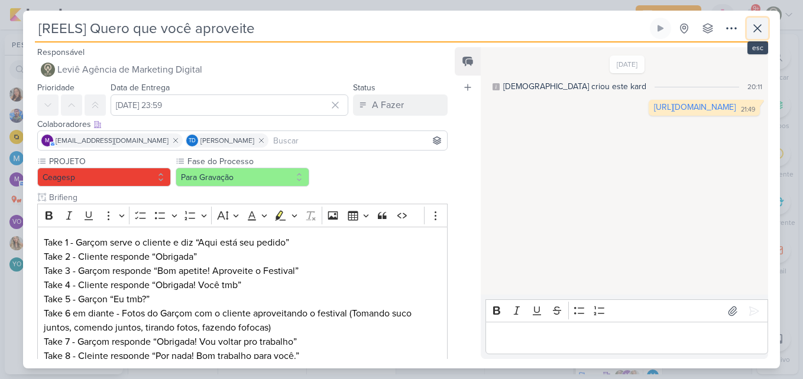
click at [759, 26] on icon at bounding box center [757, 28] width 7 height 7
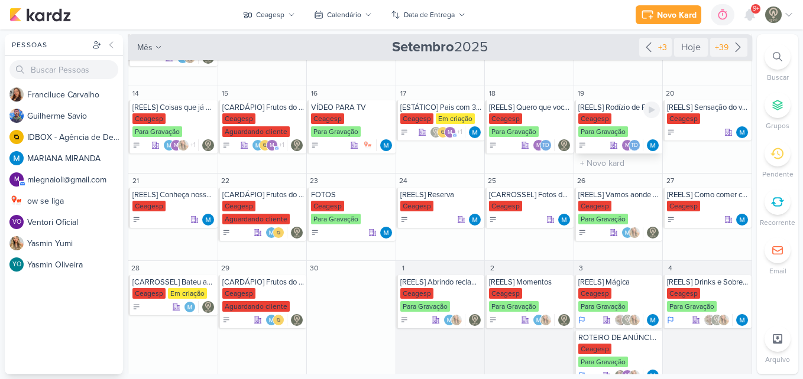
click at [619, 126] on div "Ceagesp Para Gravação" at bounding box center [619, 125] width 82 height 25
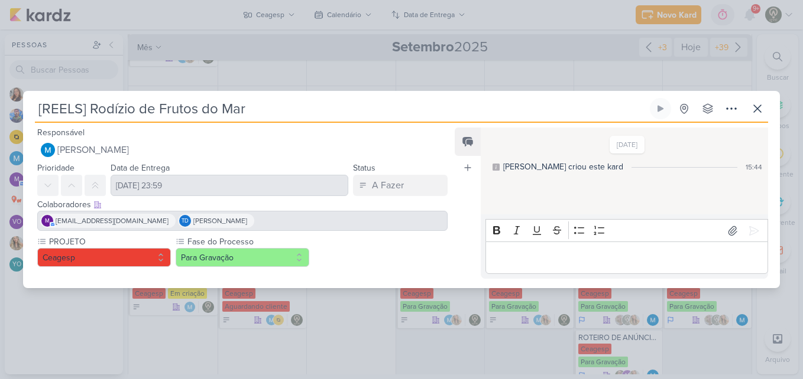
click at [385, 249] on div "PROJETO [GEOGRAPHIC_DATA] Fase do Processo Para Gravação" at bounding box center [242, 251] width 410 height 31
click at [329, 216] on div "m [EMAIL_ADDRESS][DOMAIN_NAME] Td Thais de carvalho" at bounding box center [242, 221] width 410 height 20
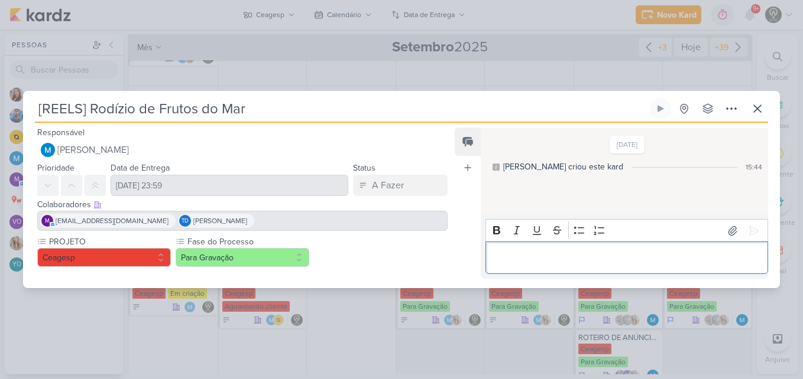
click at [516, 271] on div "Editor editing area: main" at bounding box center [626, 258] width 282 height 33
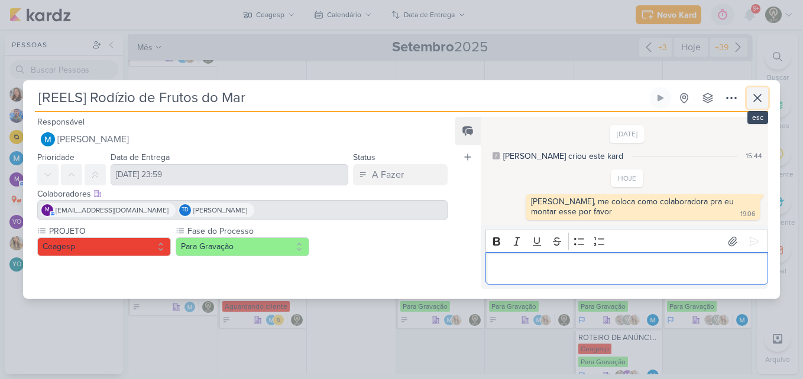
click at [763, 98] on icon at bounding box center [757, 98] width 14 height 14
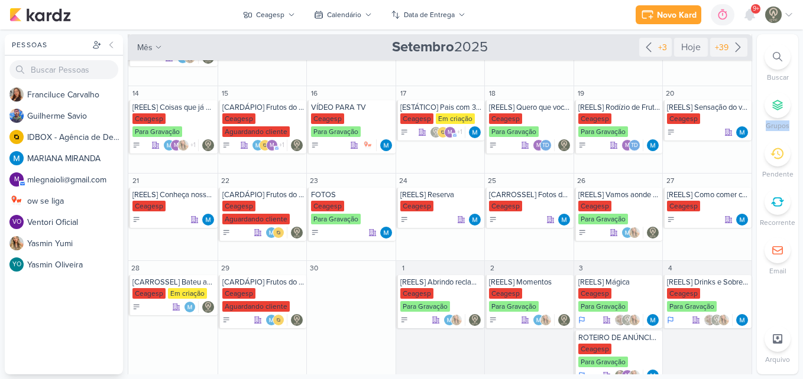
click at [763, 98] on li "Grupos" at bounding box center [776, 111] width 41 height 39
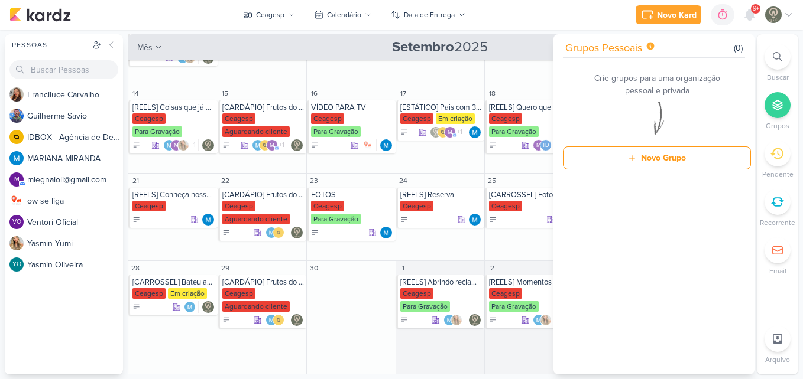
click at [582, 5] on div "Novo Kard Ctrl + k 0h0m Sessão desligada... Hoje 0h0m Semana 0h0m Mês 0h0m" at bounding box center [401, 15] width 784 height 30
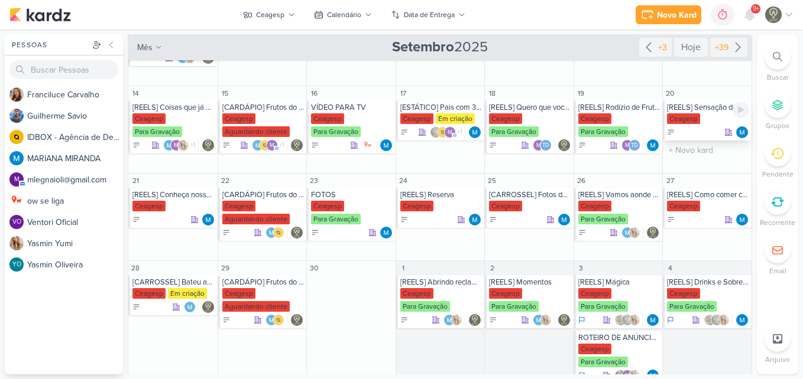
click at [680, 111] on div "[REELS] Sensação do verão - Espetão de camarão" at bounding box center [708, 107] width 82 height 9
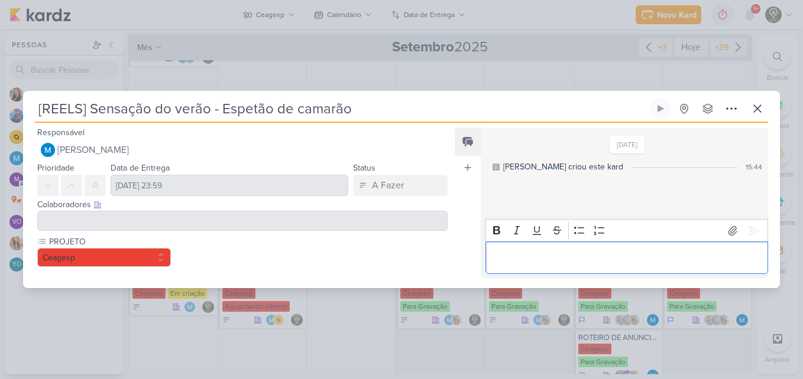
click at [522, 260] on p "Editor editing area: main" at bounding box center [626, 258] width 270 height 14
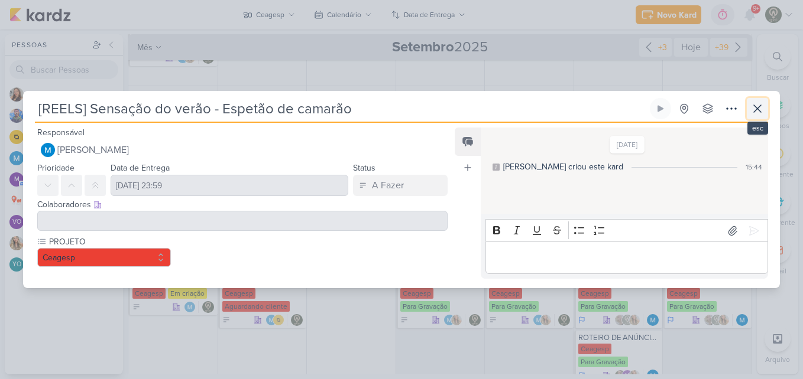
click at [765, 107] on button at bounding box center [756, 108] width 21 height 21
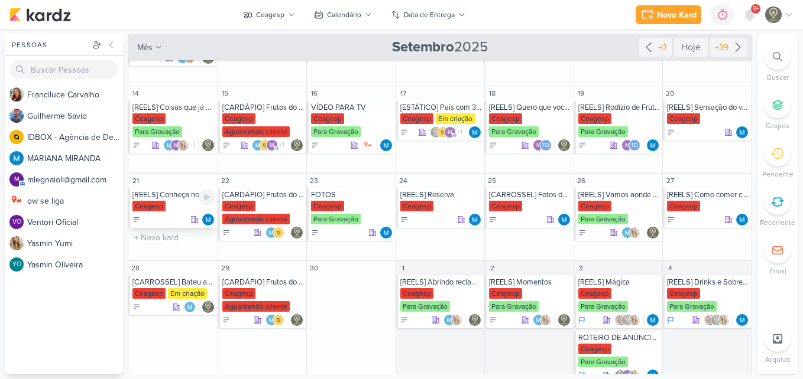
click at [170, 198] on div "[REELS] Conheça nosso novo espaço" at bounding box center [173, 194] width 83 height 9
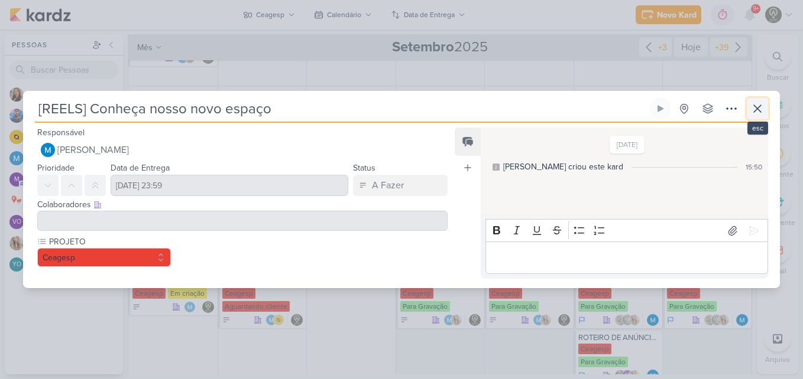
click at [756, 112] on icon at bounding box center [757, 109] width 14 height 14
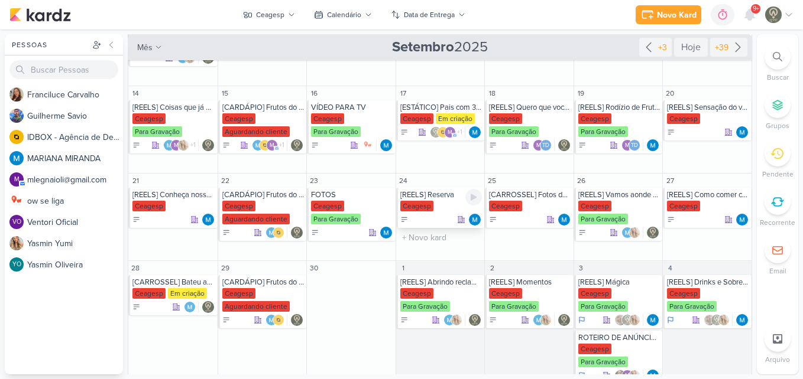
click at [440, 204] on div "Ceagesp" at bounding box center [441, 207] width 82 height 12
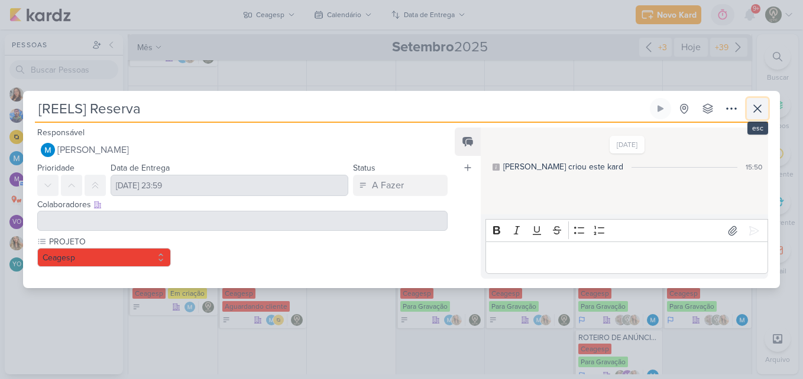
click at [762, 106] on icon at bounding box center [757, 109] width 14 height 14
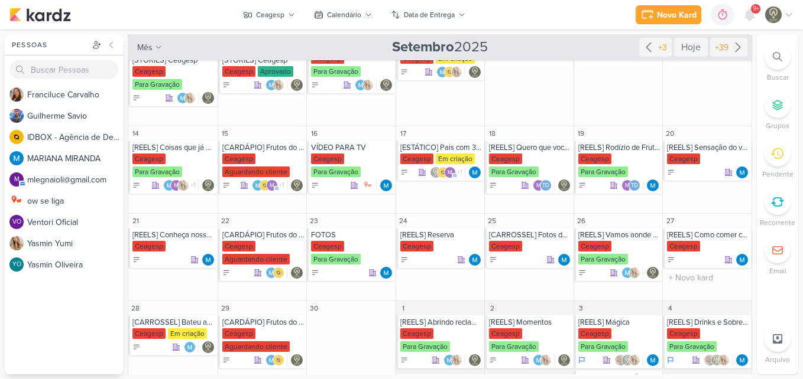
scroll to position [264, 0]
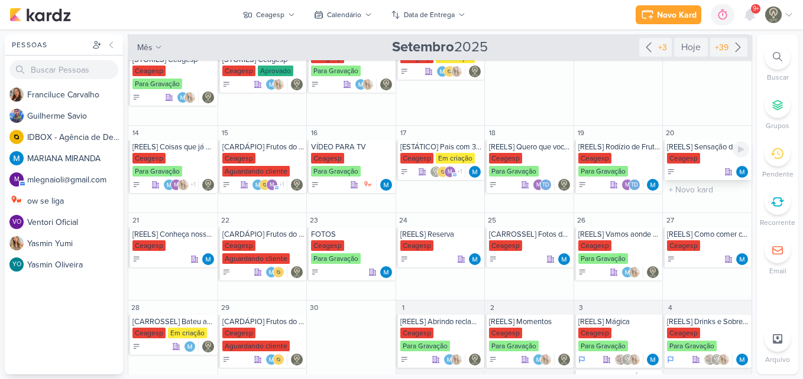
click at [683, 152] on div "[REELS] Sensação do verão - Espetão de camarão [GEOGRAPHIC_DATA]" at bounding box center [706, 160] width 89 height 40
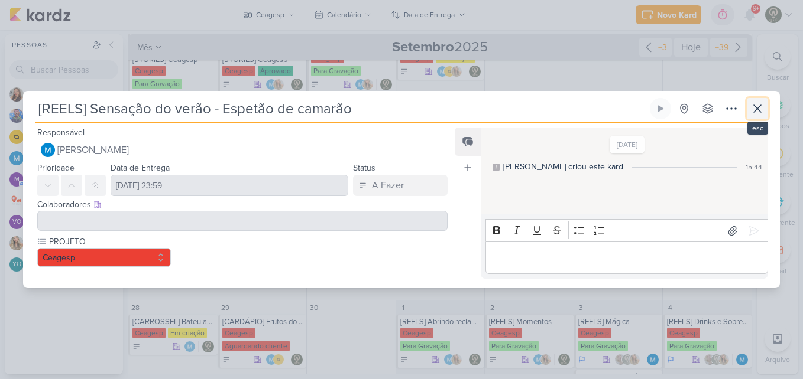
click at [749, 108] on button at bounding box center [756, 108] width 21 height 21
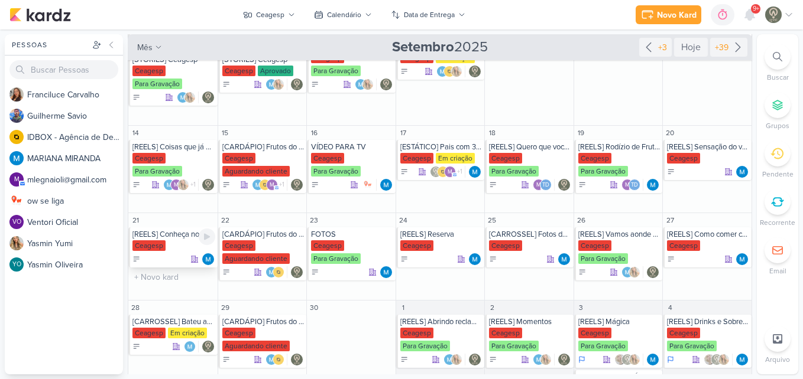
click at [147, 252] on div "[REELS] Conheça nosso novo espaço [GEOGRAPHIC_DATA]" at bounding box center [172, 248] width 89 height 40
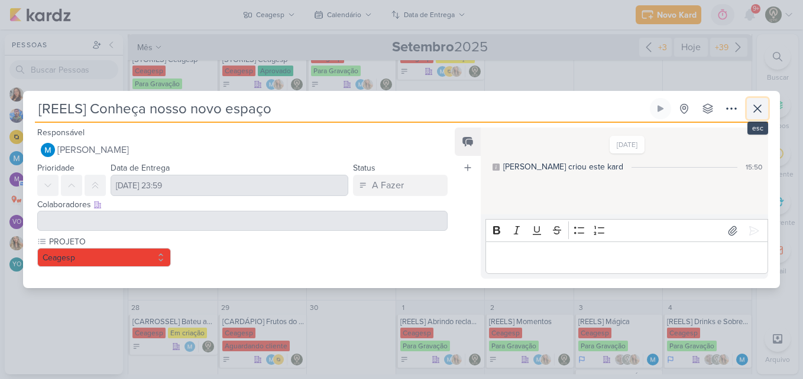
click at [754, 110] on icon at bounding box center [757, 109] width 14 height 14
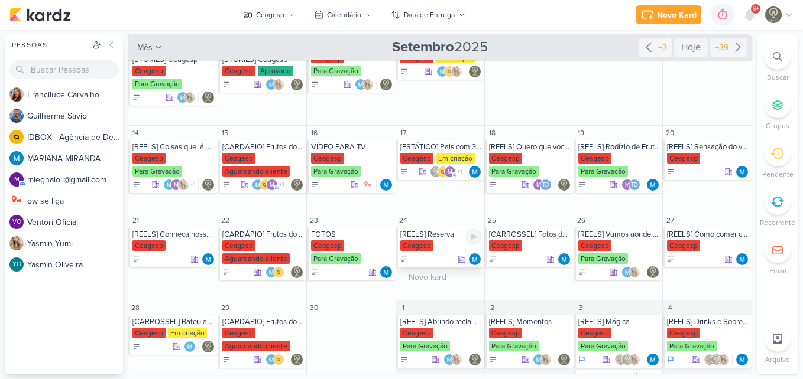
click at [431, 245] on div "Ceagesp" at bounding box center [441, 247] width 82 height 12
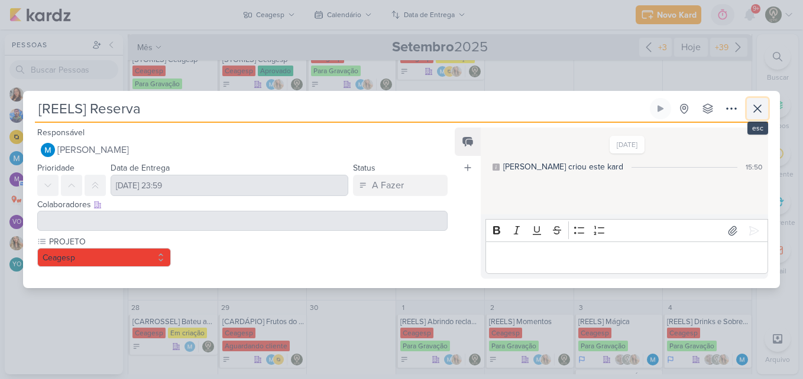
click at [755, 118] on button at bounding box center [756, 108] width 21 height 21
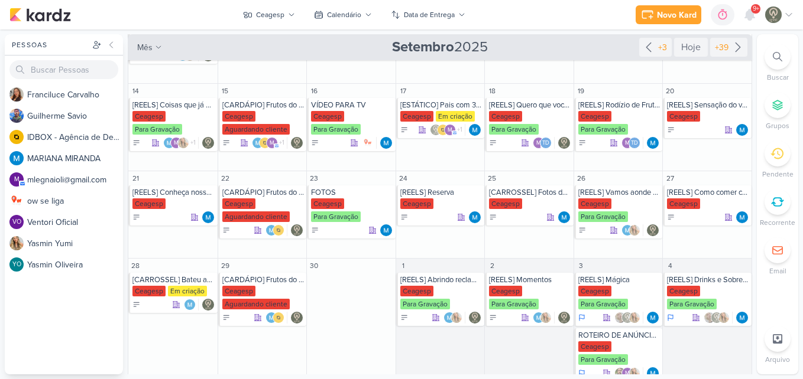
scroll to position [333, 0]
